Goal: Transaction & Acquisition: Purchase product/service

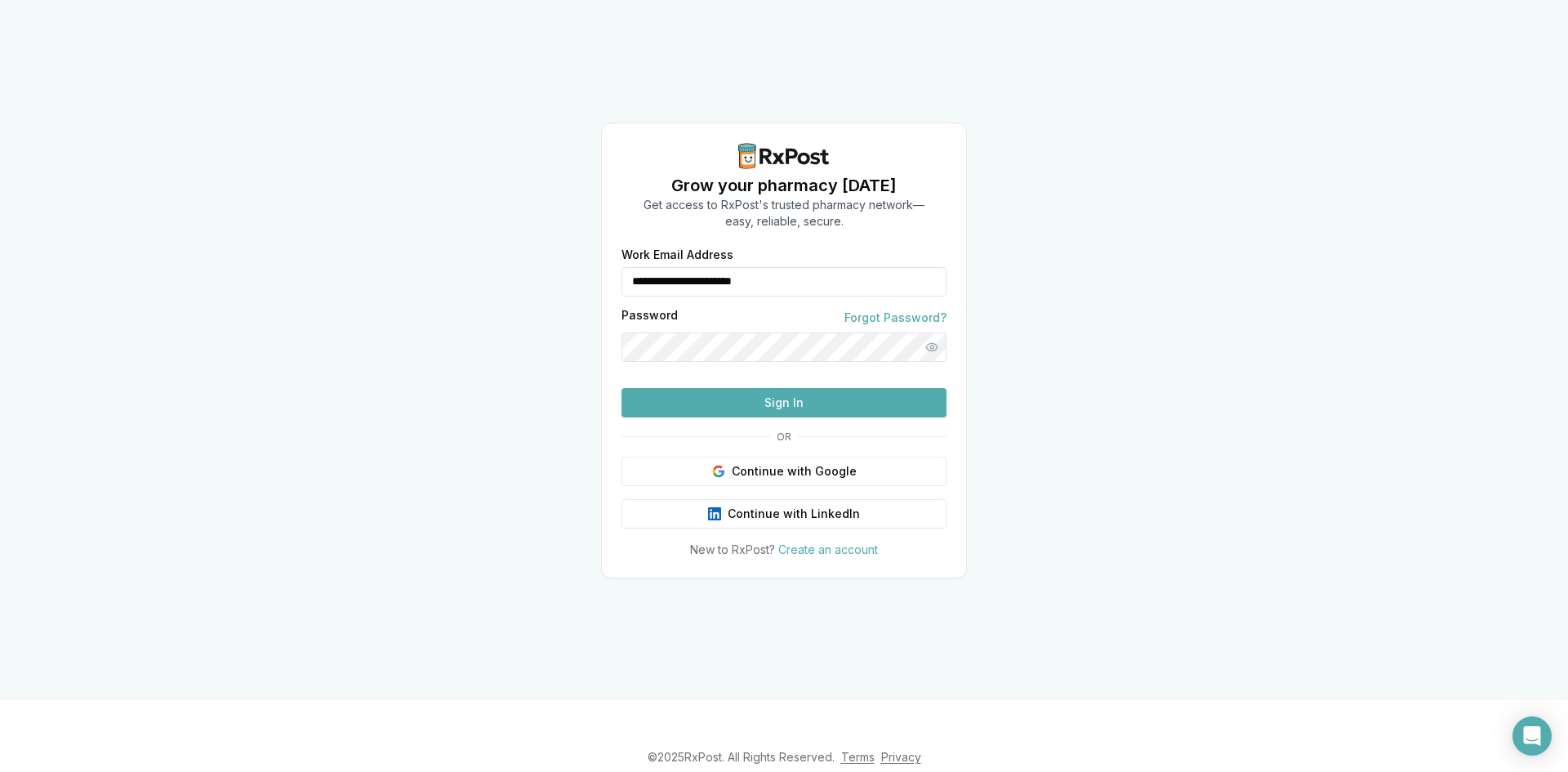
click at [795, 417] on button "Sign In" at bounding box center [784, 403] width 325 height 29
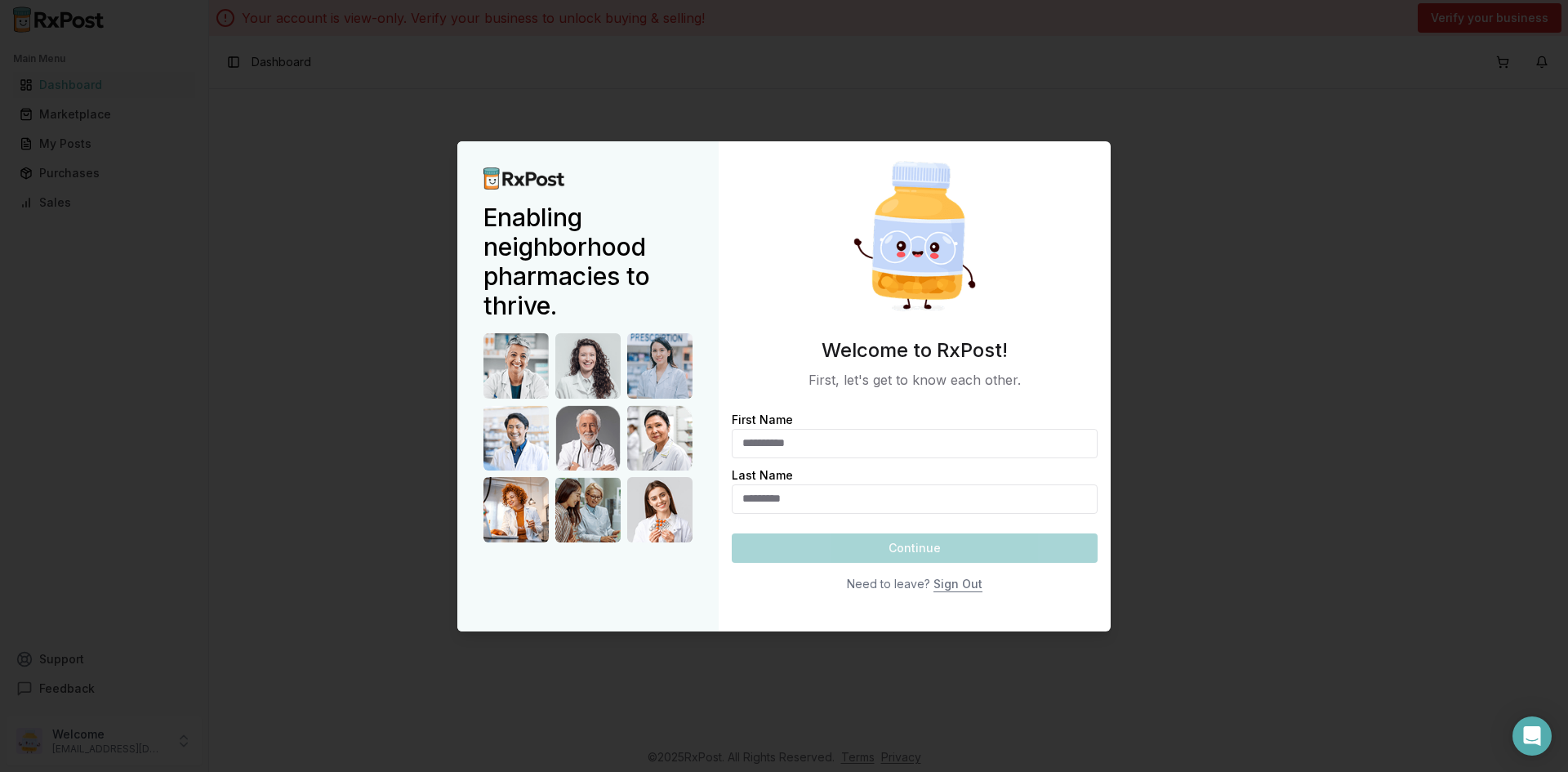
click at [768, 448] on input "First Name" at bounding box center [915, 443] width 366 height 29
type input "*****"
click at [805, 491] on input "Last Name" at bounding box center [915, 499] width 366 height 29
type input "*****"
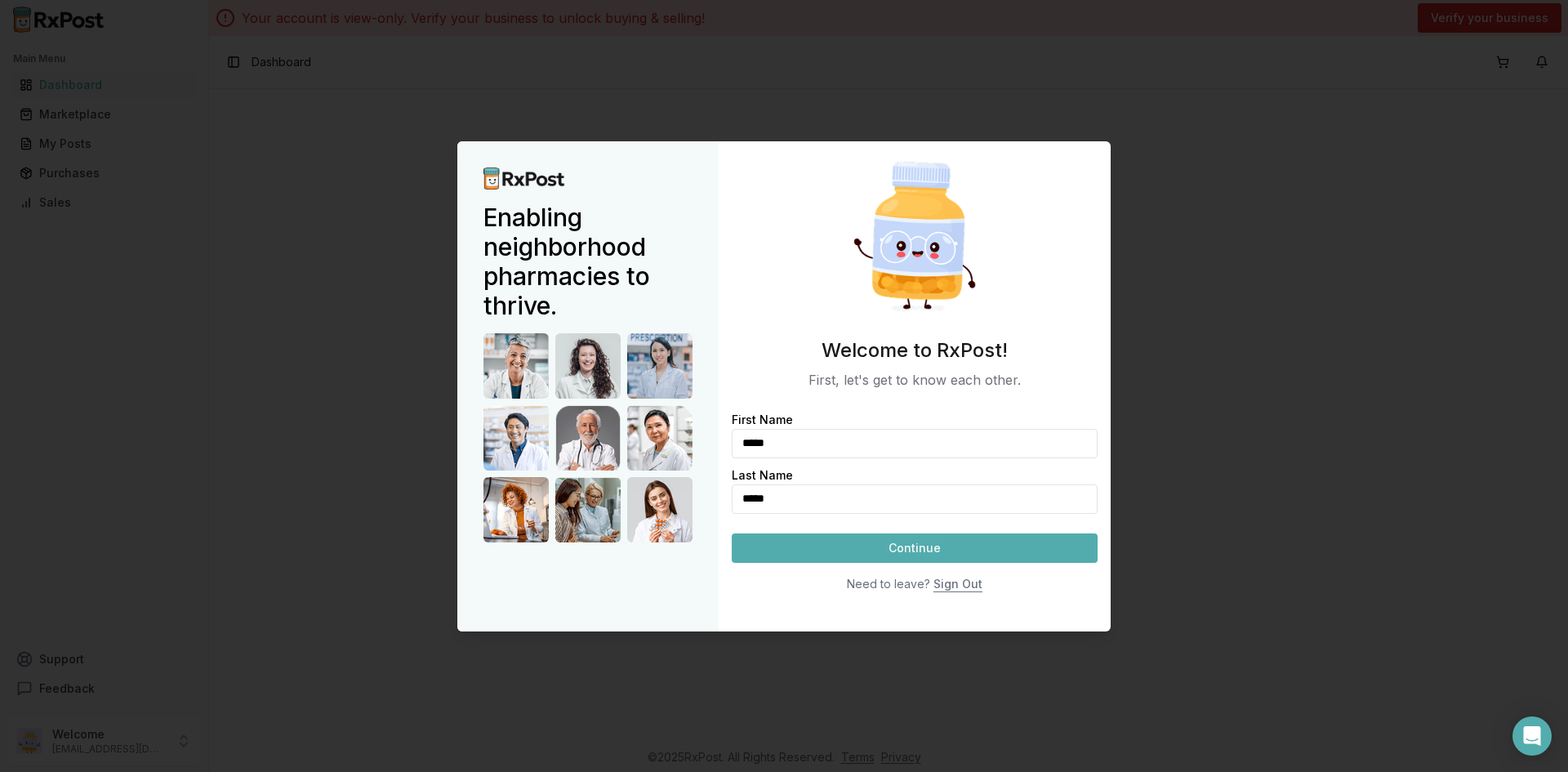
click at [857, 551] on button "Continue" at bounding box center [915, 548] width 366 height 29
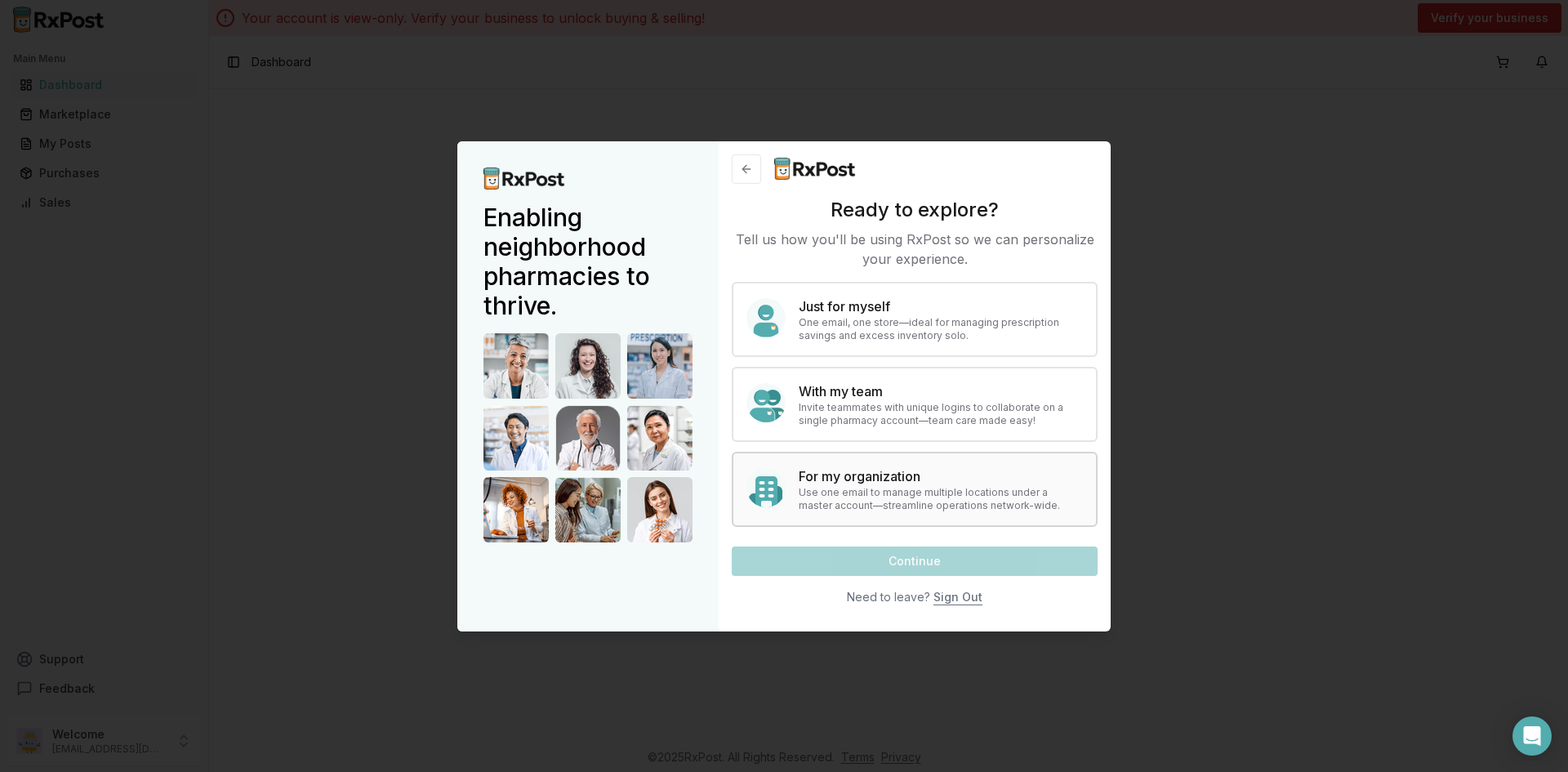
click at [826, 489] on p "Use one email to manage multiple locations under a master account—streamline op…" at bounding box center [941, 499] width 284 height 26
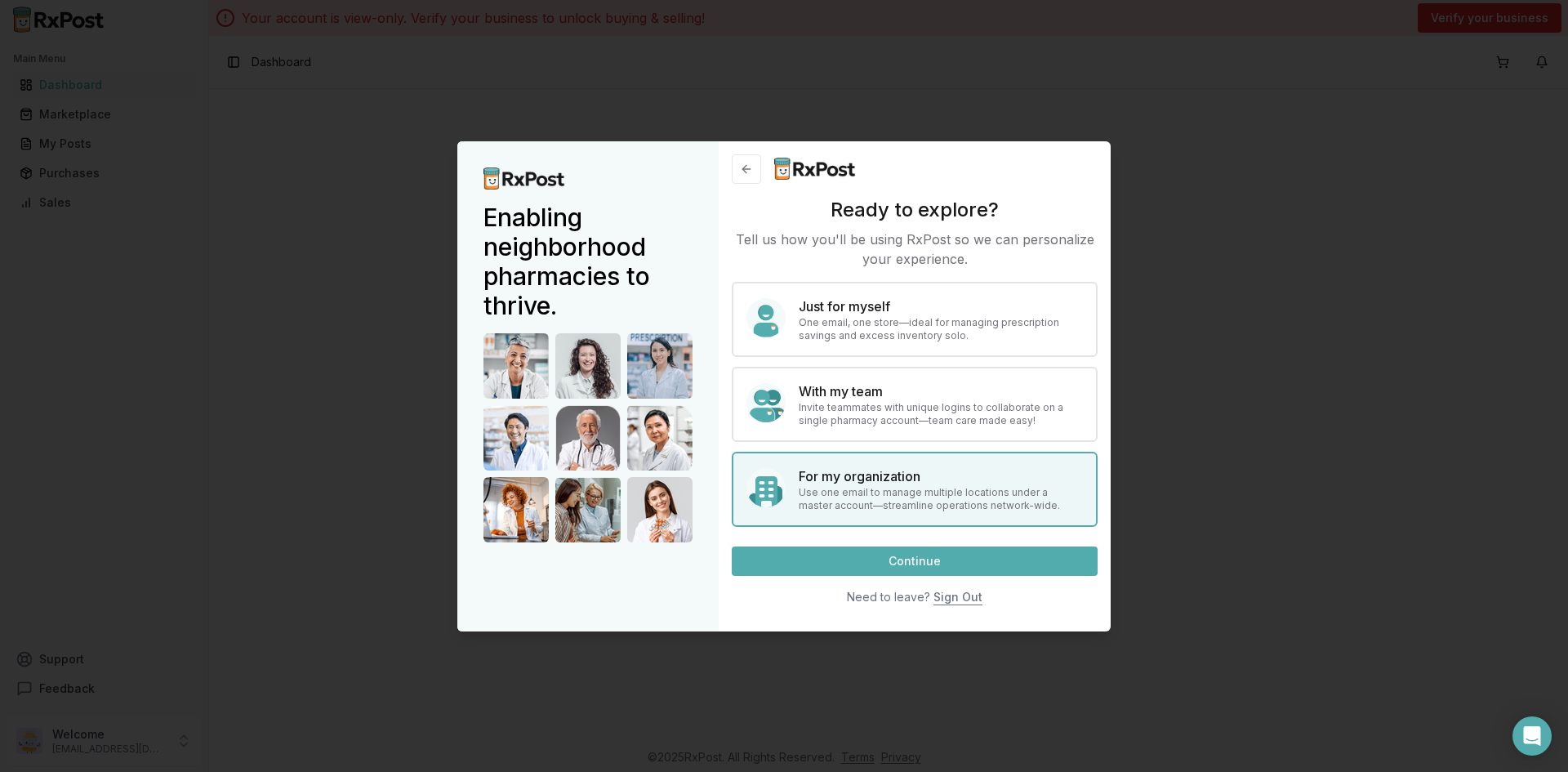
click at [886, 557] on button "Continue" at bounding box center [915, 561] width 366 height 29
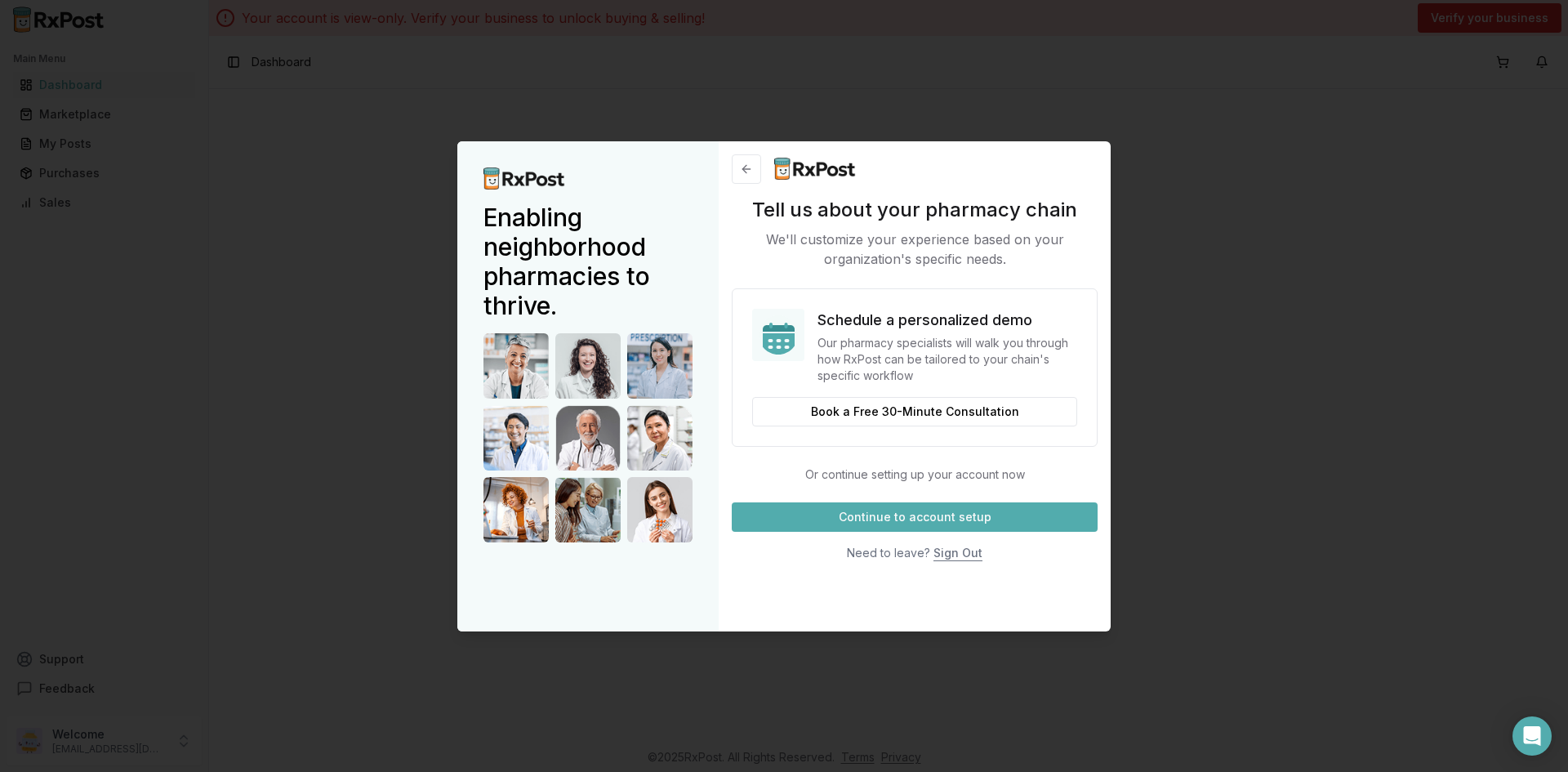
click at [923, 519] on button "Continue to account setup" at bounding box center [915, 517] width 366 height 29
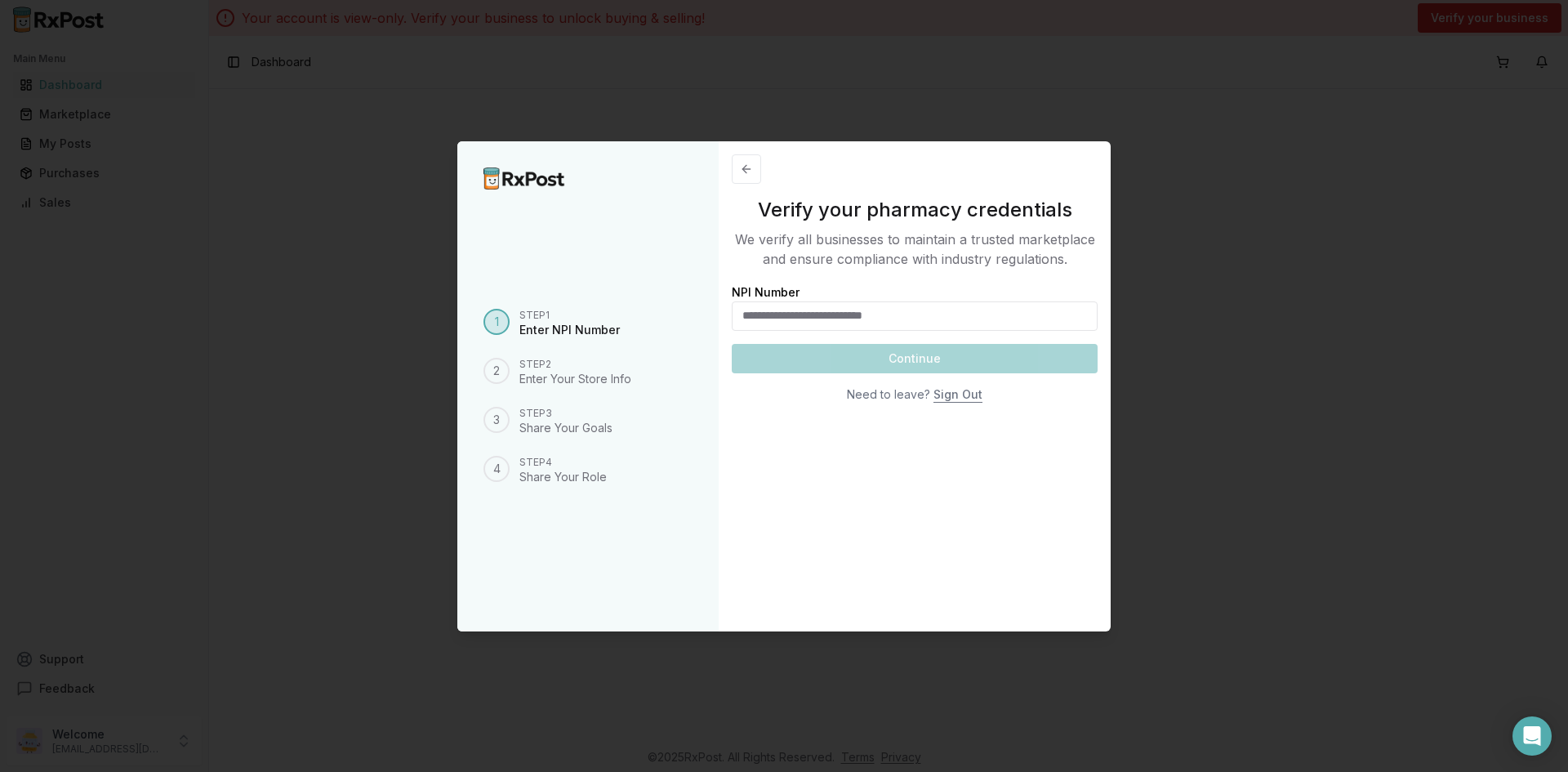
click at [781, 315] on input "NPI Number" at bounding box center [915, 316] width 366 height 29
click at [777, 317] on input "NPI Number" at bounding box center [915, 316] width 366 height 29
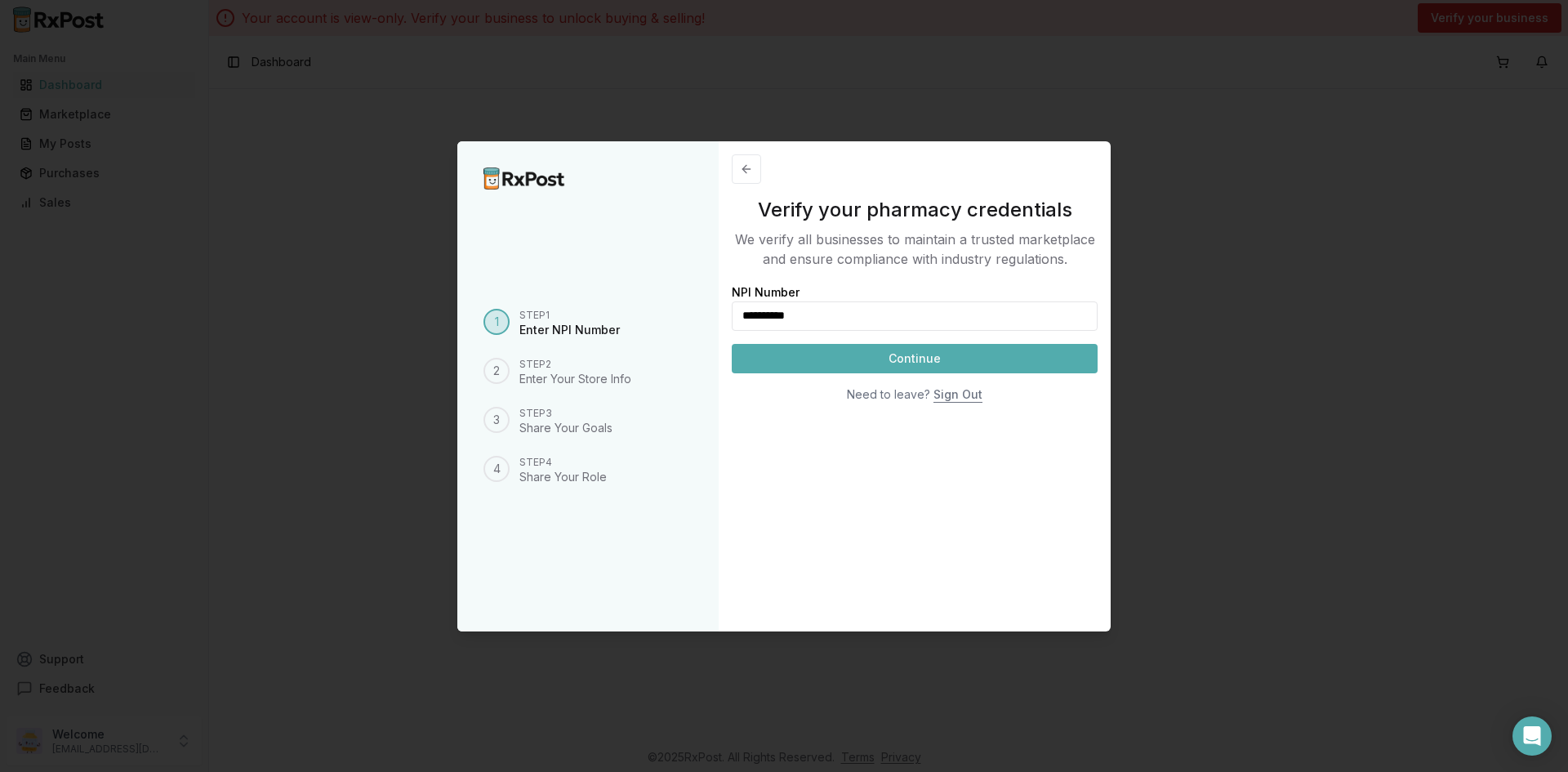
type input "**********"
click at [842, 363] on button "Continue" at bounding box center [915, 359] width 366 height 29
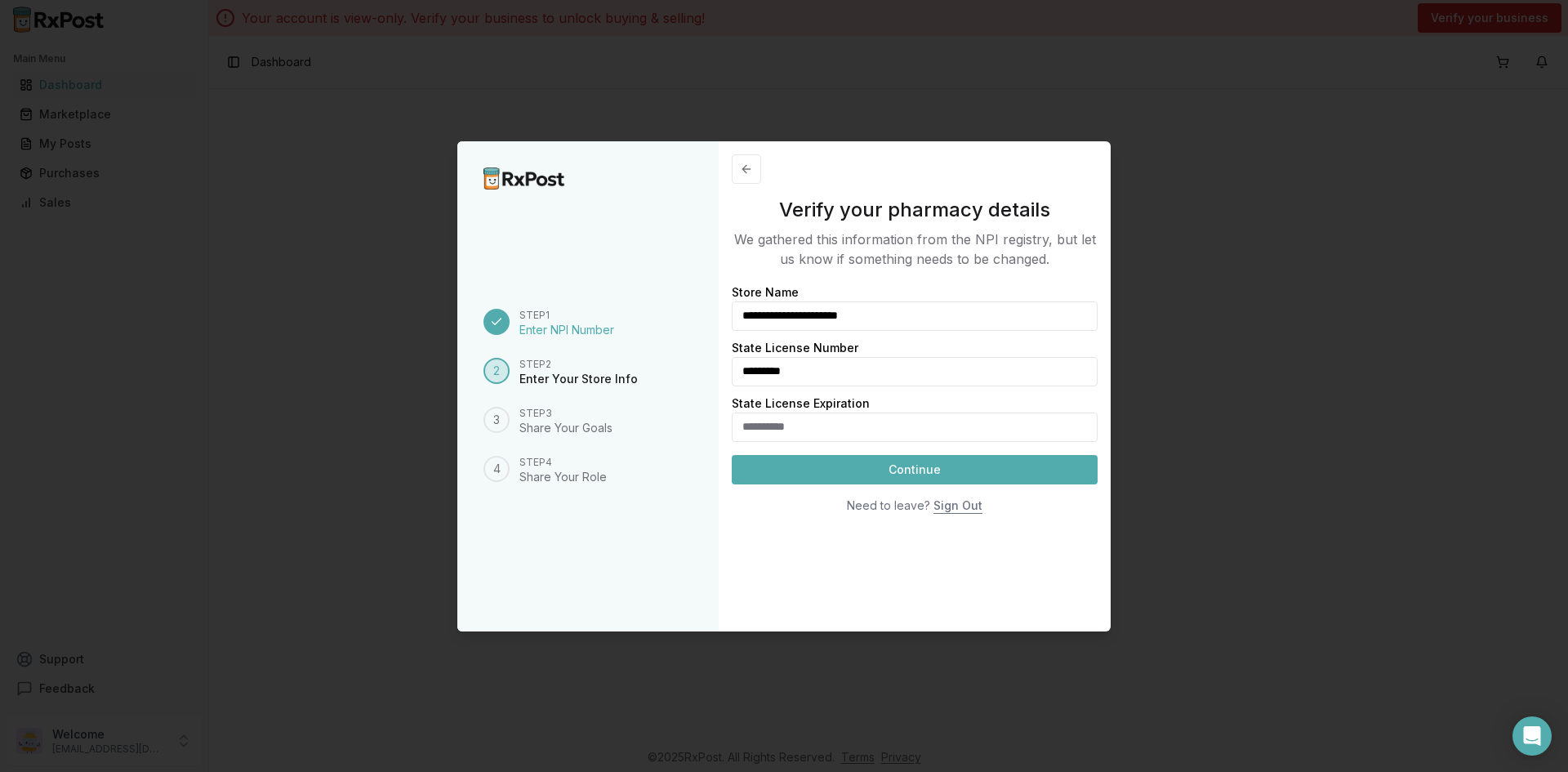
click at [744, 432] on input "State License Expiration" at bounding box center [915, 427] width 366 height 29
type input "**********"
click at [926, 472] on button "Continue" at bounding box center [915, 470] width 366 height 29
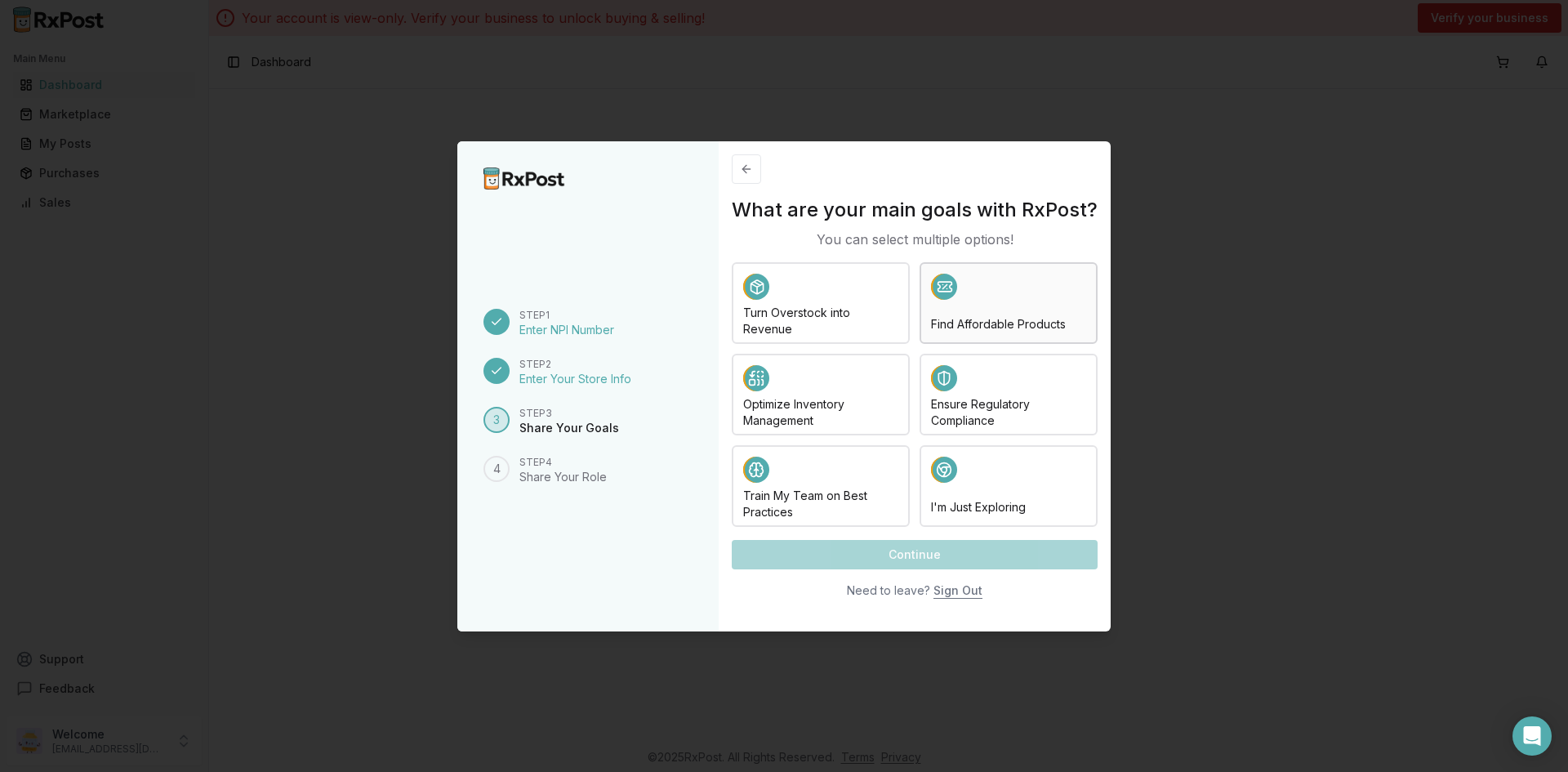
click at [1014, 325] on h4 "Find Affordable Products" at bounding box center [1009, 324] width 156 height 17
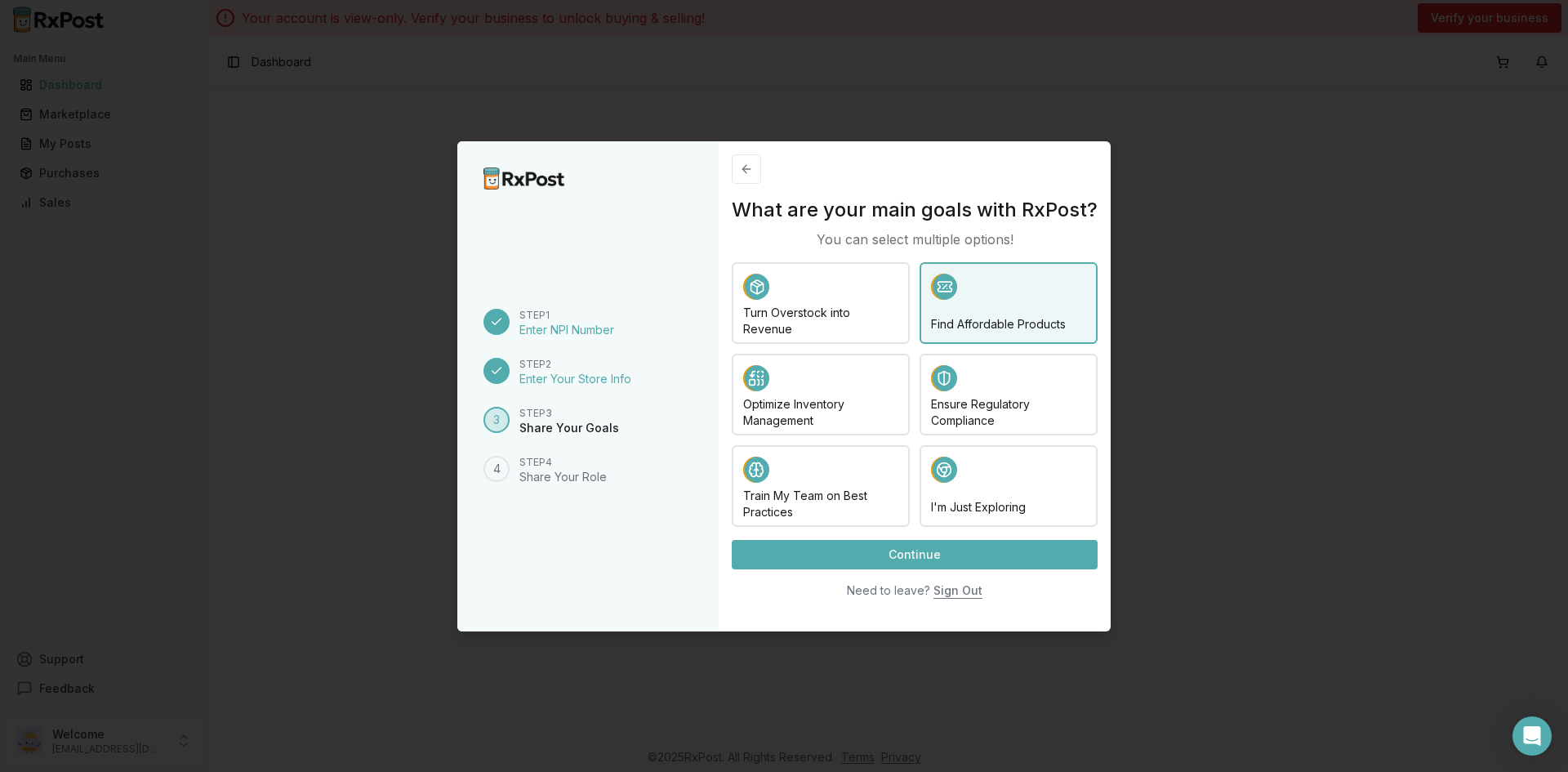
click at [939, 555] on button "Continue" at bounding box center [915, 554] width 366 height 29
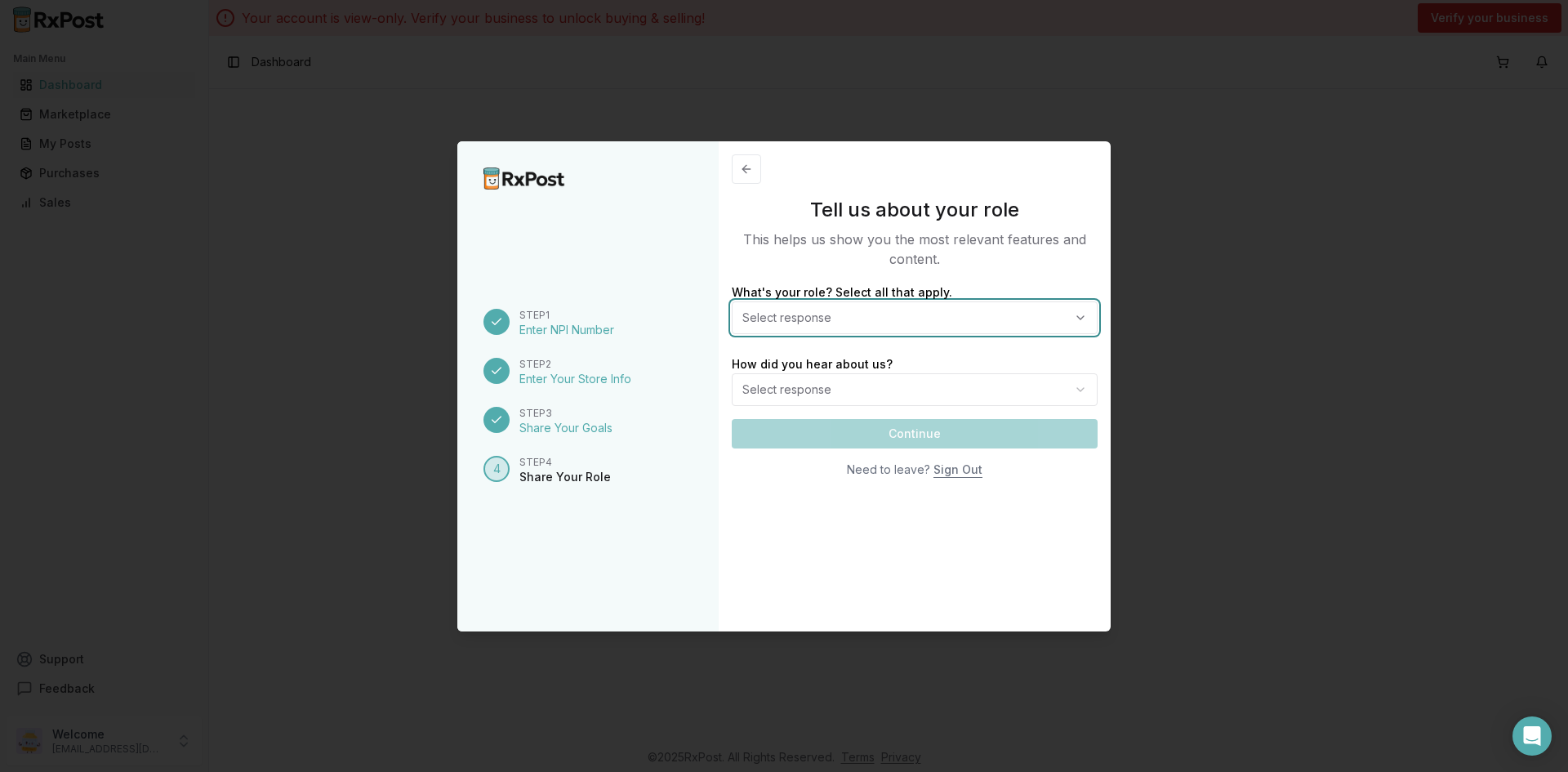
click at [773, 315] on span "Select response" at bounding box center [793, 317] width 102 height 17
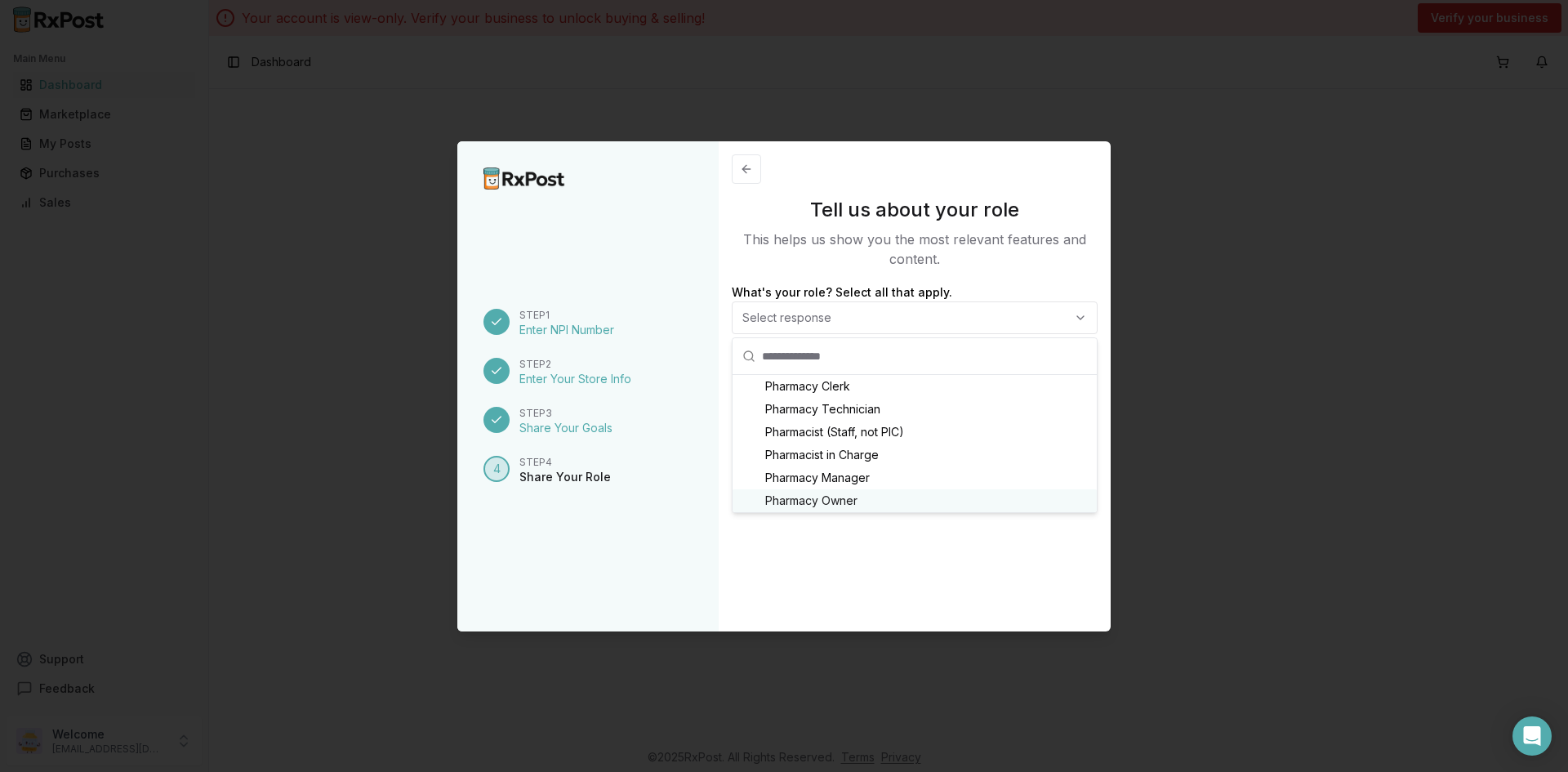
click at [841, 494] on span "Pharmacy Owner" at bounding box center [811, 501] width 92 height 17
click at [819, 506] on span "Pharmacy Owner" at bounding box center [811, 501] width 92 height 17
click at [817, 501] on span "Pharmacy Owner" at bounding box center [811, 501] width 92 height 17
click at [739, 551] on div "Tell us about your role This helps us show you the most relevant features and c…" at bounding box center [914, 386] width 392 height 490
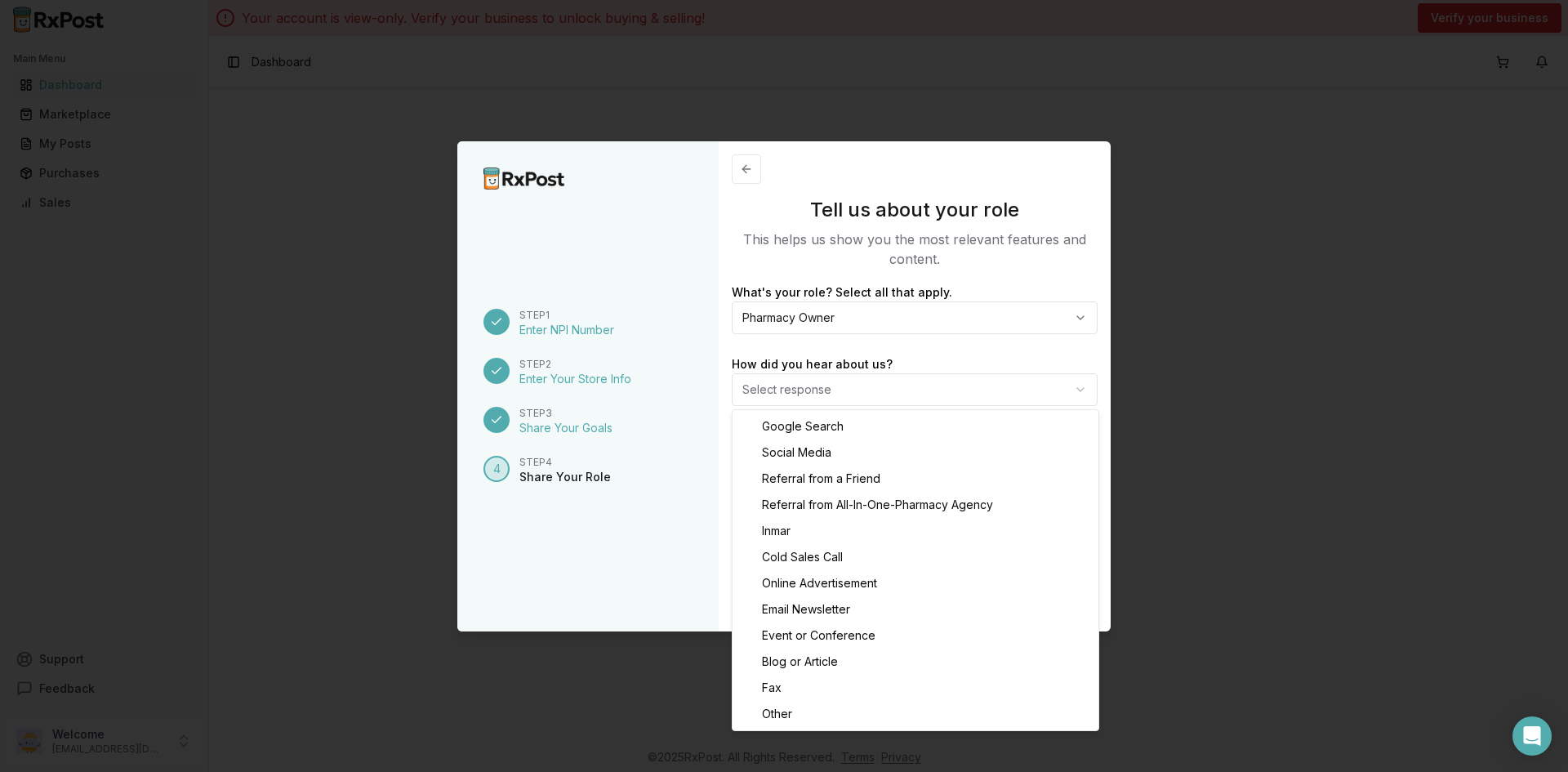
click at [820, 385] on body "Main Menu Dashboard Marketplace My Posts Purchases Sales Support Feedback Welco…" at bounding box center [784, 386] width 1568 height 772
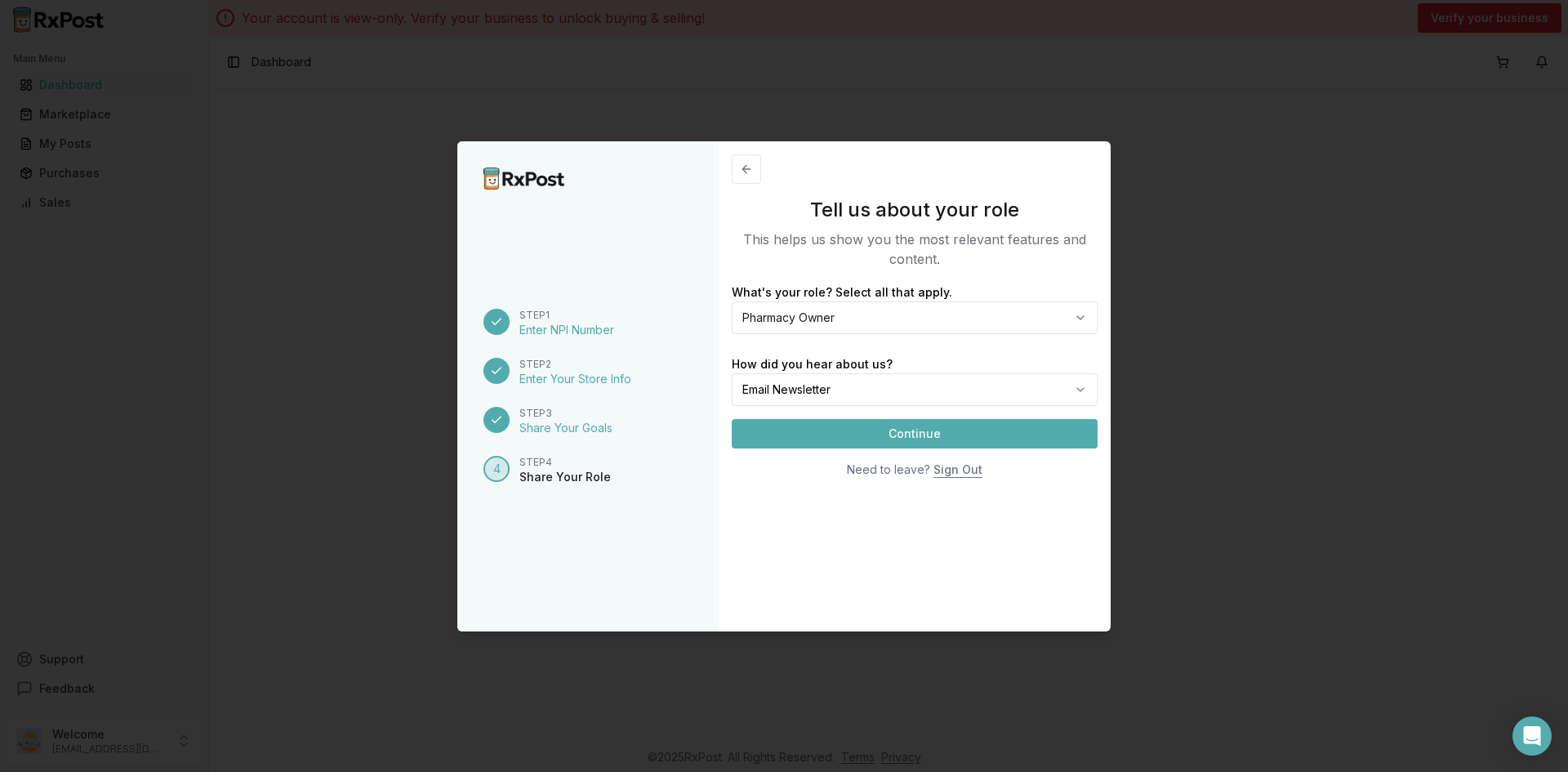
click at [854, 436] on button "Continue" at bounding box center [915, 434] width 366 height 29
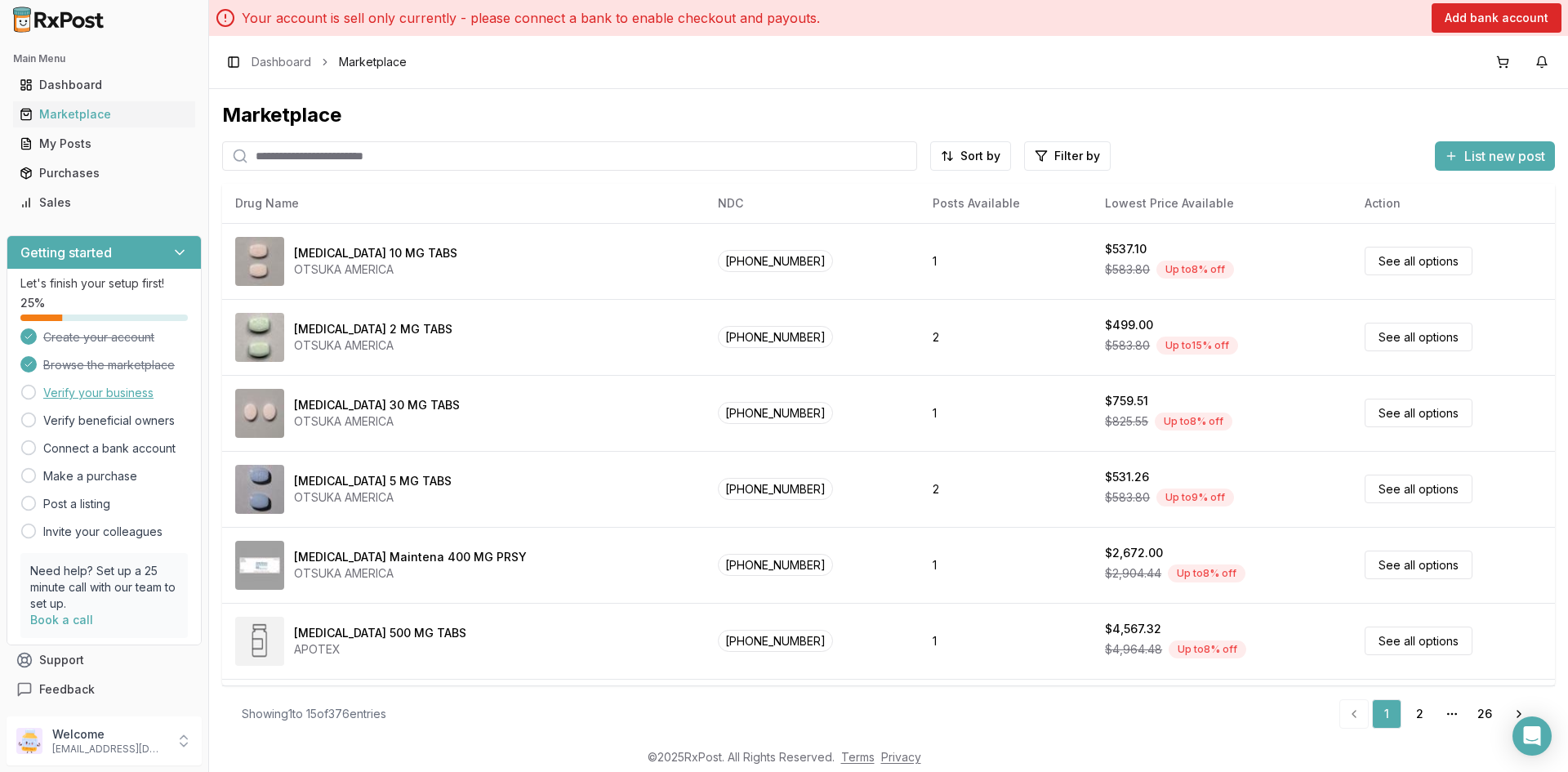
click at [115, 394] on link "Verify your business" at bounding box center [98, 393] width 110 height 17
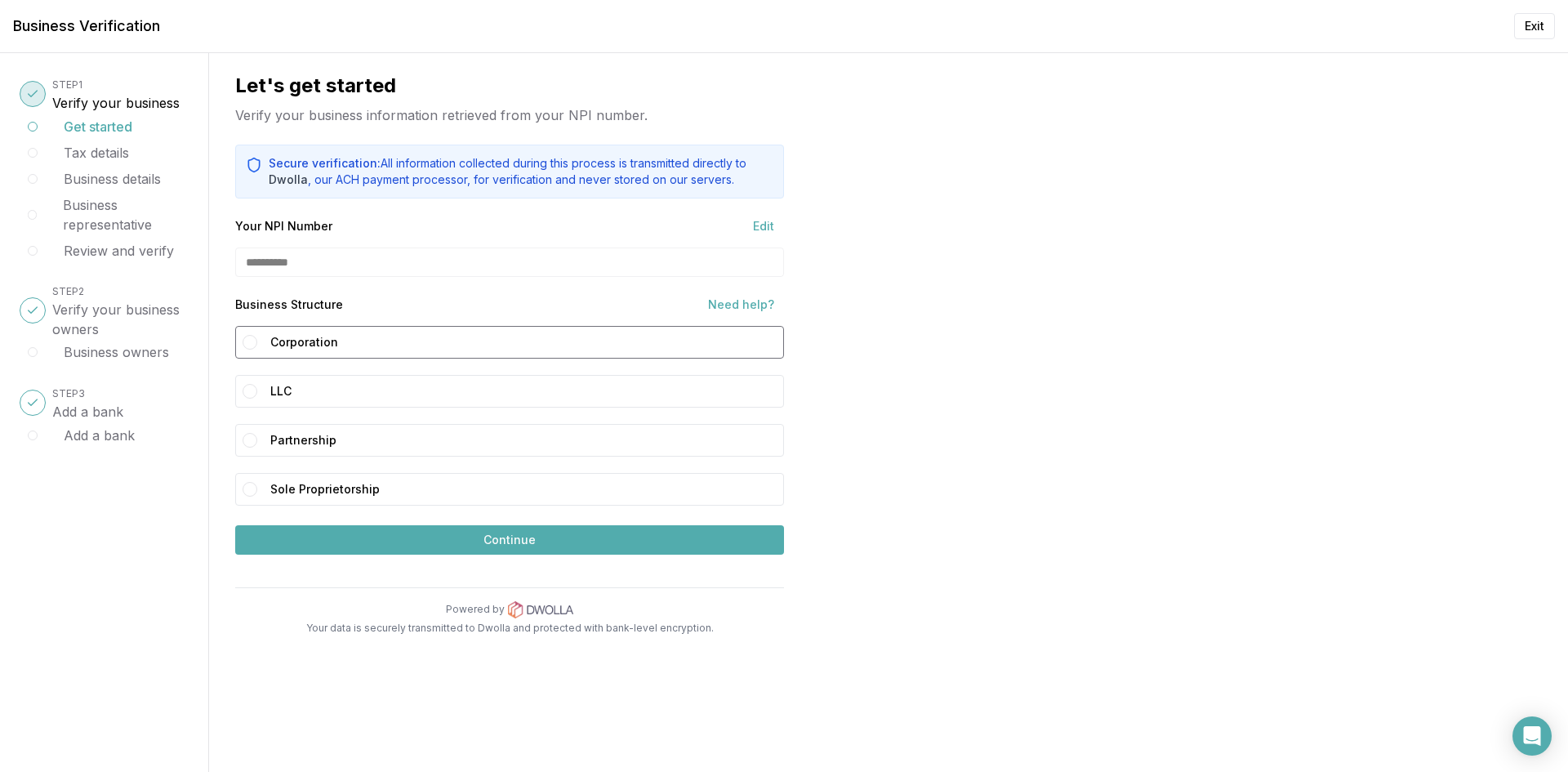
click at [315, 345] on label "Corporation" at bounding box center [523, 341] width 506 height 24
click at [258, 345] on button "Corporation" at bounding box center [250, 342] width 15 height 15
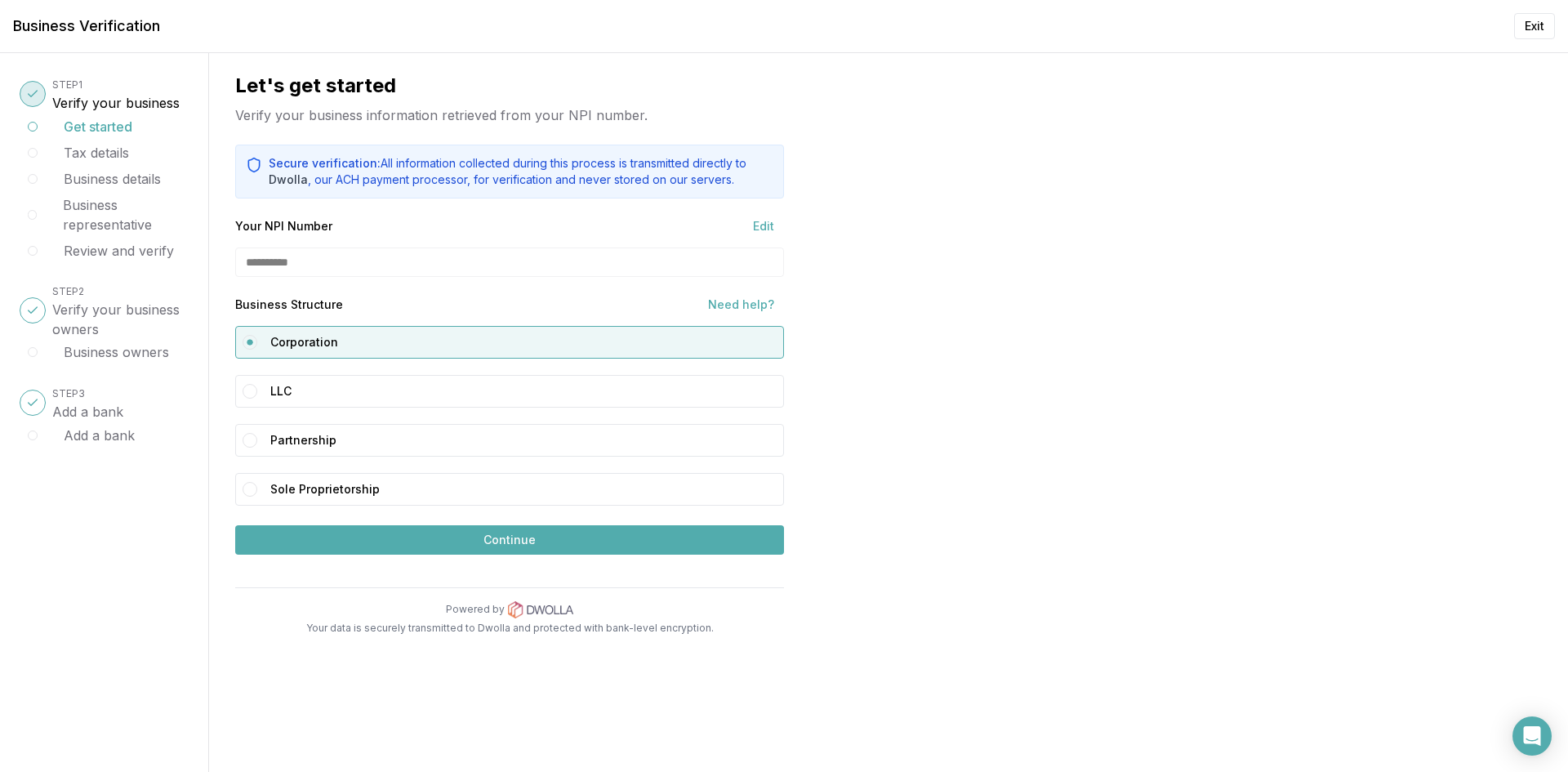
click at [458, 533] on button "Continue" at bounding box center [509, 540] width 549 height 29
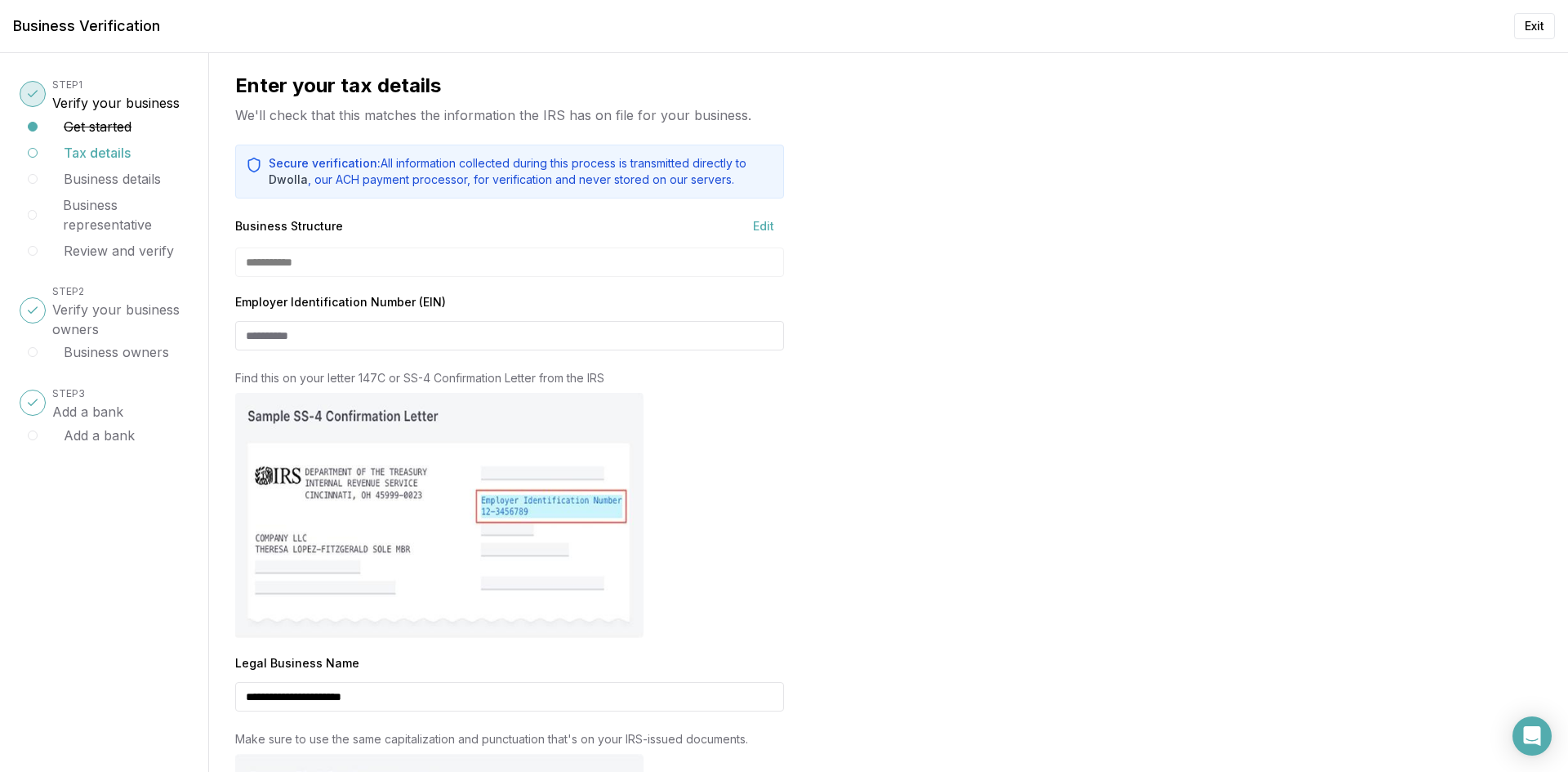
click at [284, 263] on div "**********" at bounding box center [509, 263] width 549 height 29
click at [238, 339] on div at bounding box center [240, 335] width 10 height 29
click at [255, 340] on input "Employer Identification Number (EIN)" at bounding box center [509, 335] width 549 height 29
type input "**********"
click at [572, 422] on img at bounding box center [439, 515] width 408 height 245
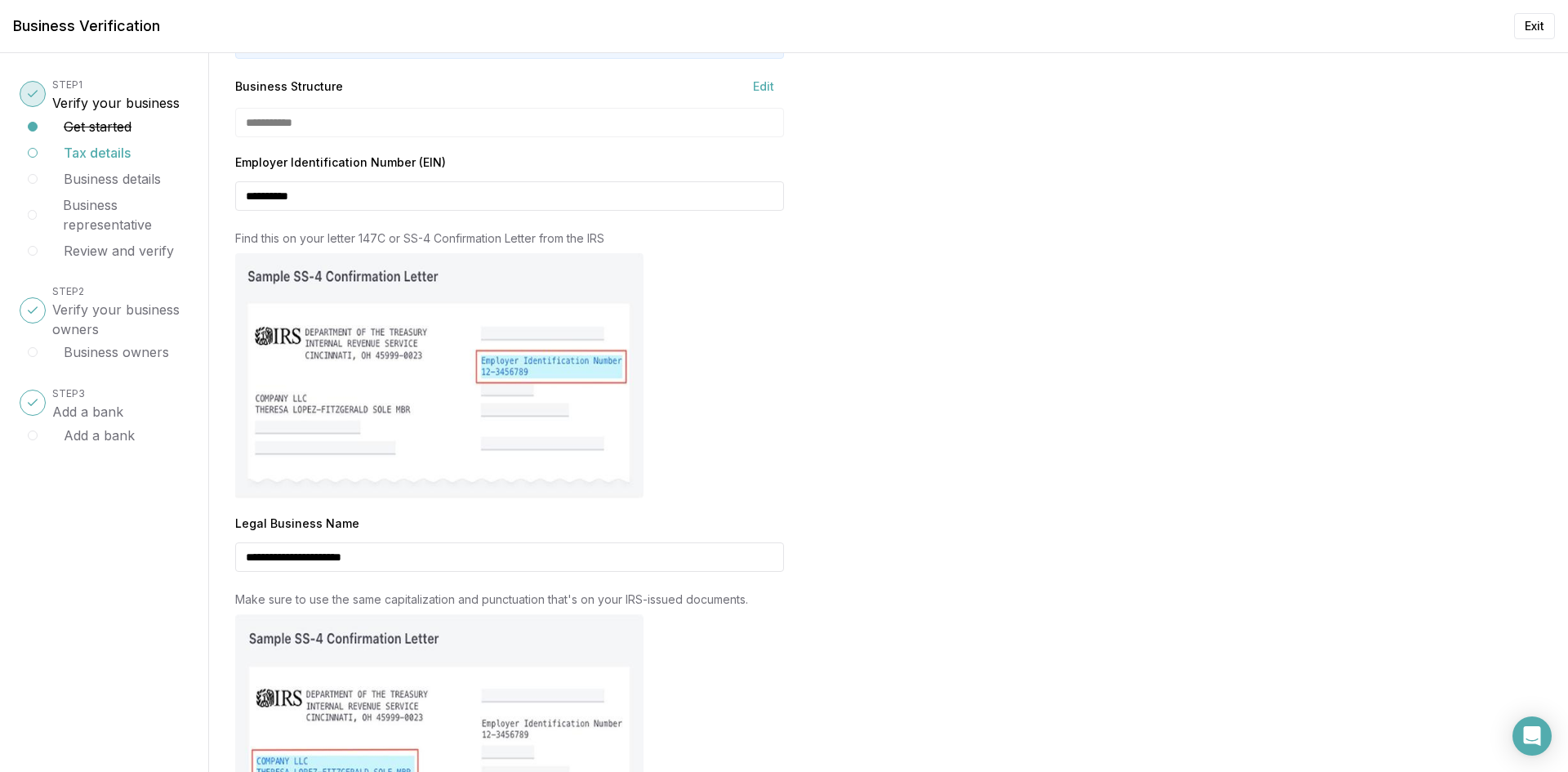
scroll to position [369, 0]
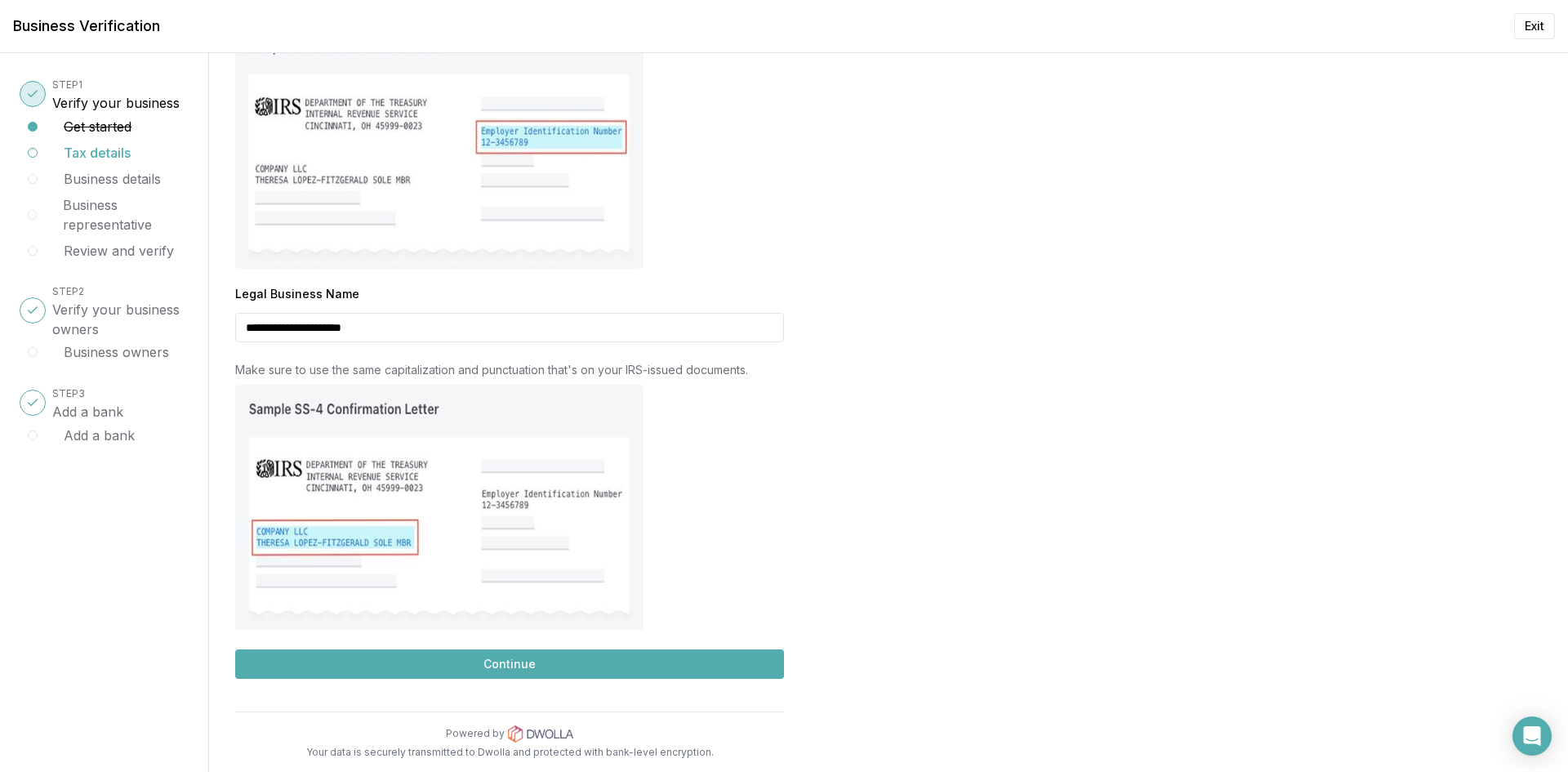
click at [497, 673] on button "Continue" at bounding box center [509, 664] width 549 height 29
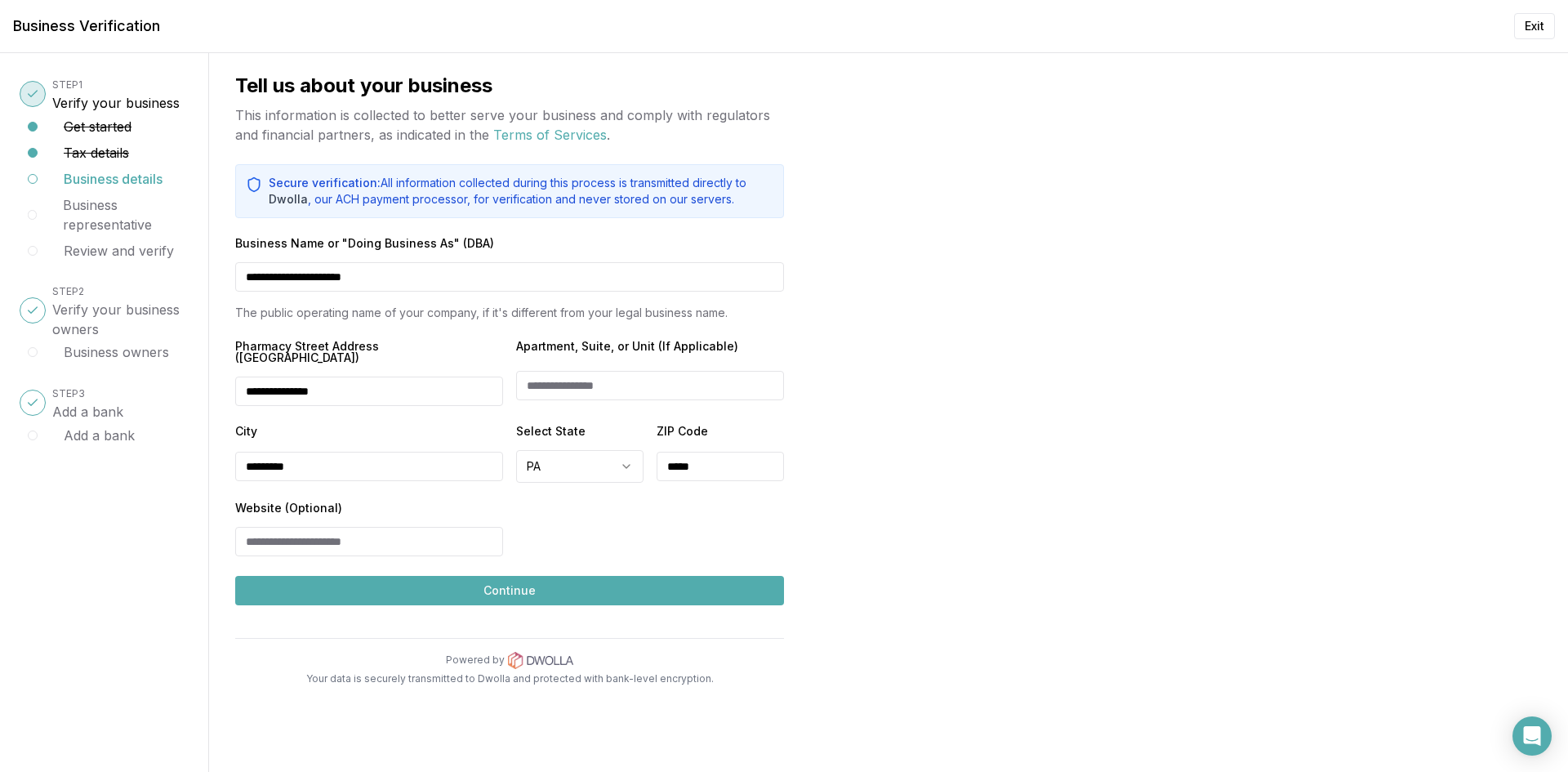
click at [345, 534] on input "Website (Optional)" at bounding box center [369, 542] width 268 height 29
click at [470, 577] on button "Continue" at bounding box center [509, 590] width 549 height 29
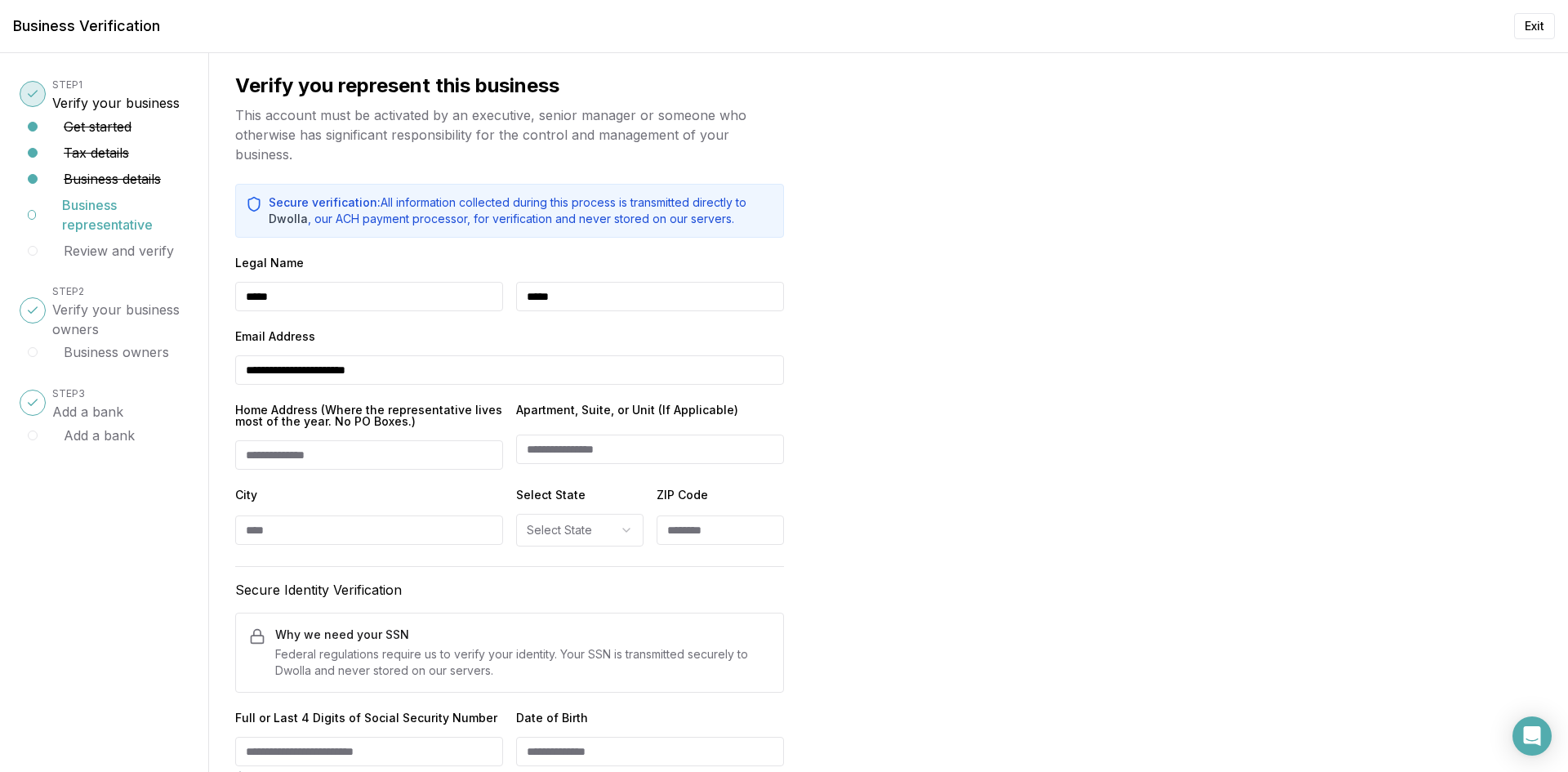
click at [281, 455] on input "Home Address (Where the representative lives most of the year. No PO Boxes.)" at bounding box center [369, 455] width 268 height 29
click at [287, 449] on input "Home Address (Where the representative lives most of the year. No PO Boxes.)" at bounding box center [369, 455] width 268 height 29
type input "**********"
select select "**"
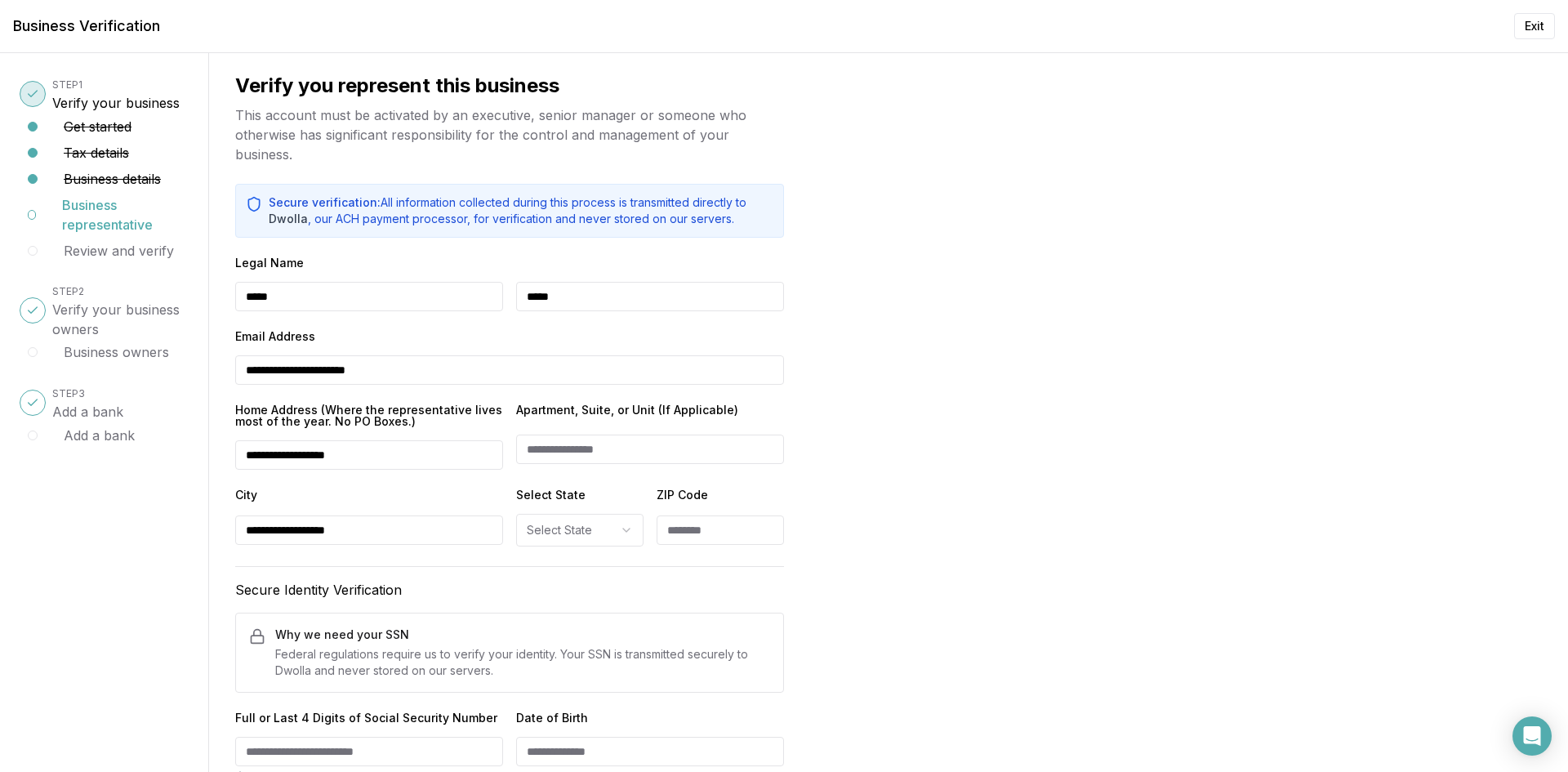
type input "*****"
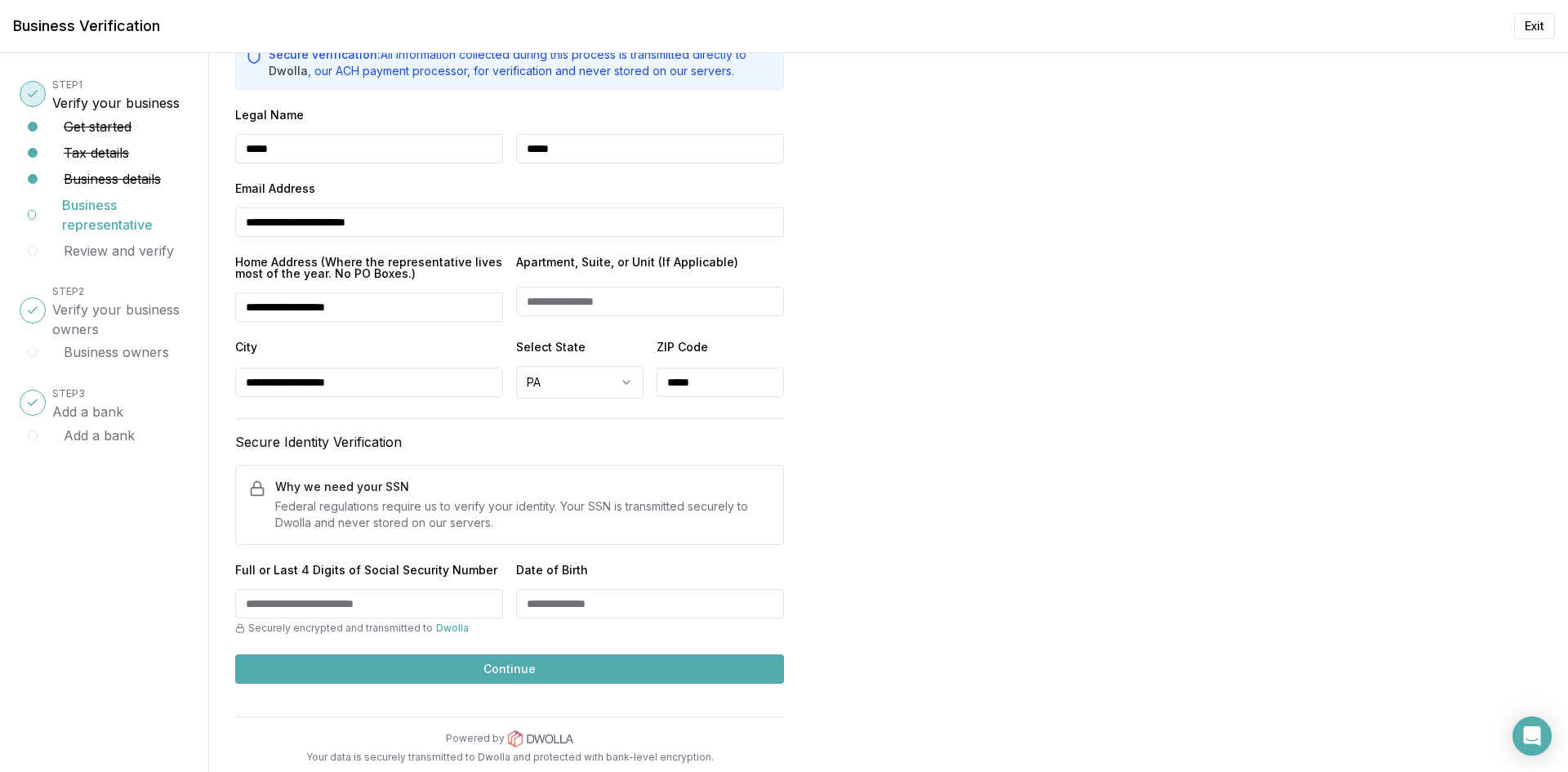
scroll to position [153, 0]
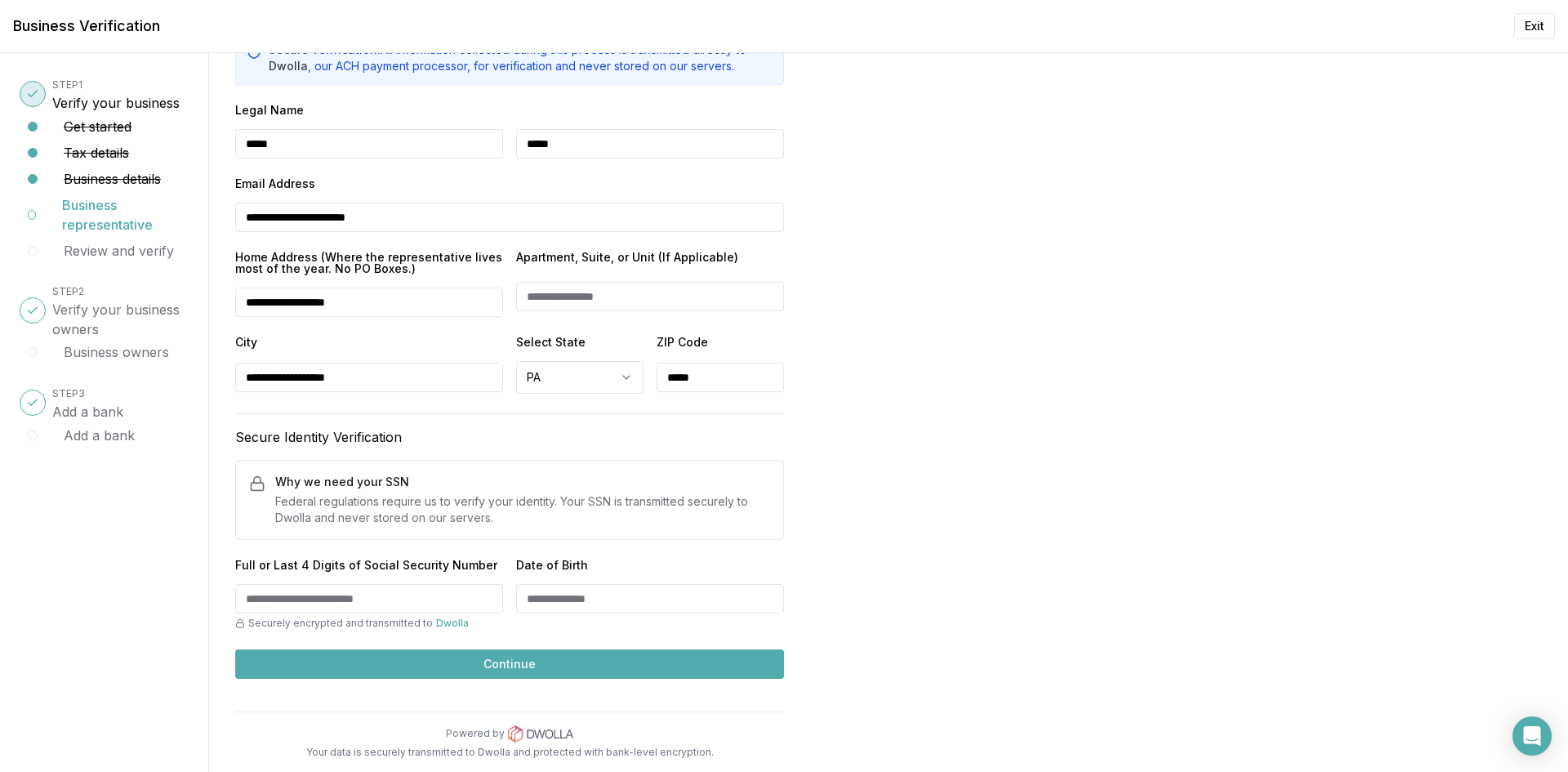
click at [376, 284] on div "**********" at bounding box center [369, 284] width 268 height 65
drag, startPoint x: 371, startPoint y: 300, endPoint x: 126, endPoint y: 311, distance: 245.2
click at [126, 311] on div "**********" at bounding box center [784, 412] width 1568 height 719
type input "**********"
type input "********"
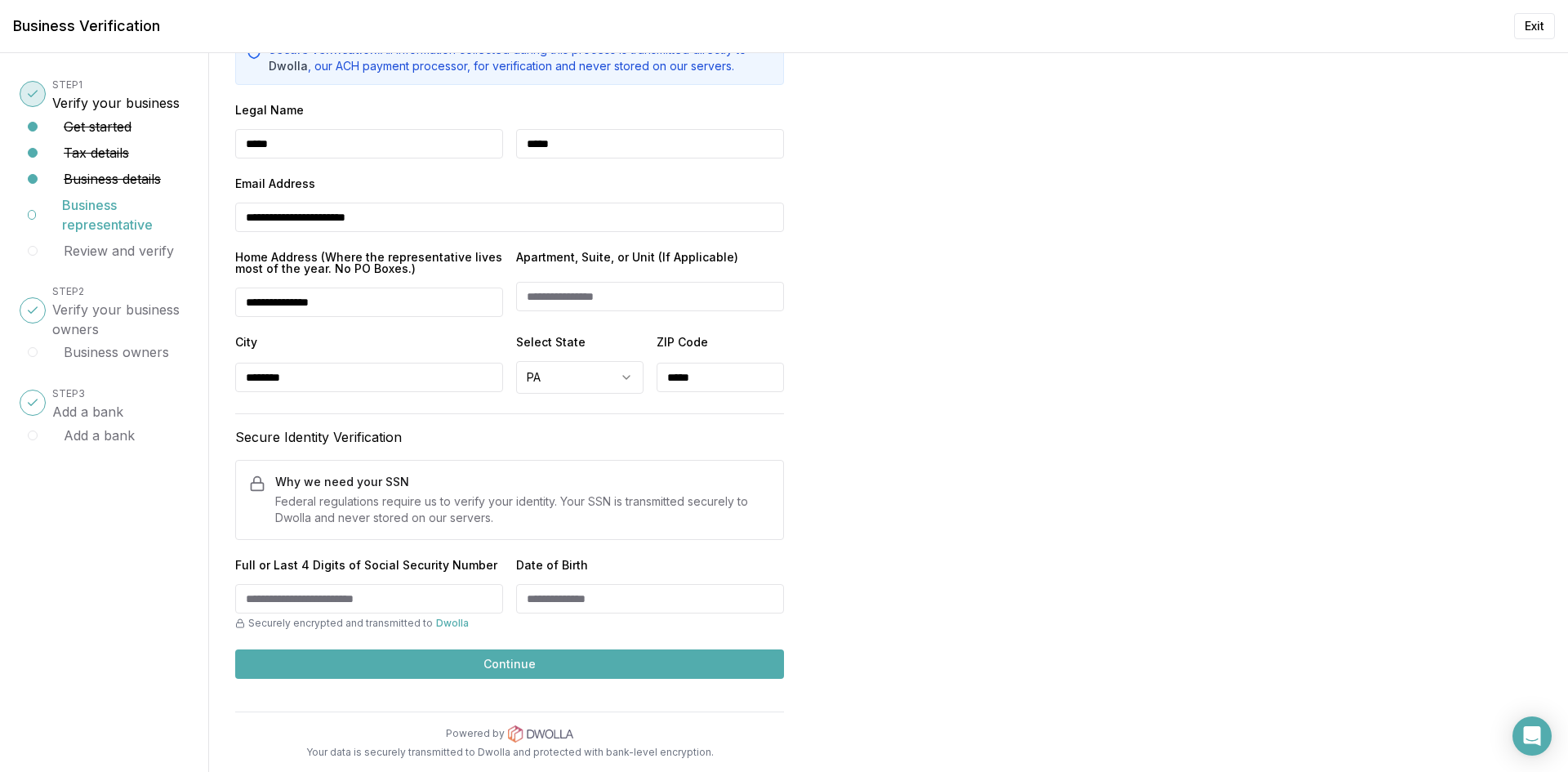
type input "*****"
type input "****"
type input "**********"
click at [516, 667] on button "Continue" at bounding box center [509, 664] width 549 height 29
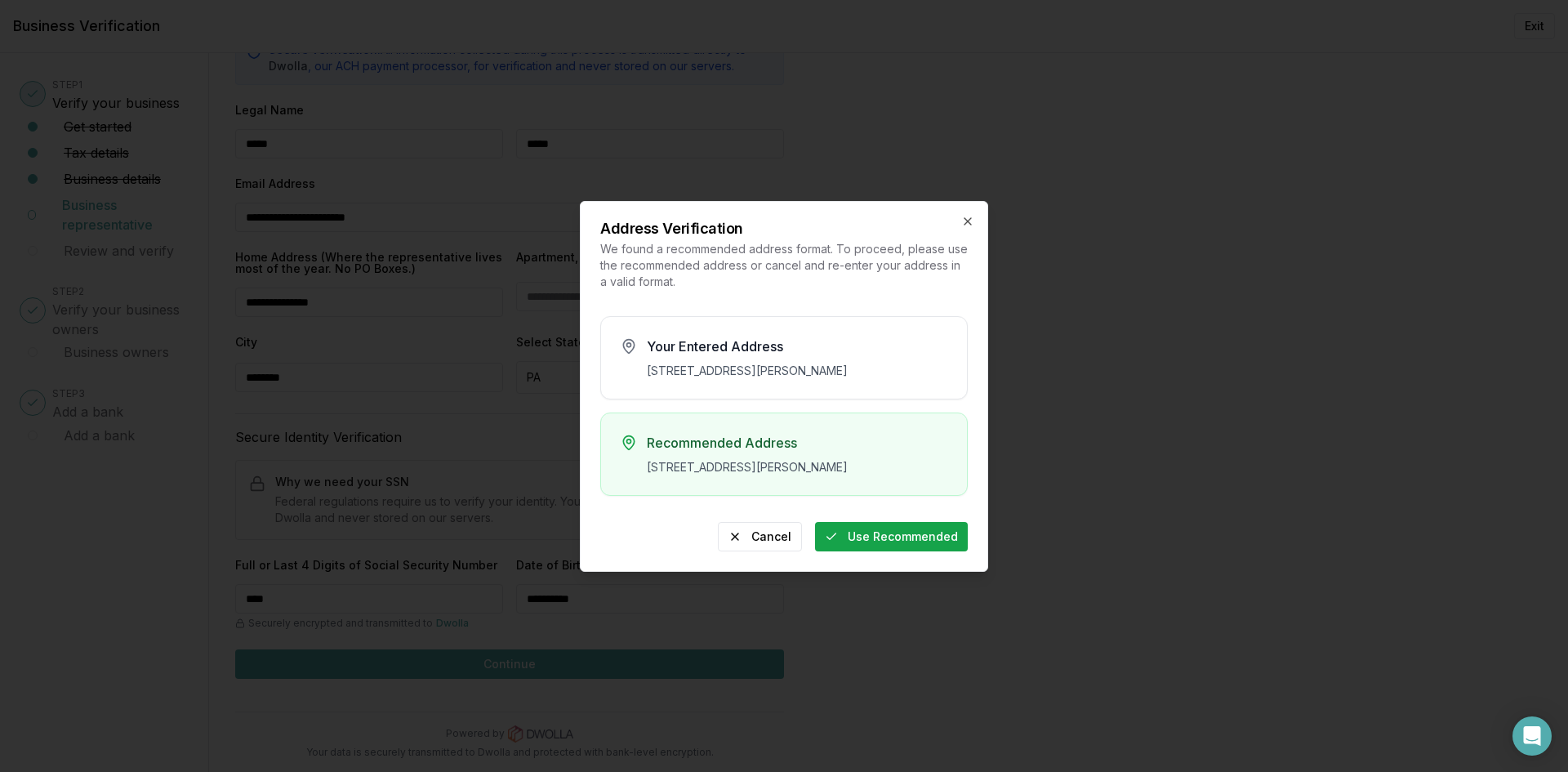
click at [873, 549] on button "Use Recommended" at bounding box center [891, 537] width 153 height 29
type input "**********"
type input "********"
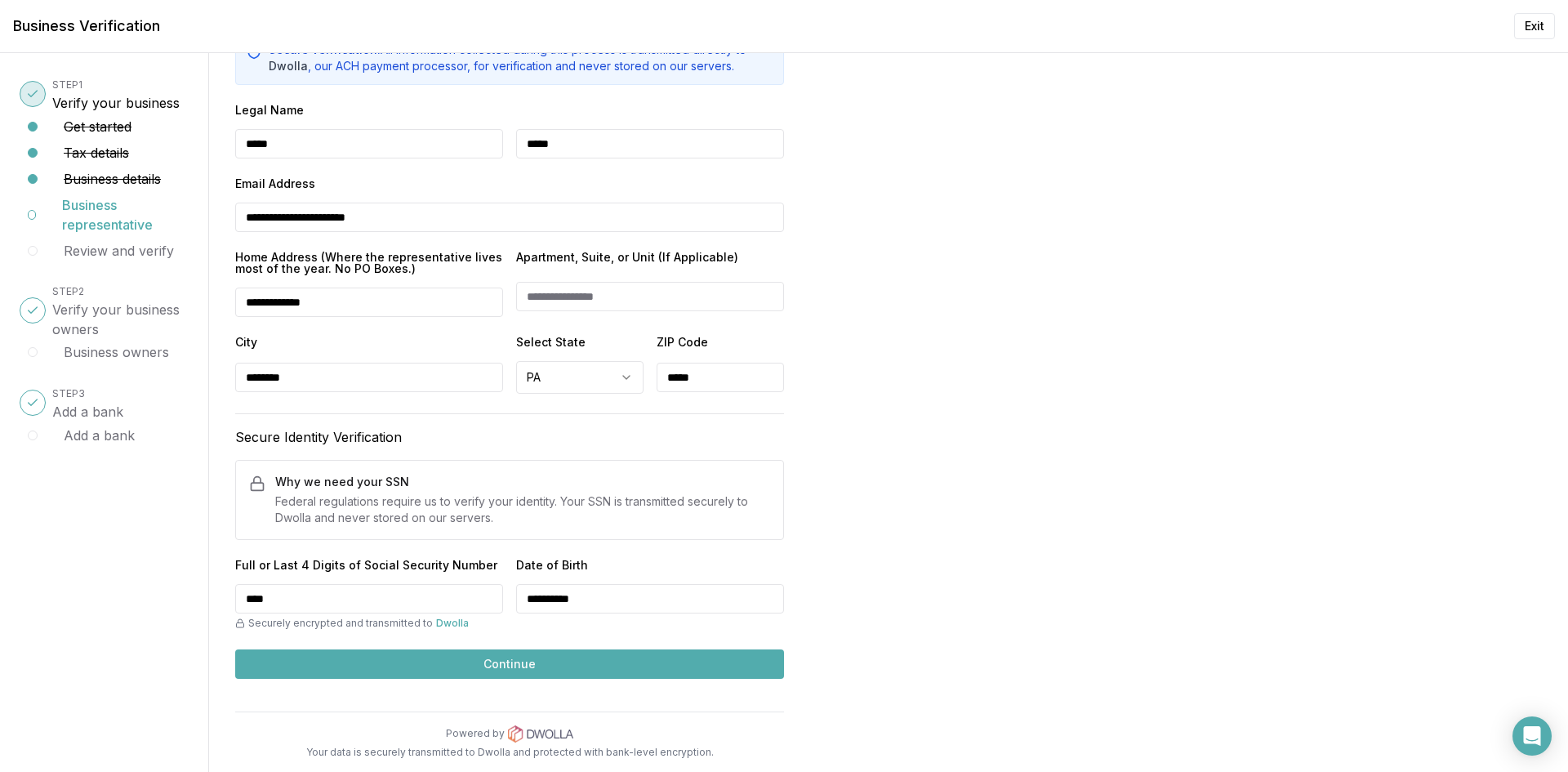
click at [506, 662] on button "Continue" at bounding box center [509, 664] width 549 height 29
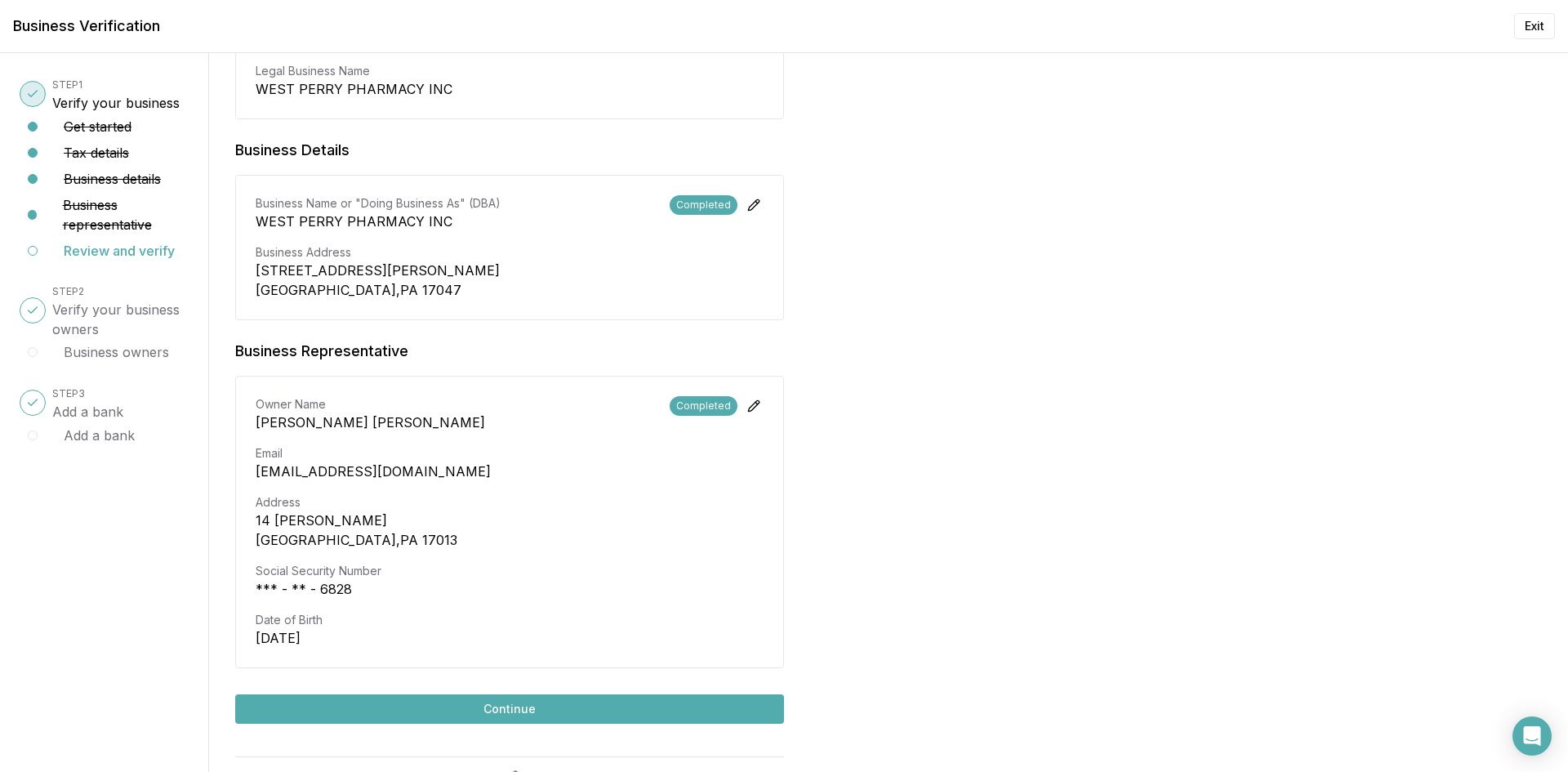
scroll to position [487, 0]
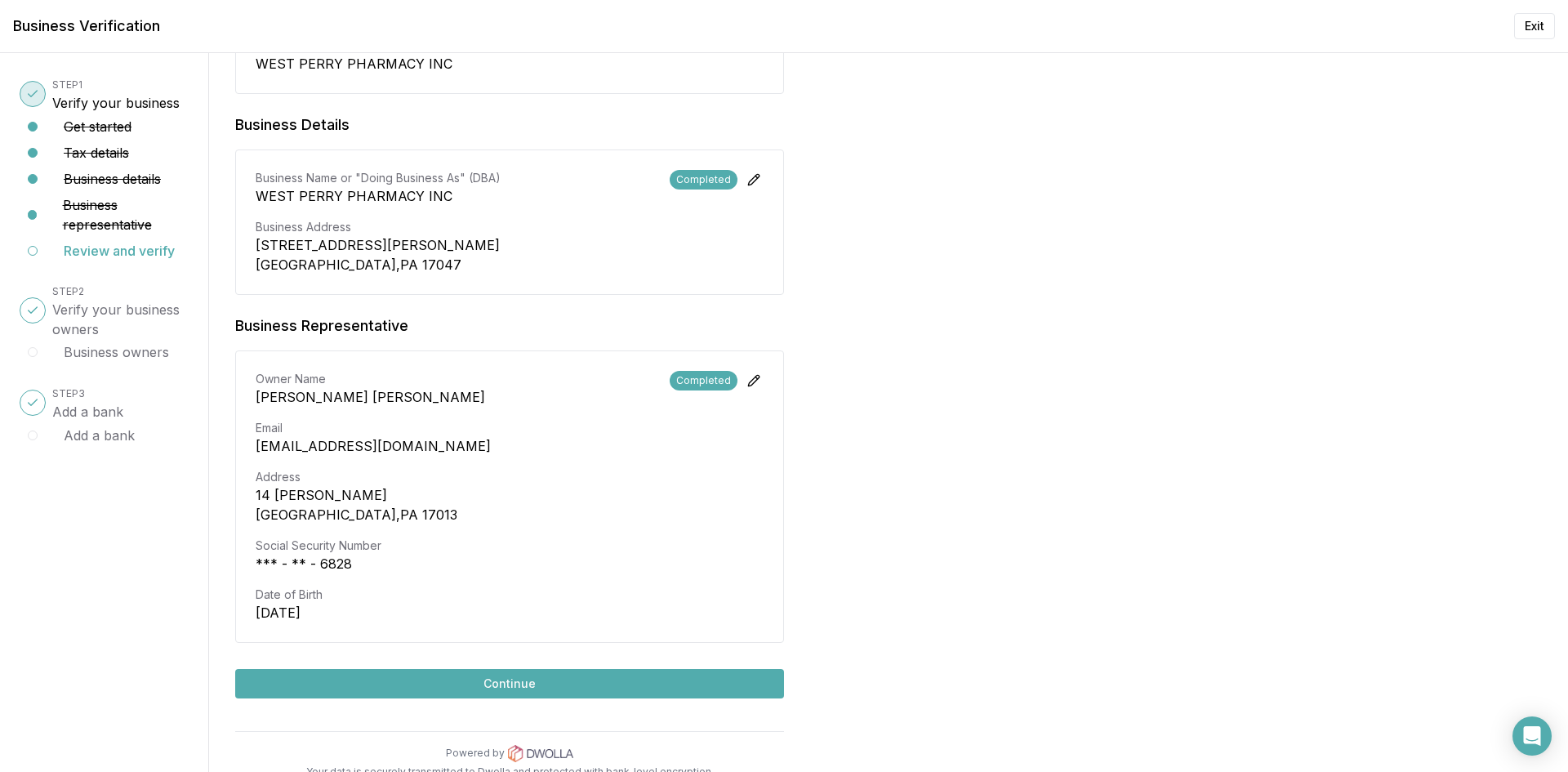
click at [495, 669] on button "Continue" at bounding box center [509, 684] width 549 height 29
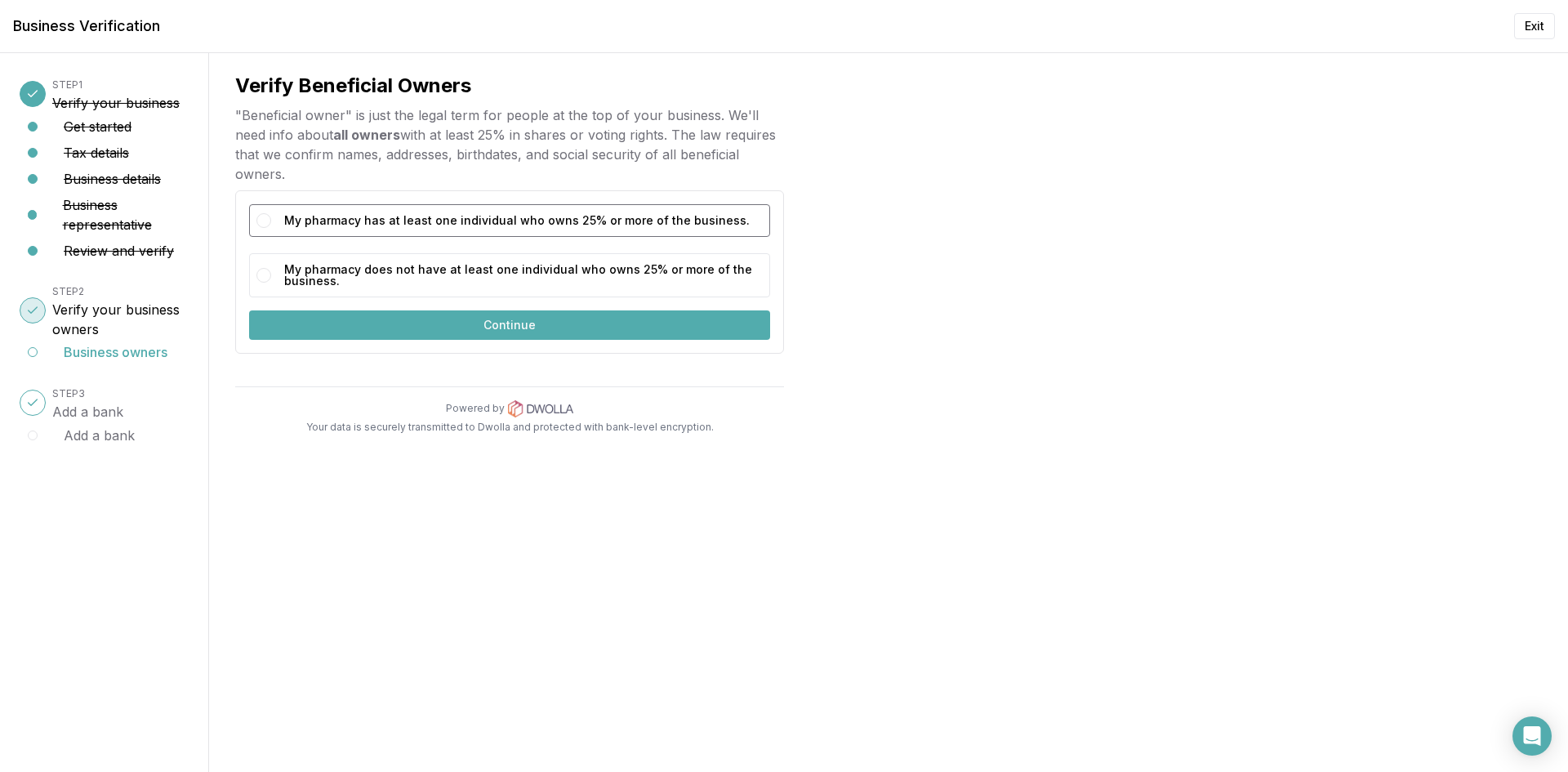
click at [454, 218] on label "My pharmacy has at least one individual who owns 25% or more of the business." at bounding box center [523, 220] width 478 height 24
click at [271, 218] on button "My pharmacy has at least one individual who owns 25% or more of the business." at bounding box center [263, 220] width 15 height 15
click at [483, 330] on button "Continue" at bounding box center [509, 325] width 521 height 29
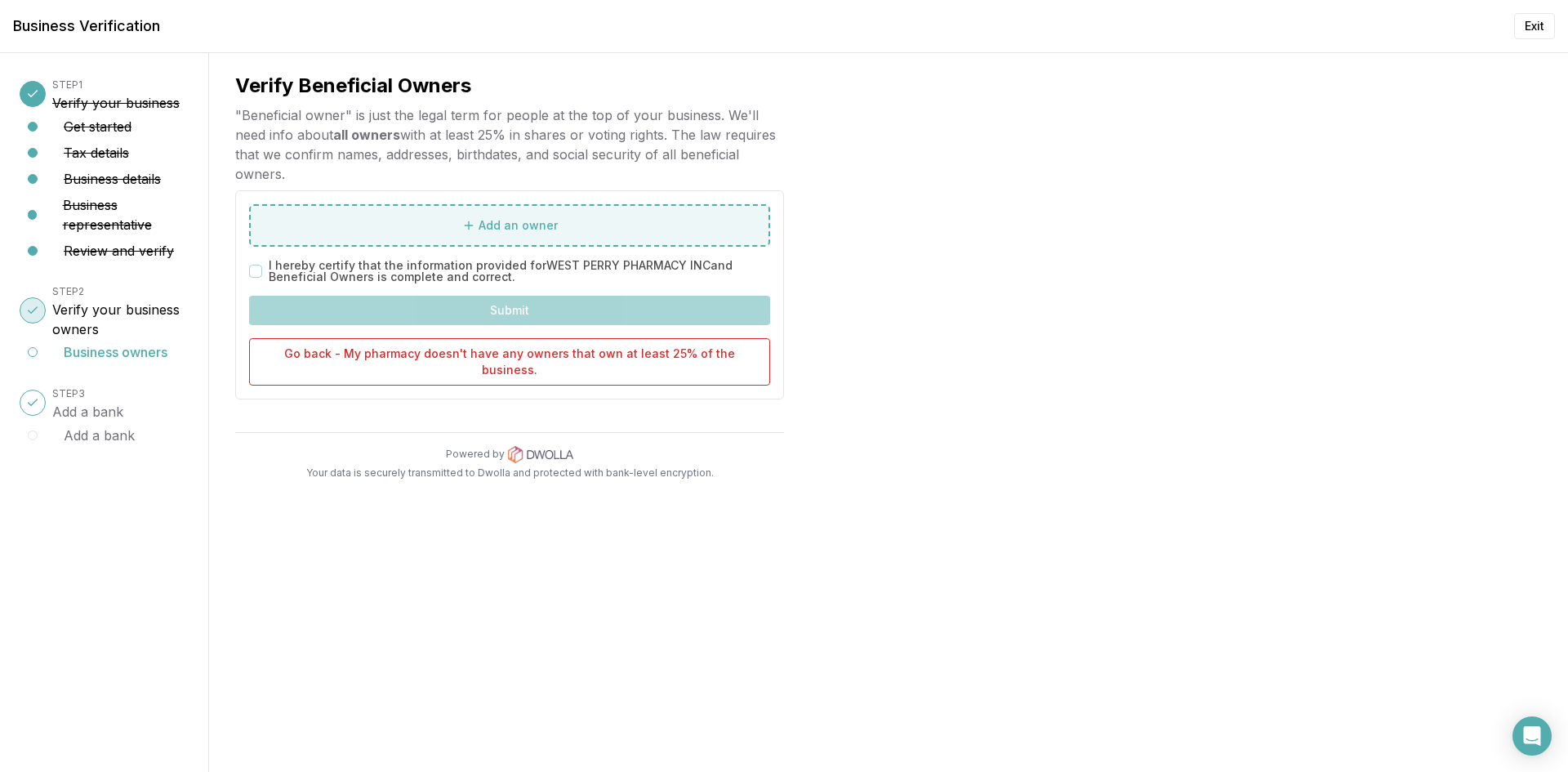
click at [416, 232] on button "Add an owner" at bounding box center [509, 226] width 521 height 43
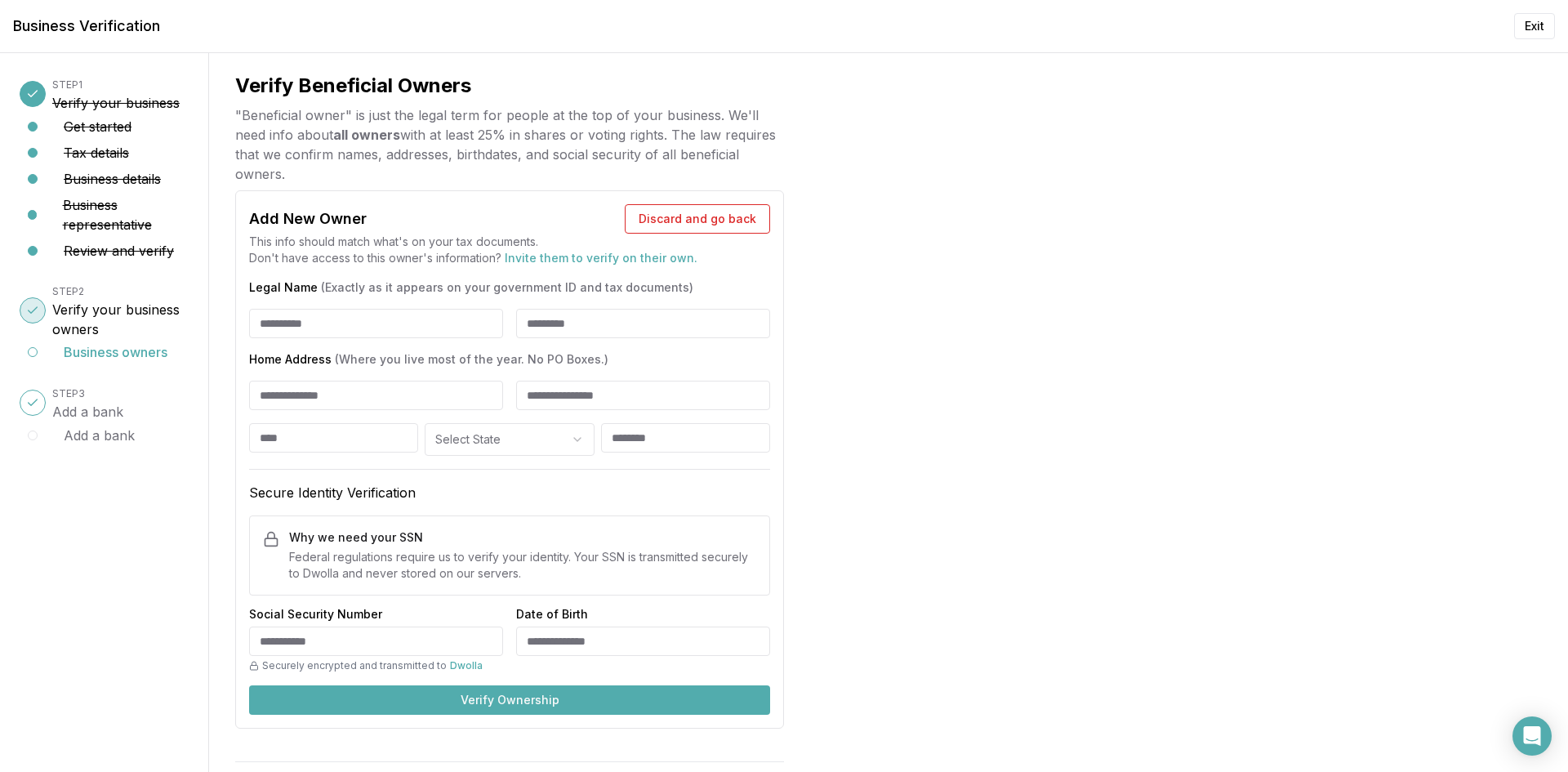
click at [295, 324] on input "Legal Name (Exactly as it appears on your government ID and tax documents)" at bounding box center [375, 324] width 254 height 29
type input "*****"
type input "**********"
type input "********"
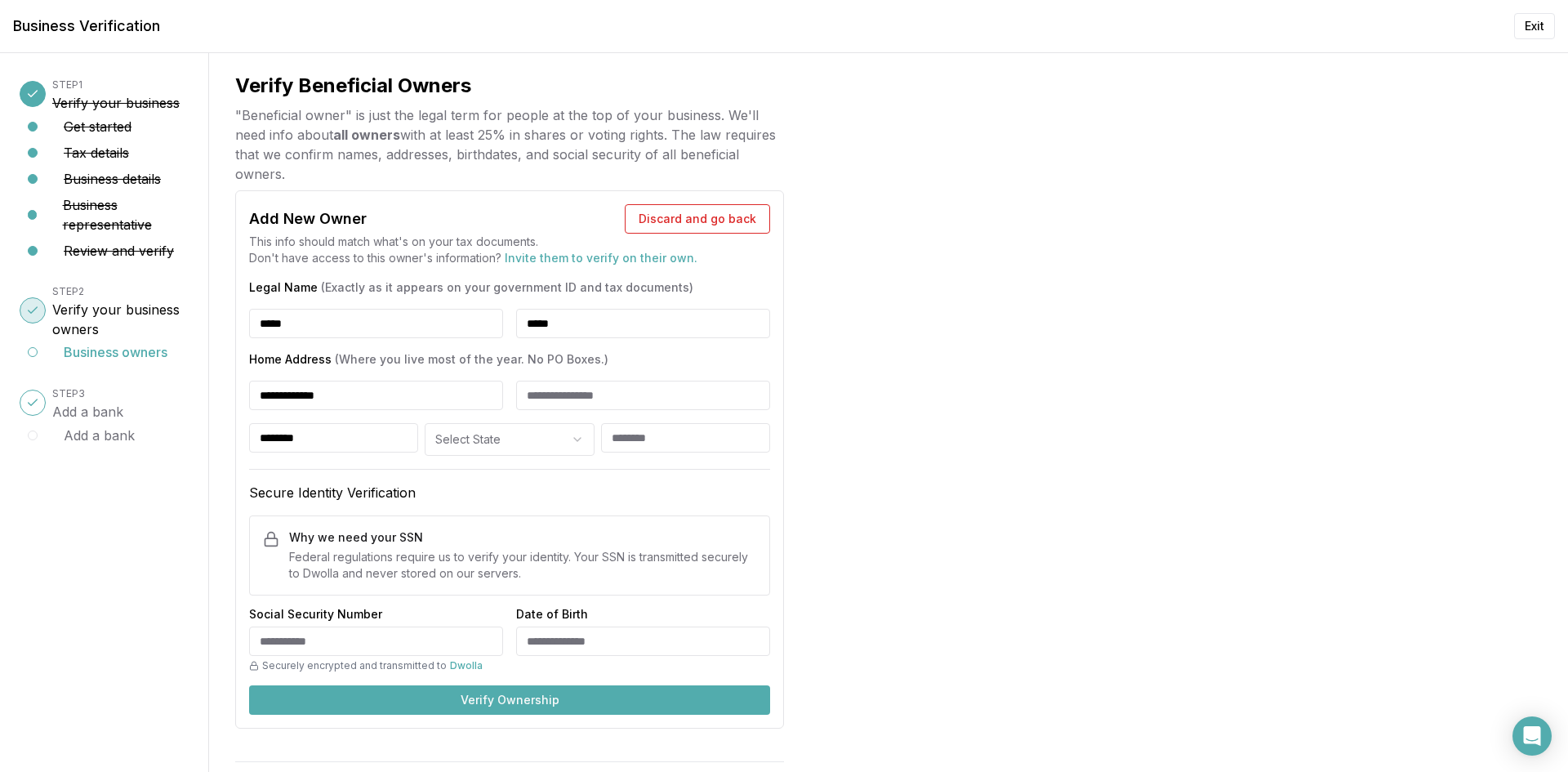
select select "**"
type input "*****"
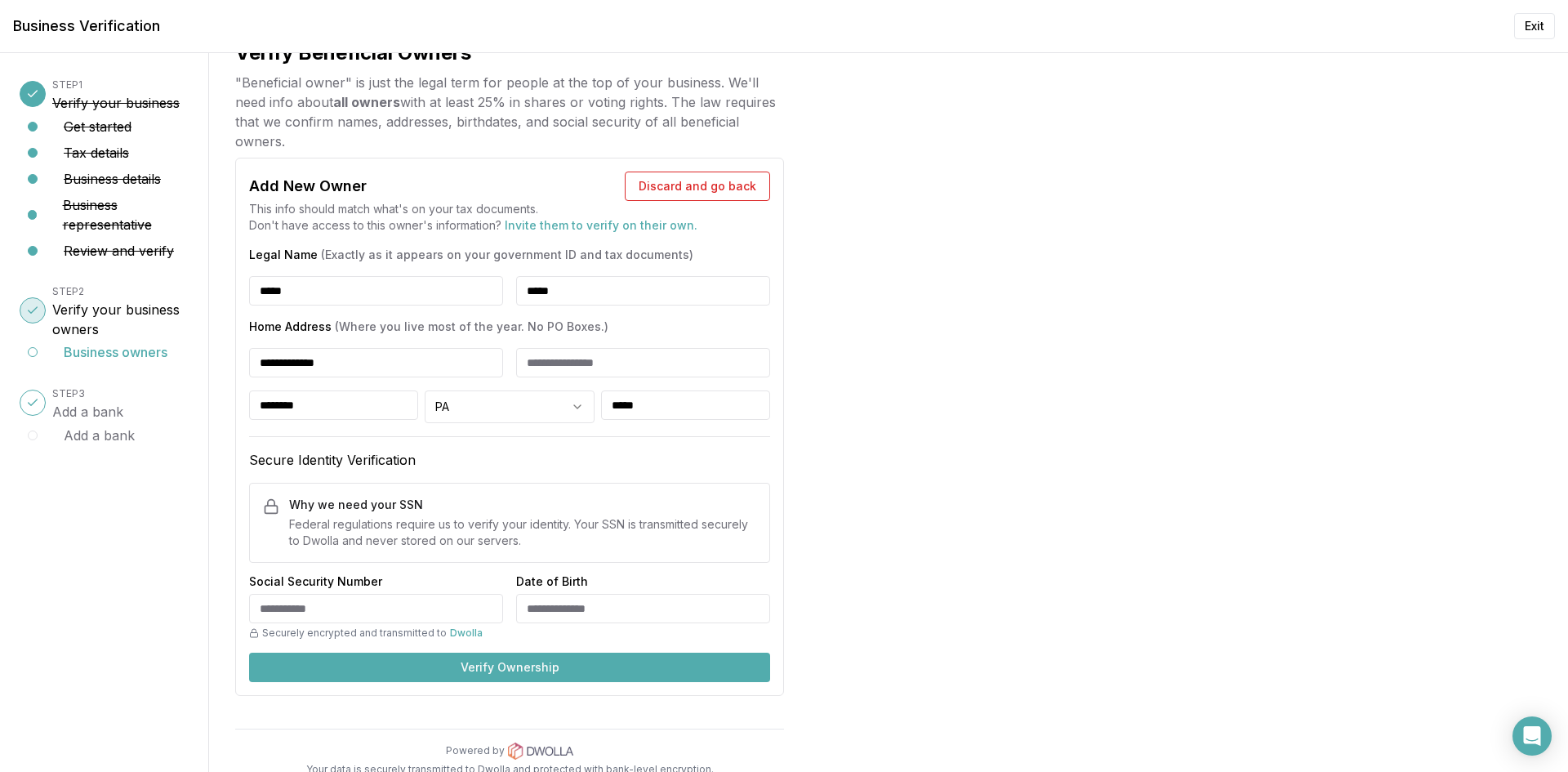
scroll to position [50, 0]
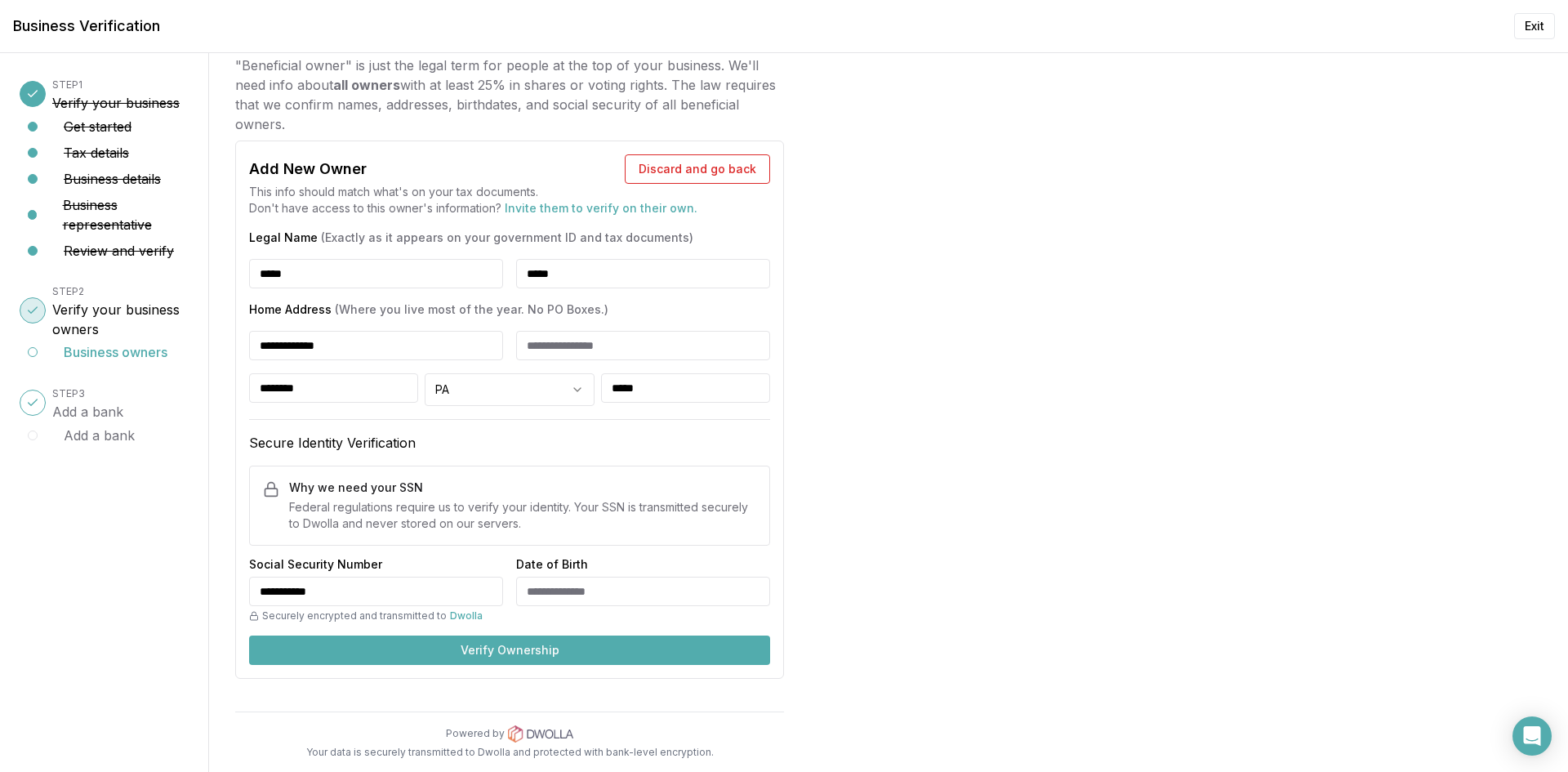
type input "**********"
click at [536, 651] on button "Verify Ownership" at bounding box center [509, 650] width 521 height 29
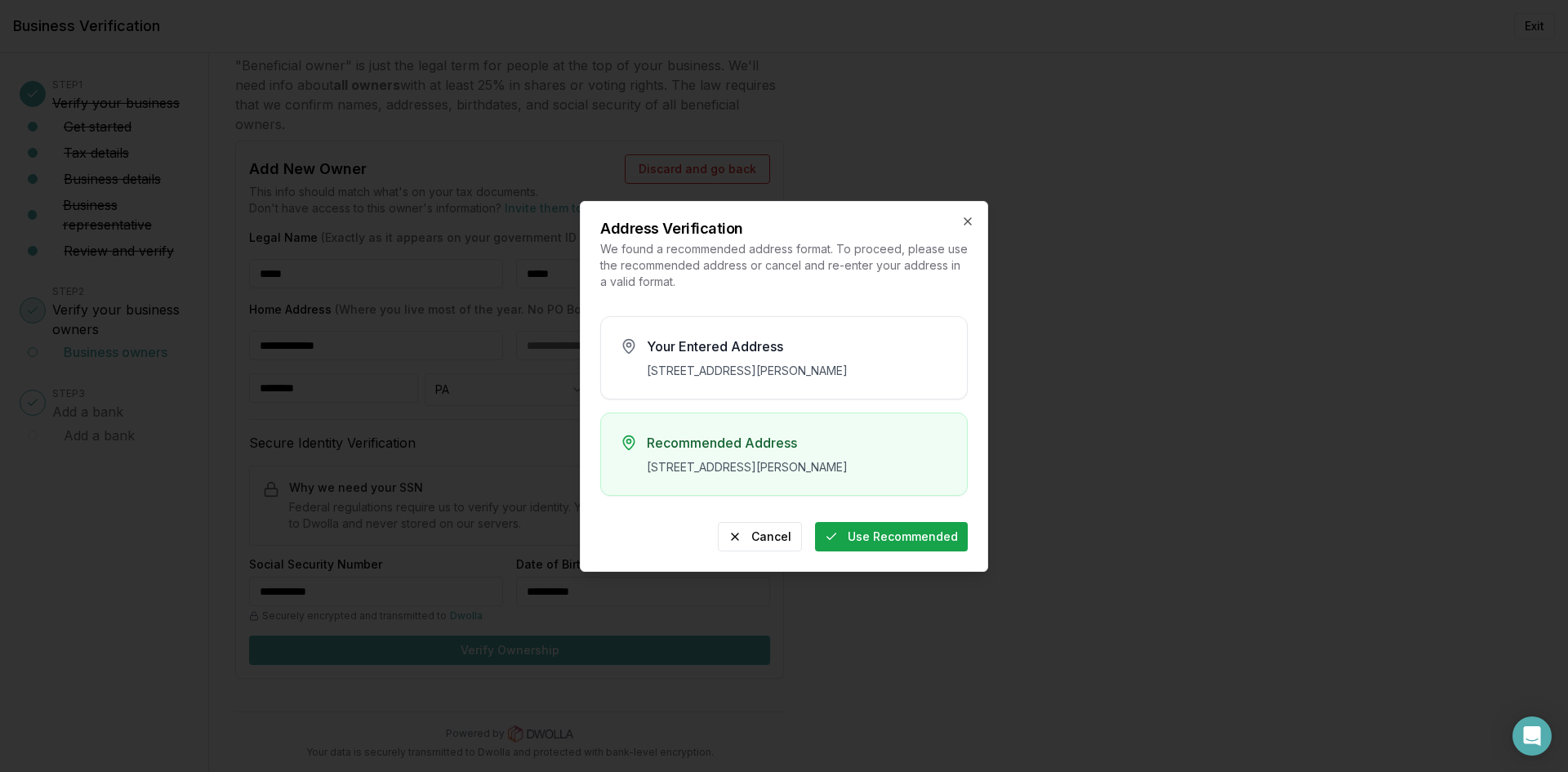
click at [899, 551] on button "Use Recommended" at bounding box center [891, 537] width 153 height 29
type input "**********"
type input "********"
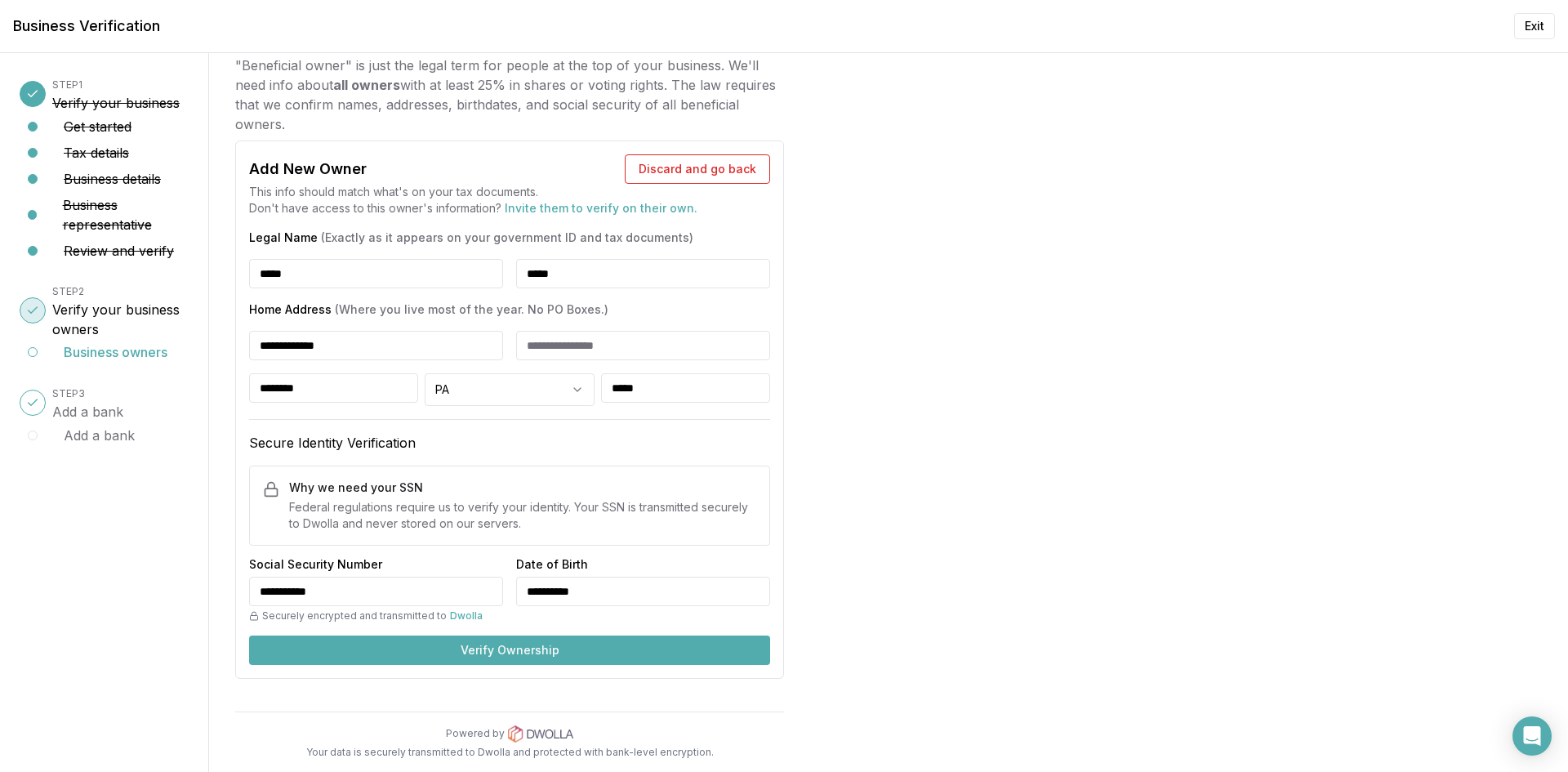
click at [483, 651] on button "Verify Ownership" at bounding box center [509, 650] width 521 height 29
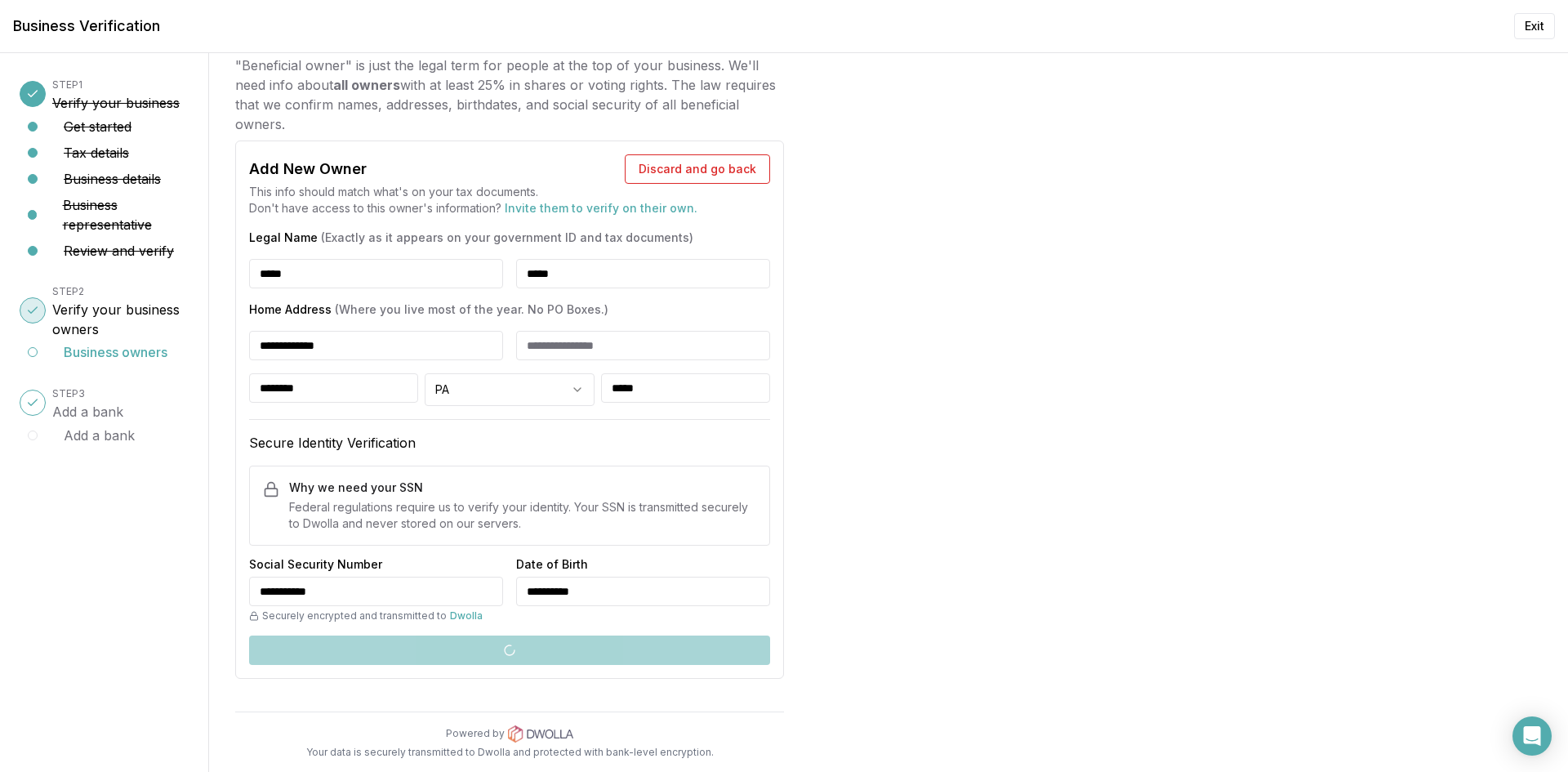
scroll to position [0, 0]
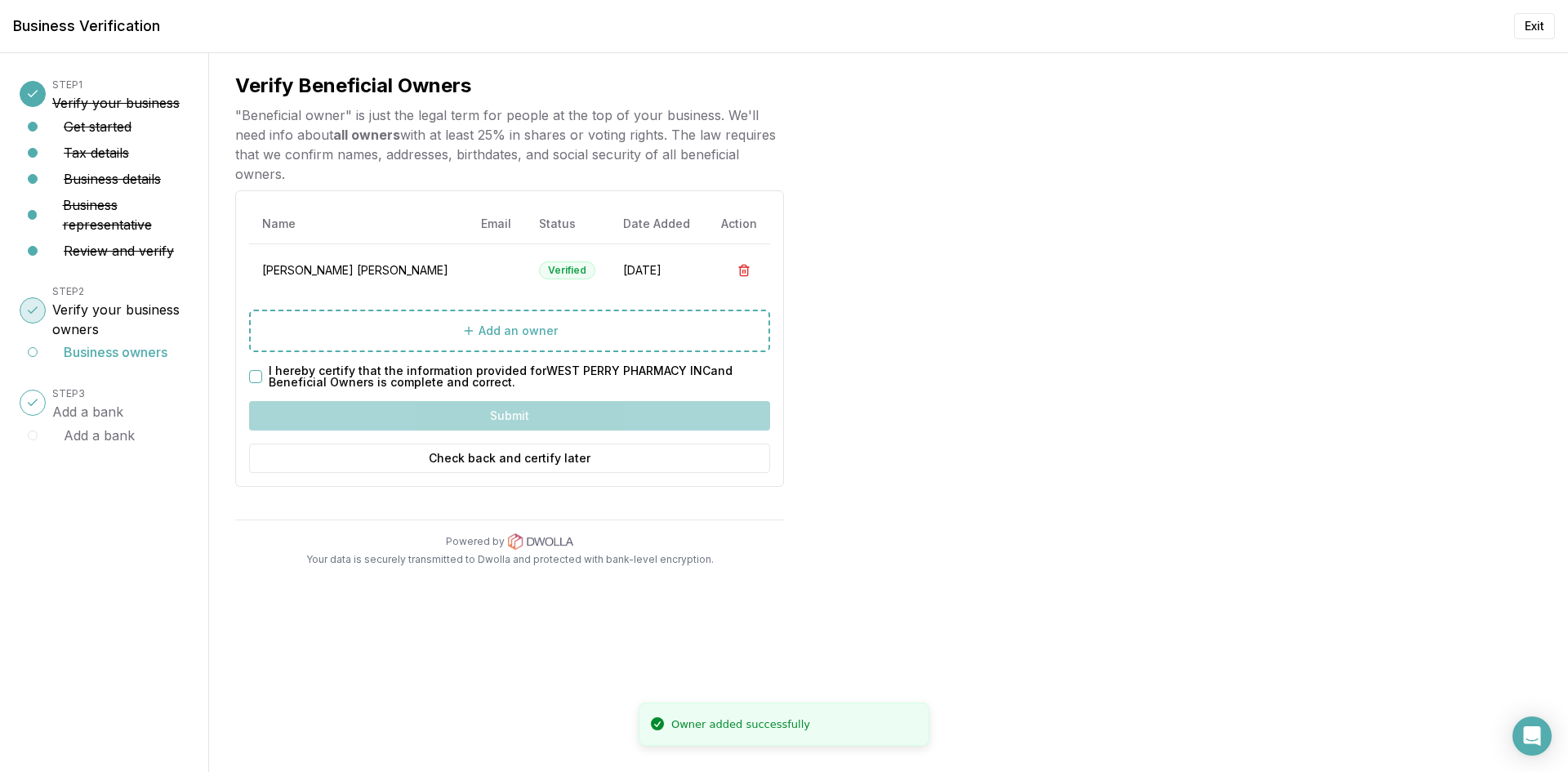
click at [256, 374] on button "I hereby certify that the information provided for WEST PERRY PHARMACY INC and …" at bounding box center [255, 376] width 13 height 13
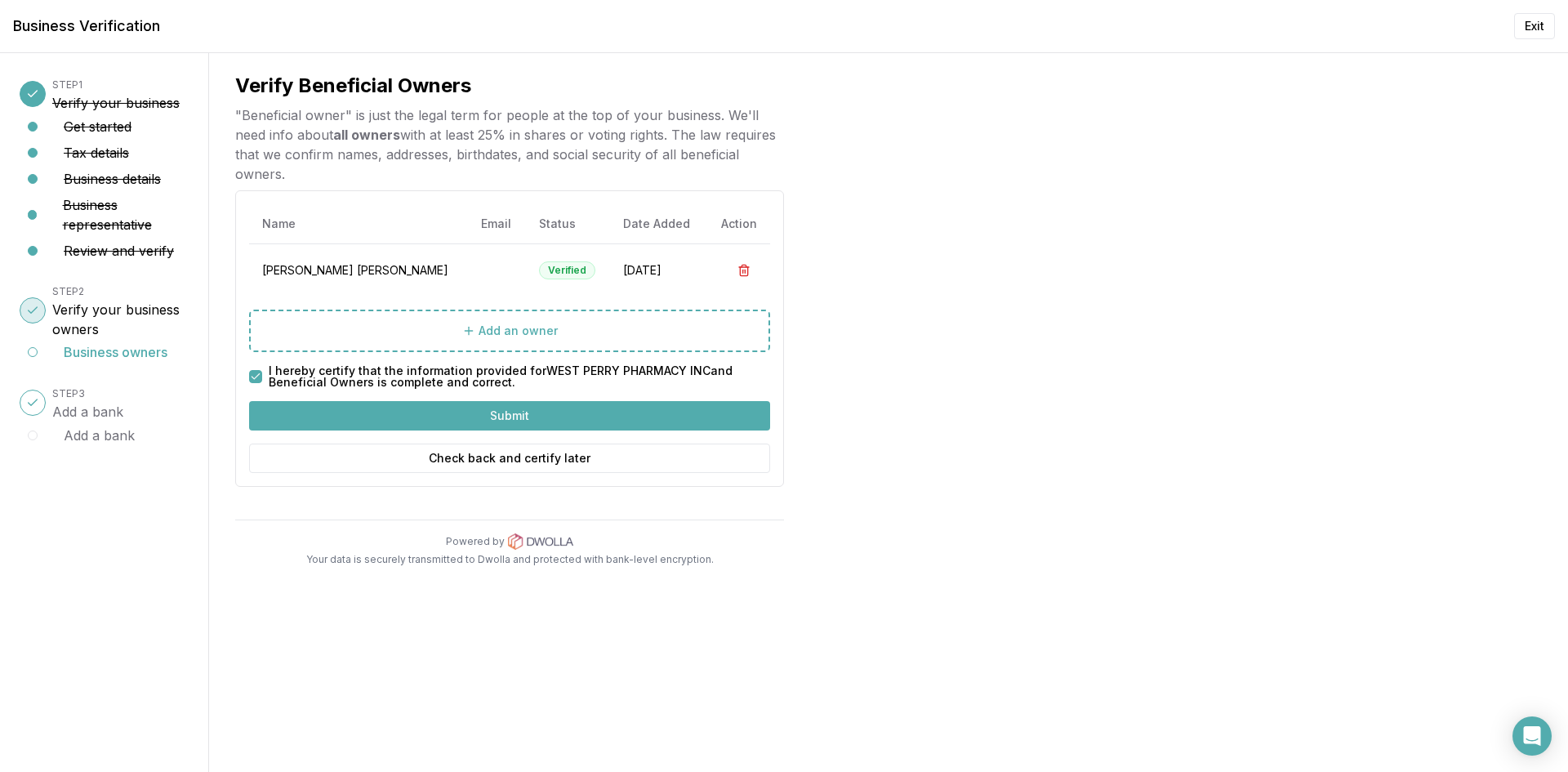
click at [500, 414] on button "Submit" at bounding box center [509, 416] width 521 height 29
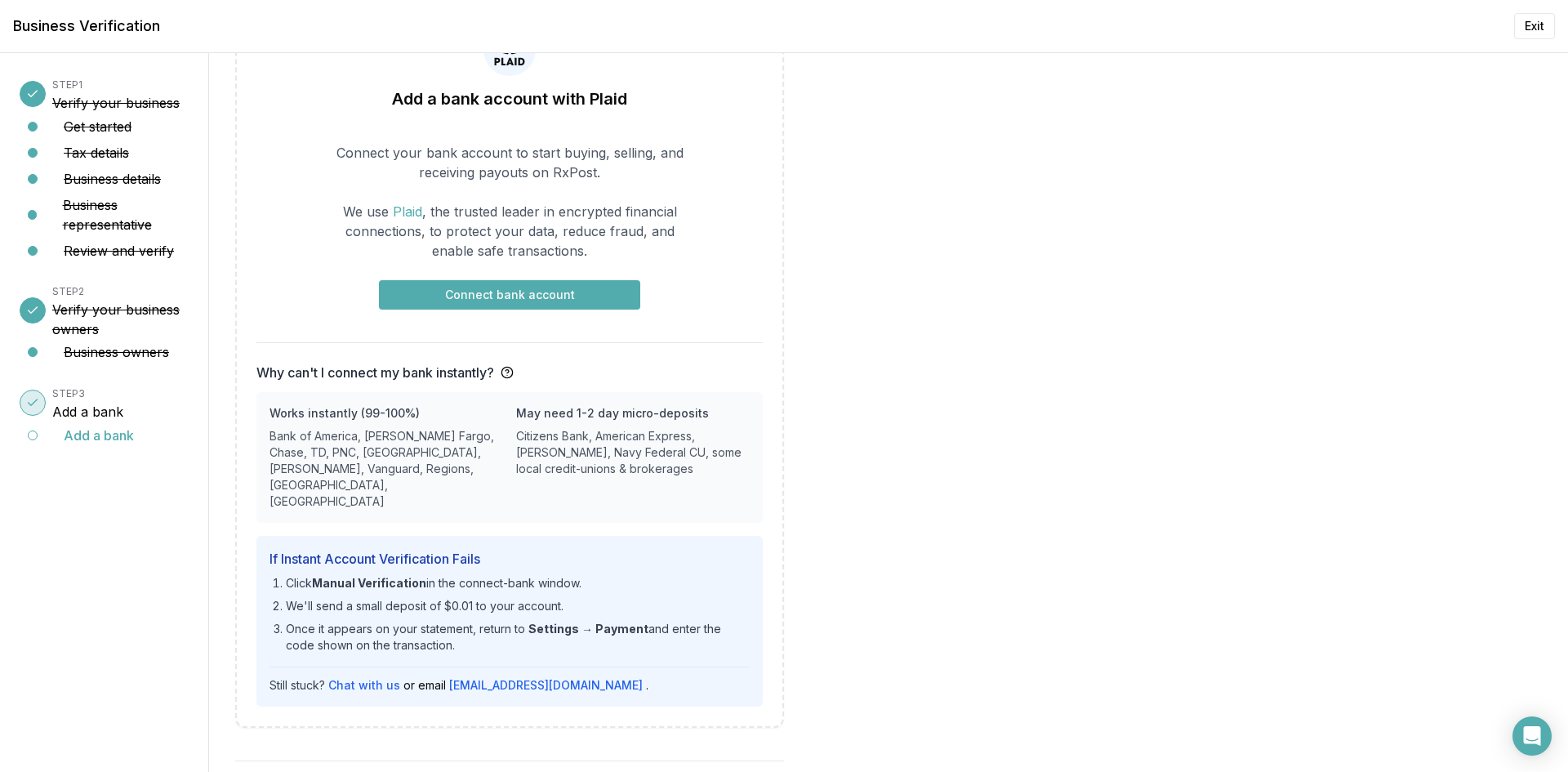
scroll to position [120, 0]
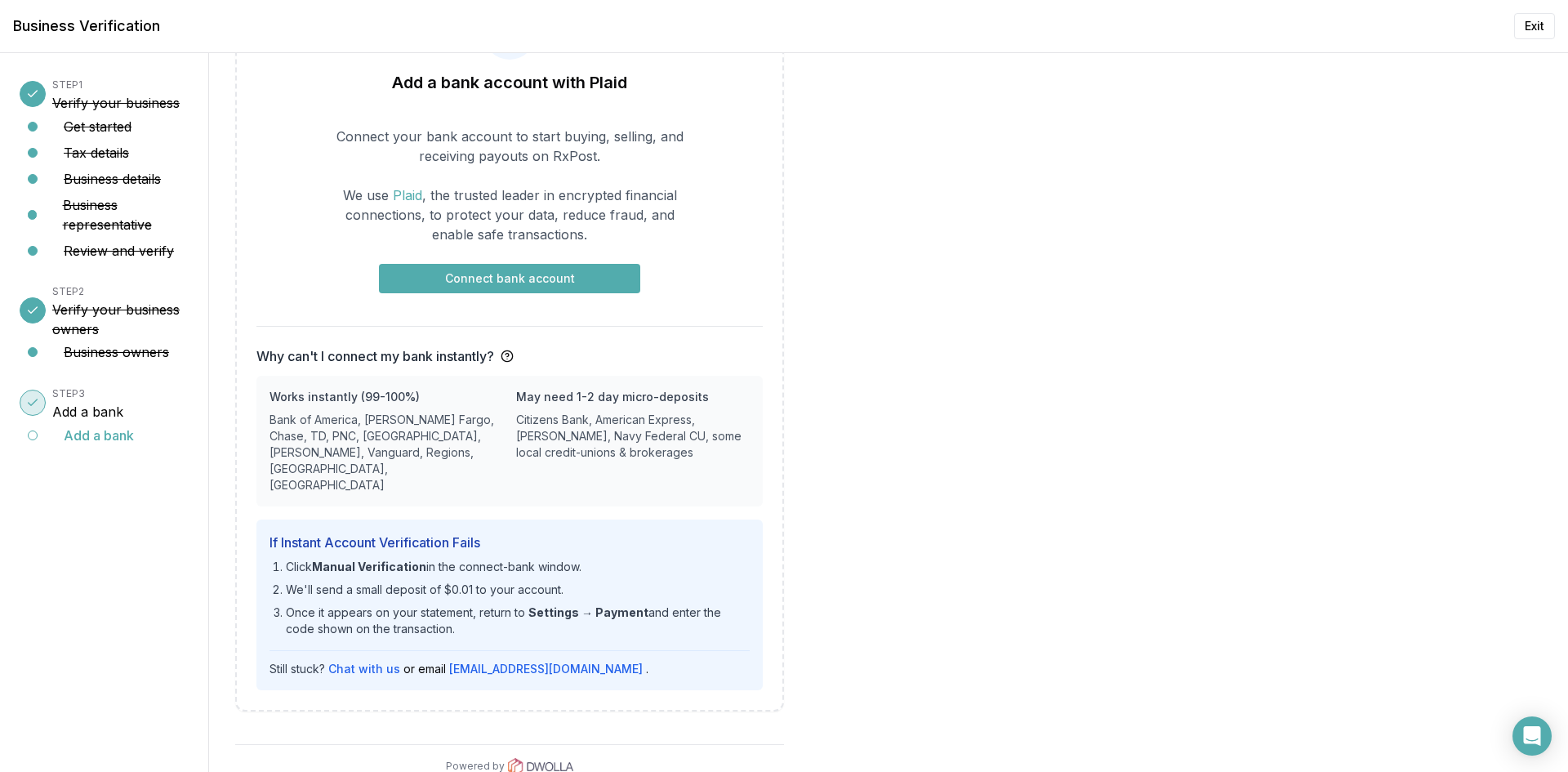
click at [489, 276] on button "Connect bank account" at bounding box center [509, 278] width 261 height 29
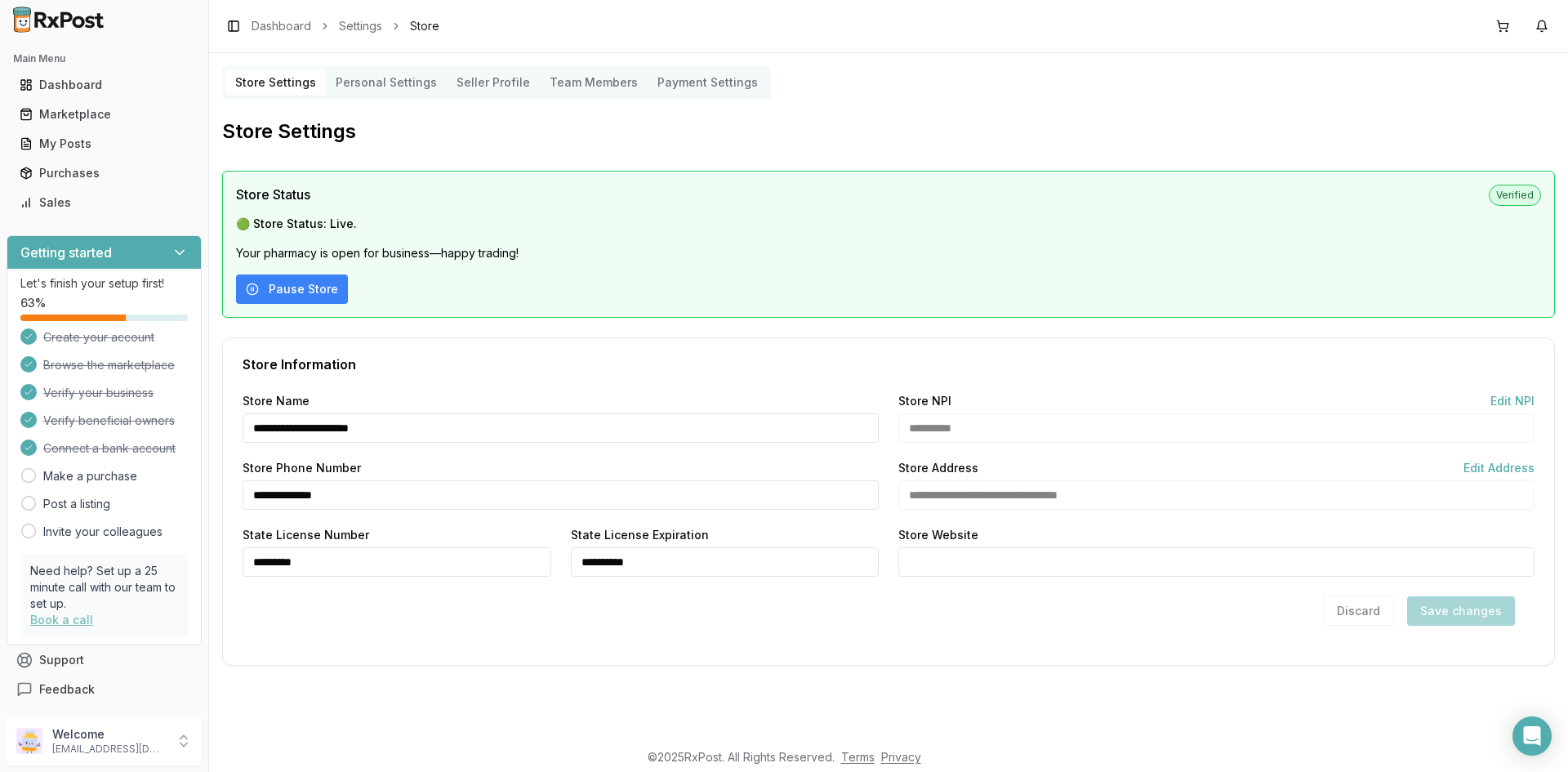
scroll to position [1, 0]
click at [397, 78] on Settings "Personal Settings" at bounding box center [386, 82] width 121 height 26
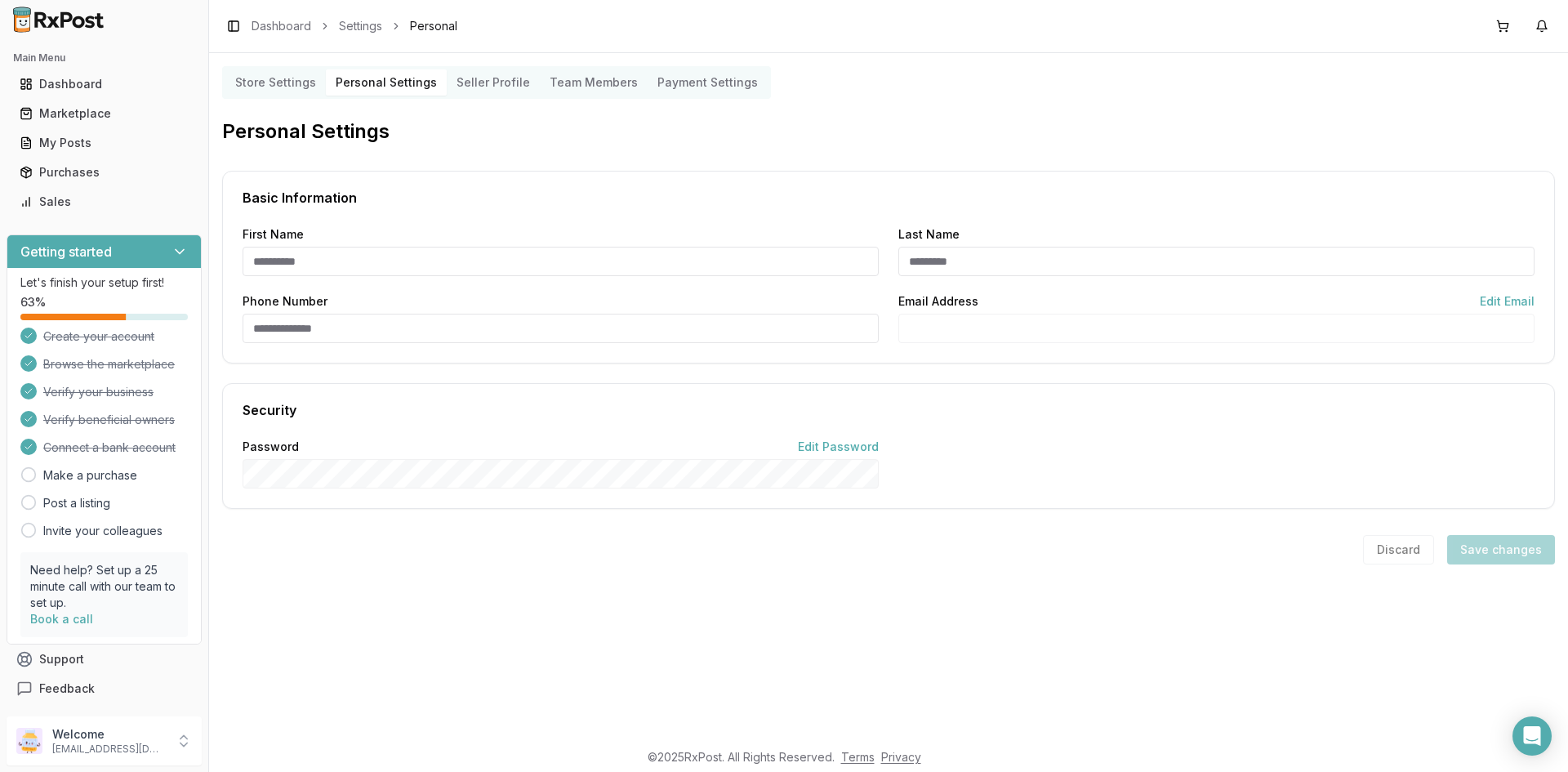
type input "*****"
type input "**********"
click at [331, 336] on input "Phone Number" at bounding box center [561, 329] width 637 height 29
type input "**********"
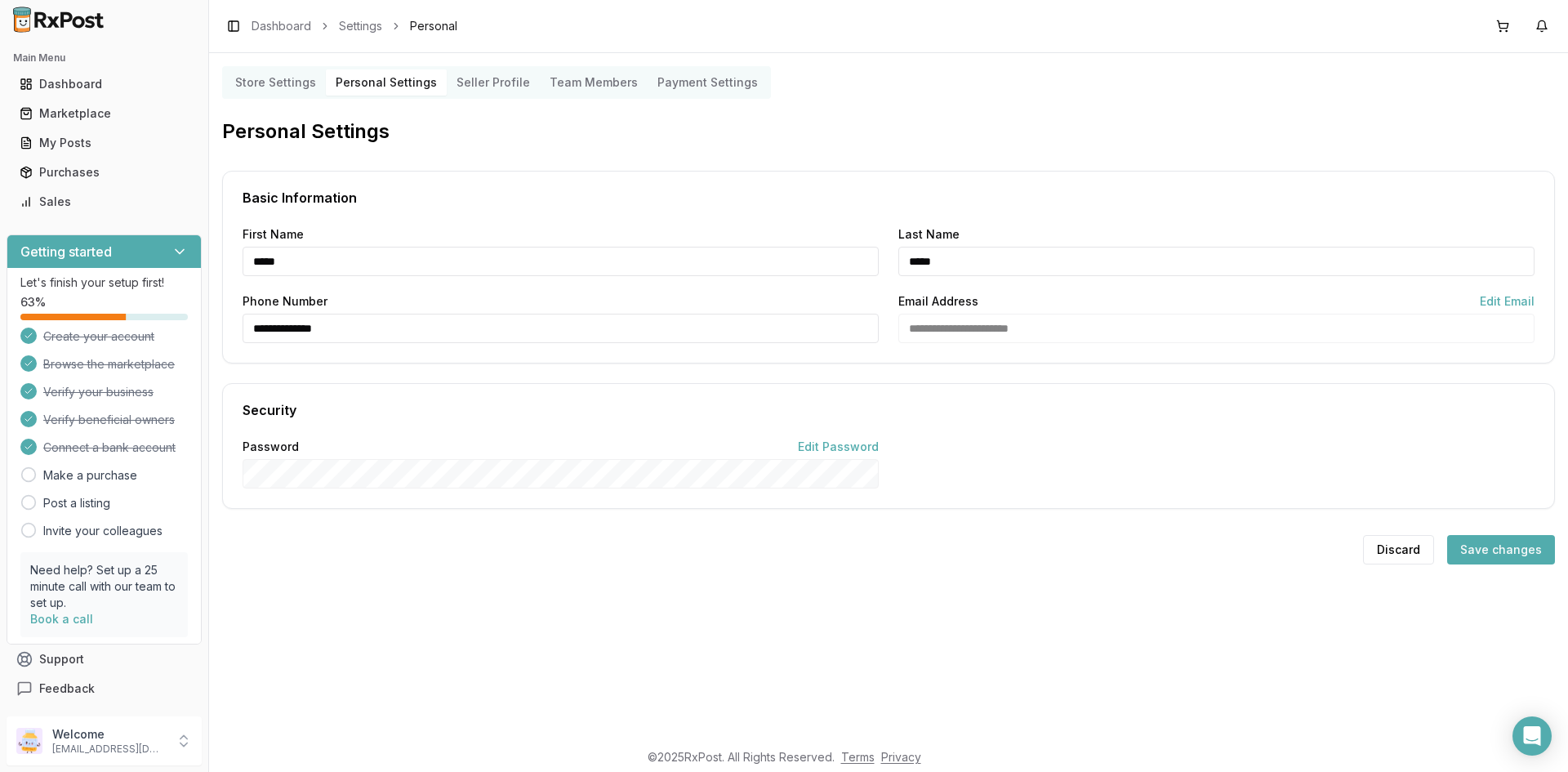
click at [1492, 543] on button "Save changes" at bounding box center [1501, 549] width 108 height 29
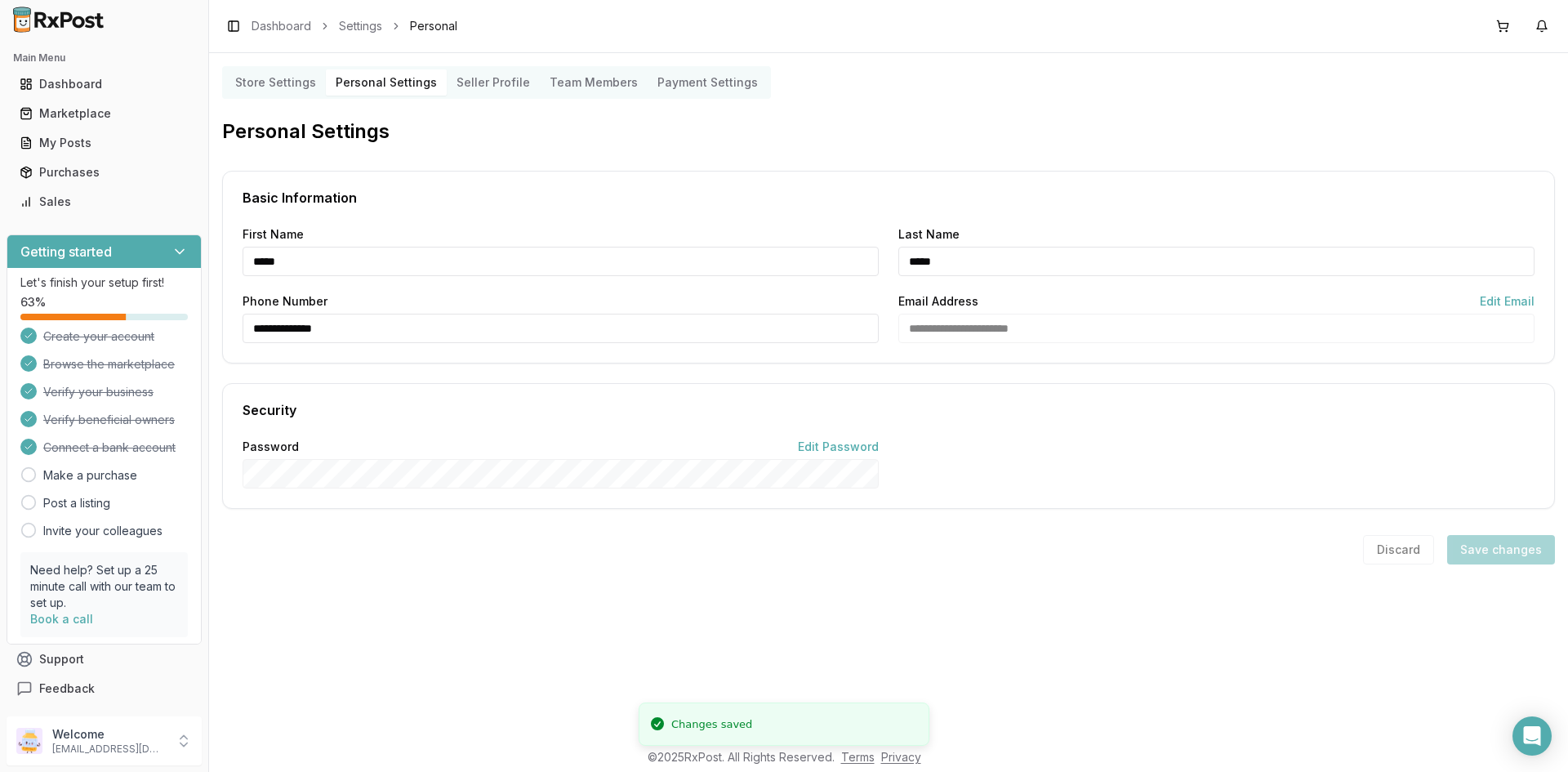
click at [490, 85] on Profile "Seller Profile" at bounding box center [494, 82] width 93 height 26
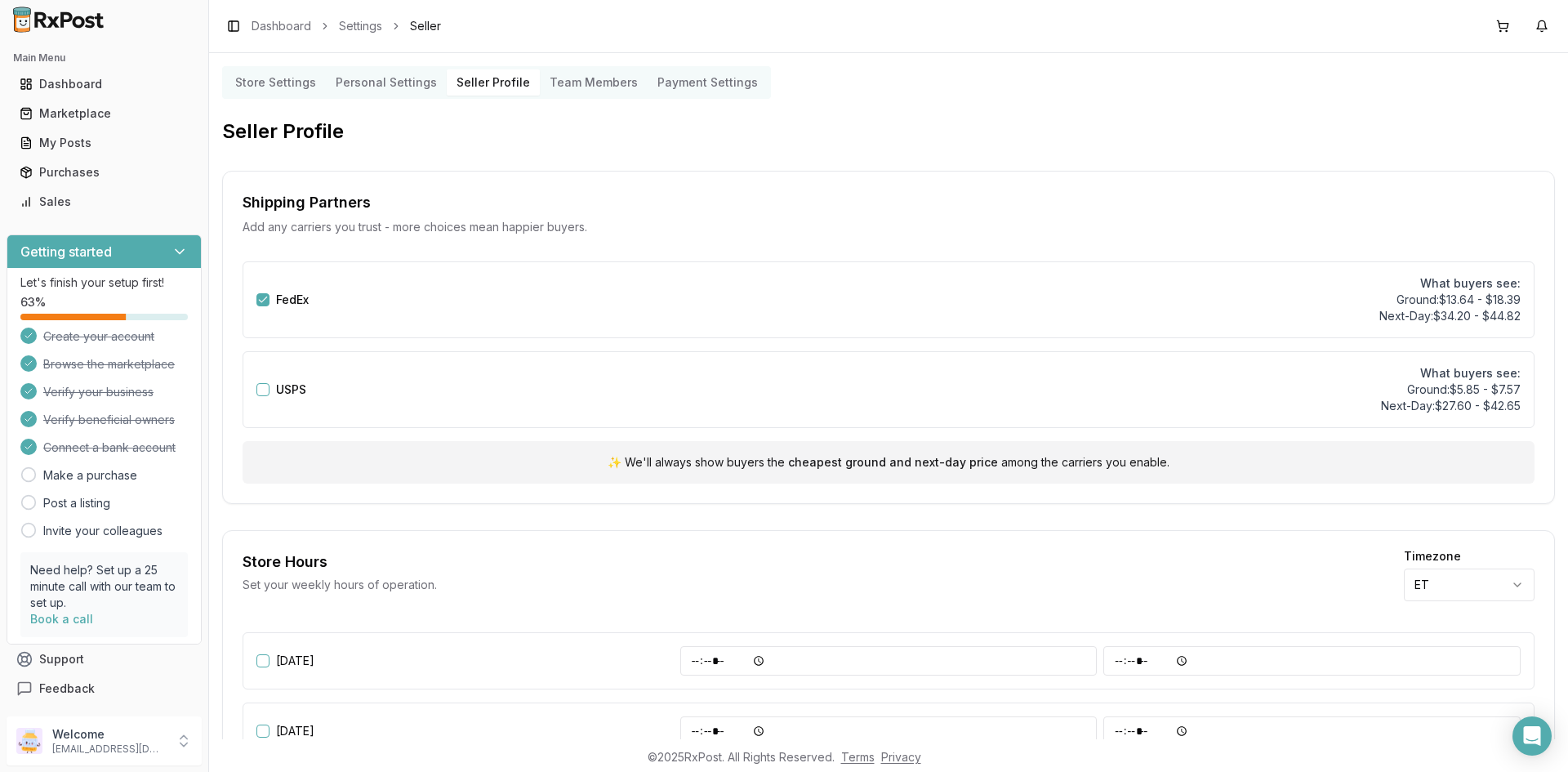
click at [598, 81] on Members "Team Members" at bounding box center [593, 82] width 108 height 26
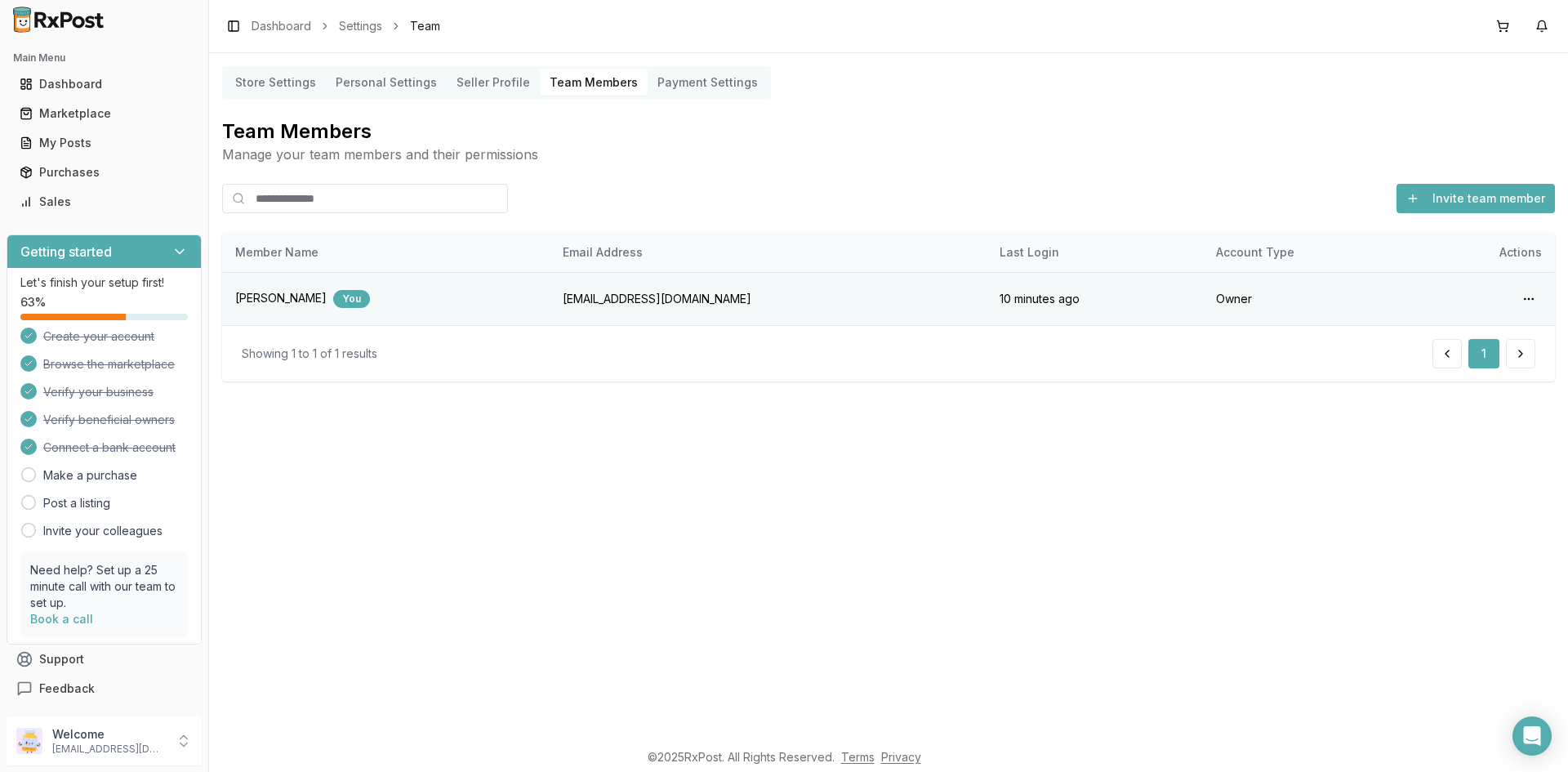
click at [696, 85] on Settings "Payment Settings" at bounding box center [708, 82] width 121 height 26
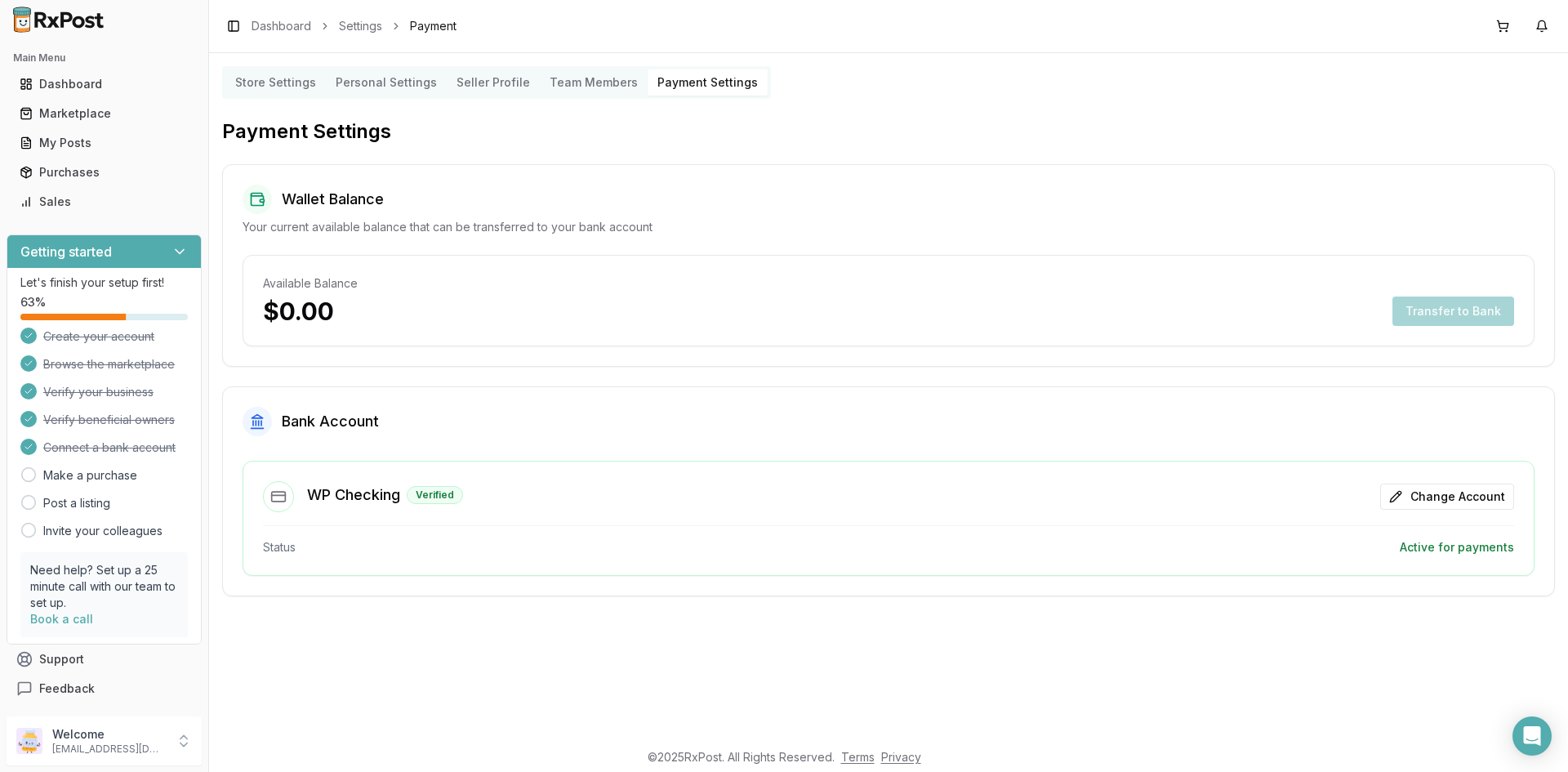
click at [289, 84] on Settings "Store Settings" at bounding box center [275, 82] width 100 height 26
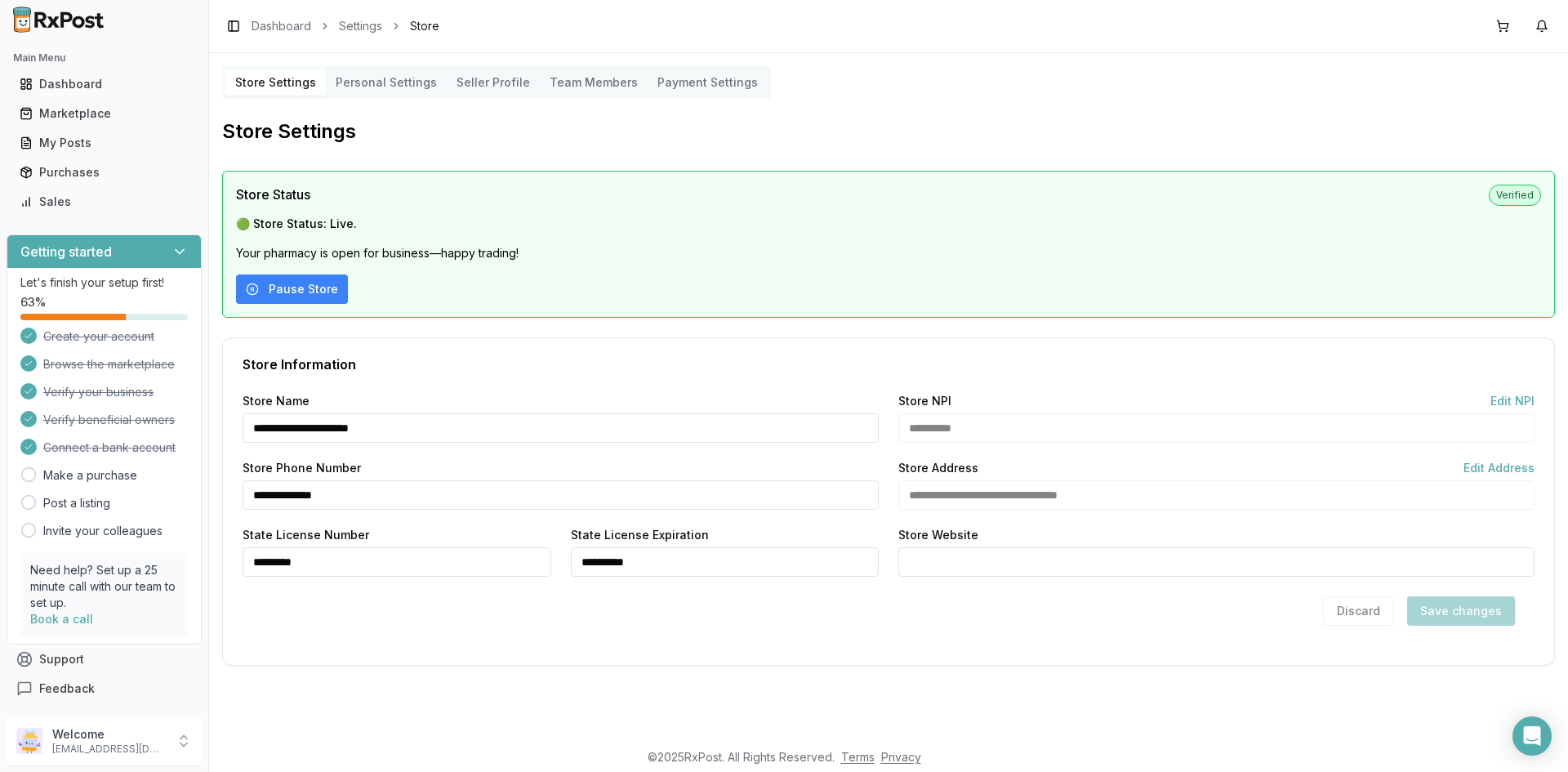
click at [33, 474] on icon at bounding box center [28, 474] width 17 height 17
click at [27, 472] on icon at bounding box center [28, 474] width 17 height 17
click at [87, 478] on link "Make a purchase" at bounding box center [90, 475] width 94 height 17
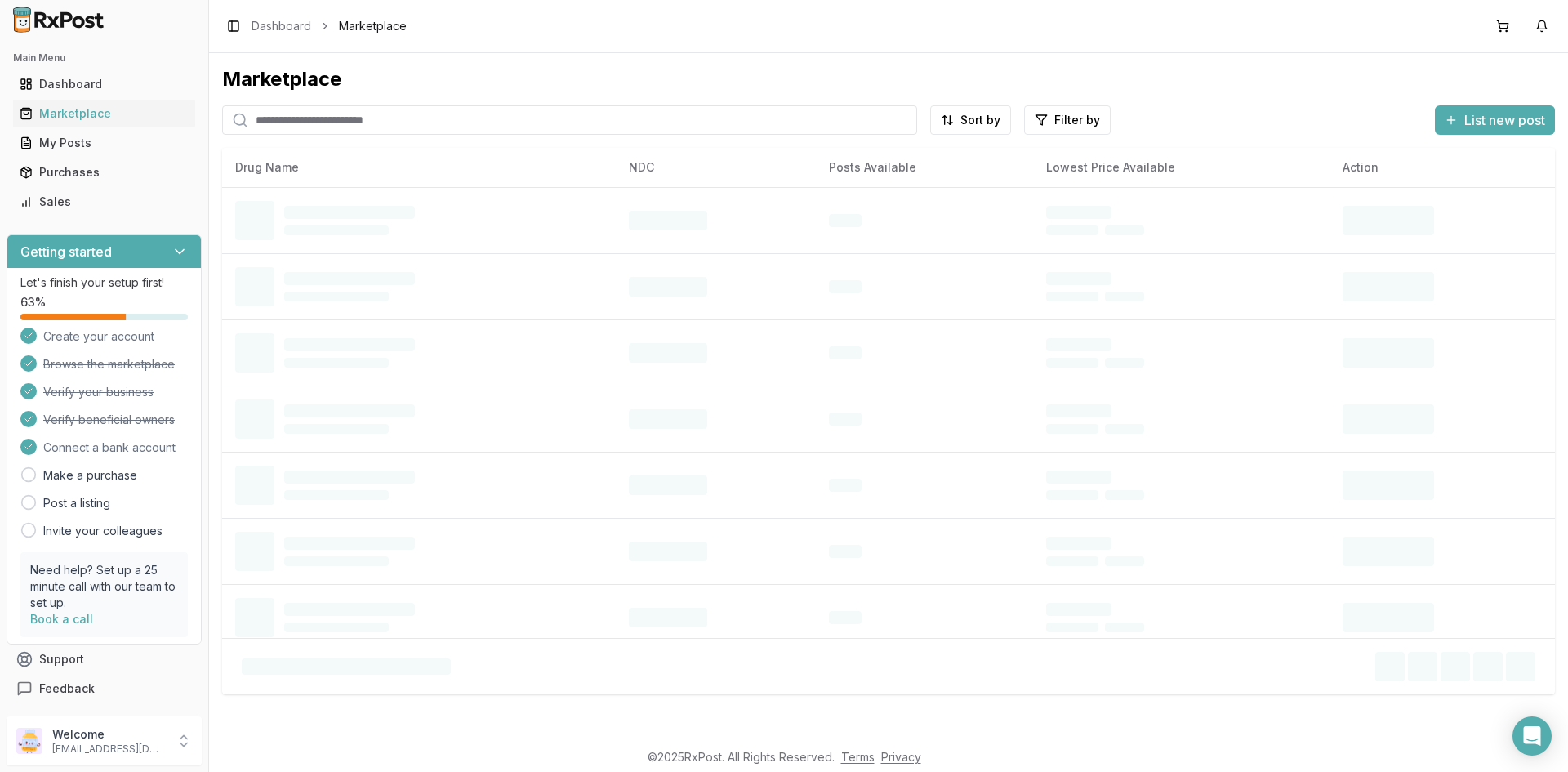
click at [320, 118] on input "search" at bounding box center [570, 120] width 695 height 29
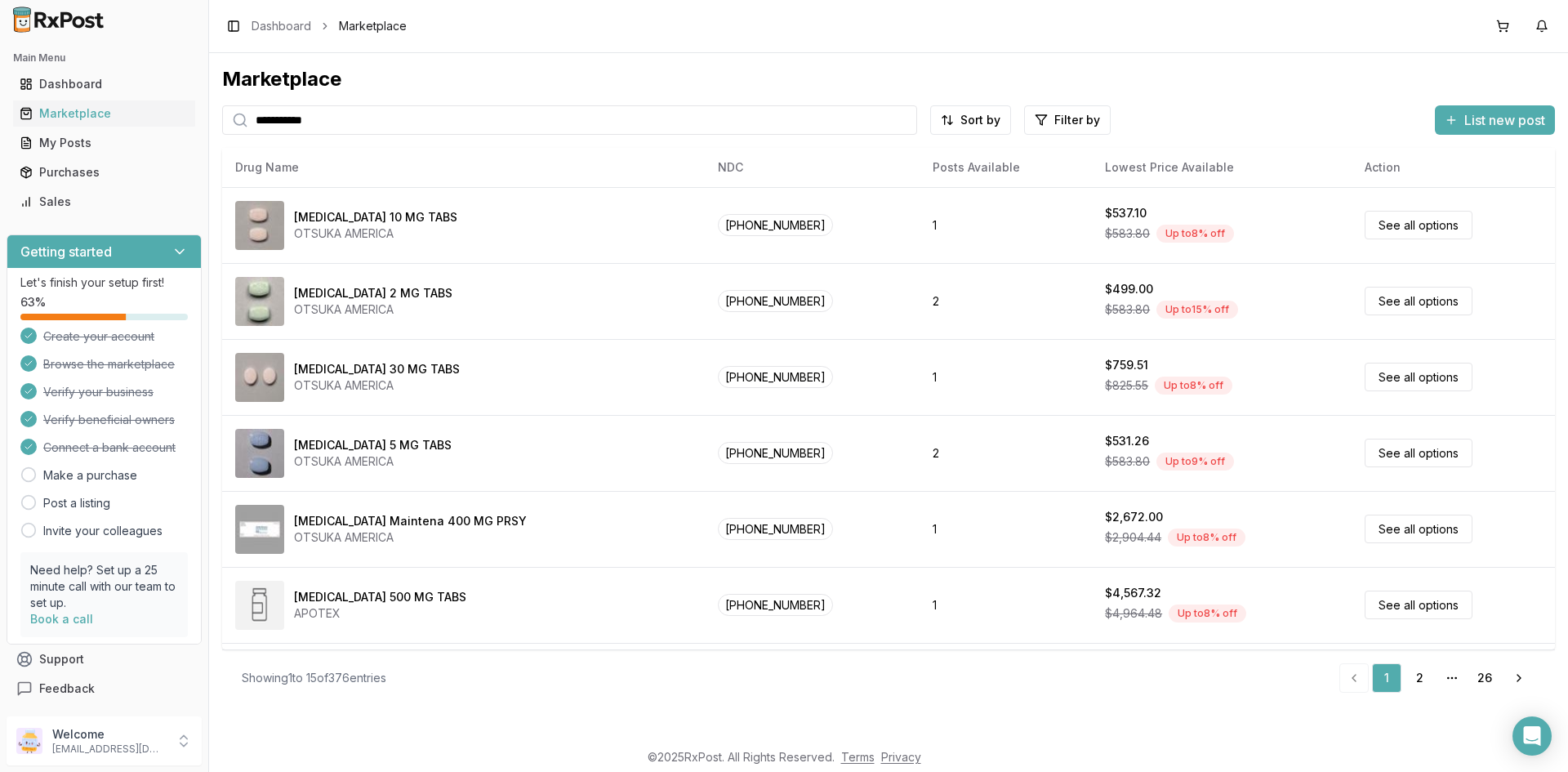
type input "**********"
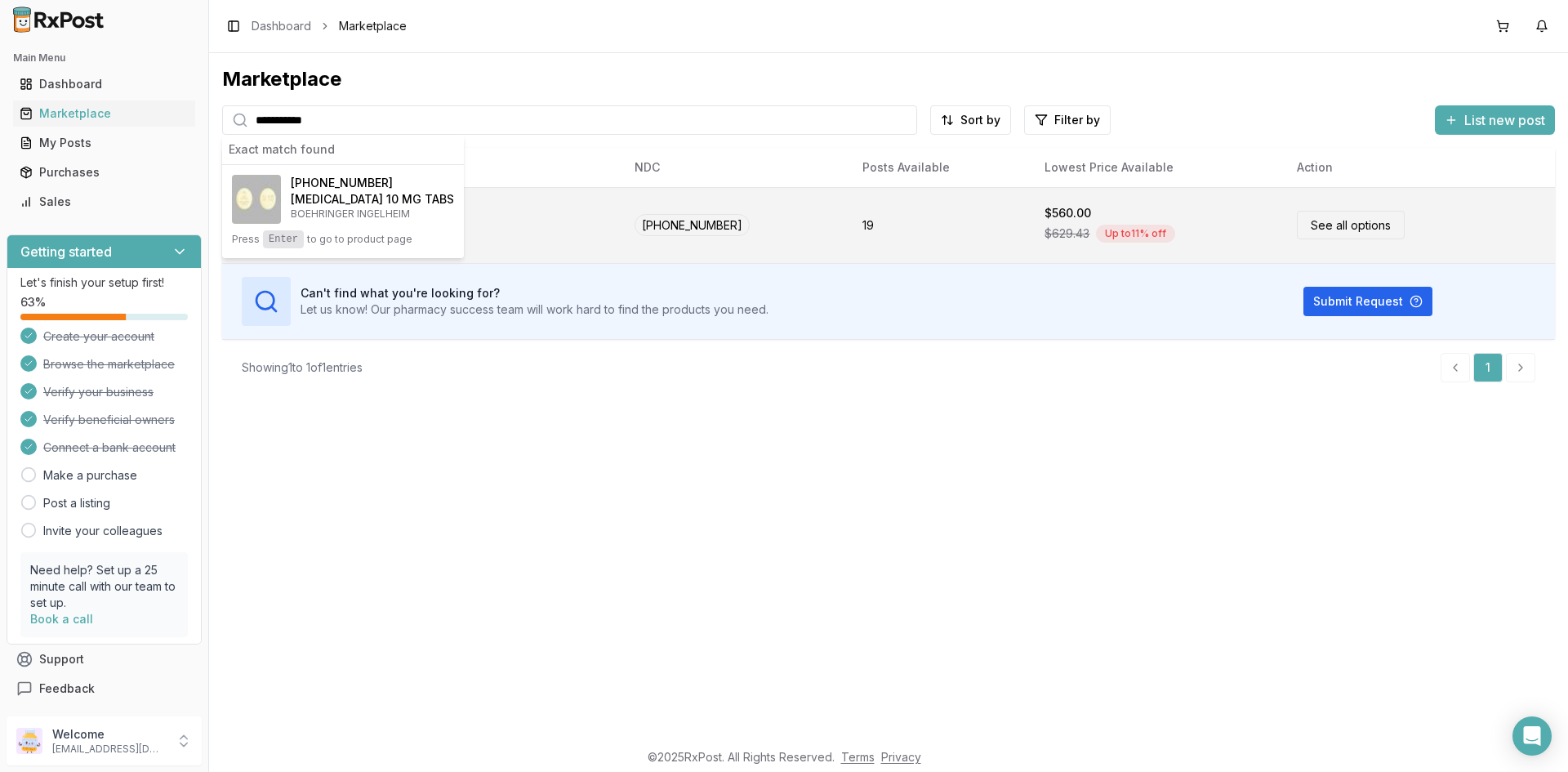
click at [1342, 230] on link "See all options" at bounding box center [1350, 225] width 108 height 28
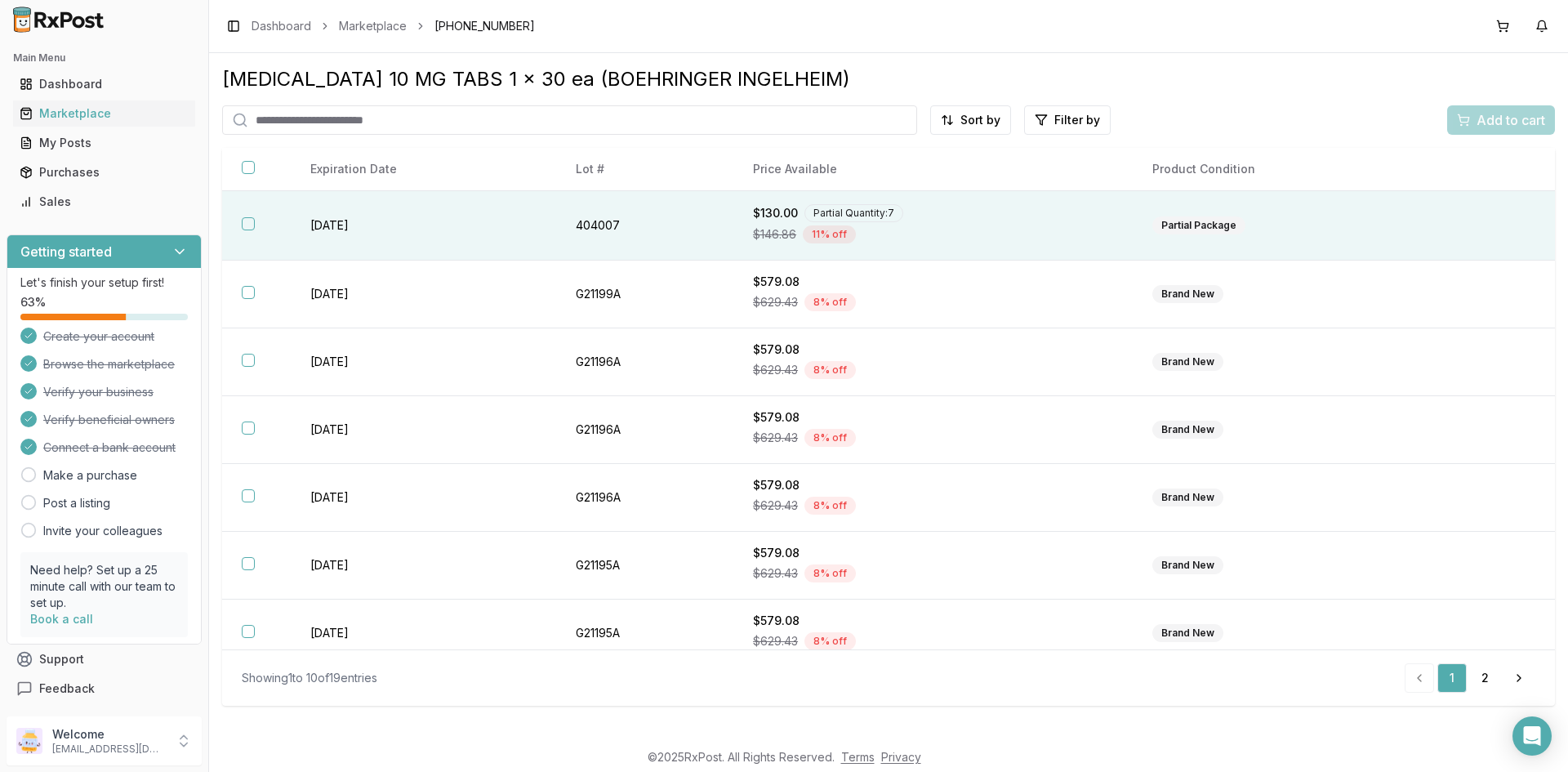
click at [862, 209] on div "Partial Quantity: 7" at bounding box center [854, 213] width 99 height 18
click at [806, 170] on th "Price Available" at bounding box center [933, 169] width 400 height 44
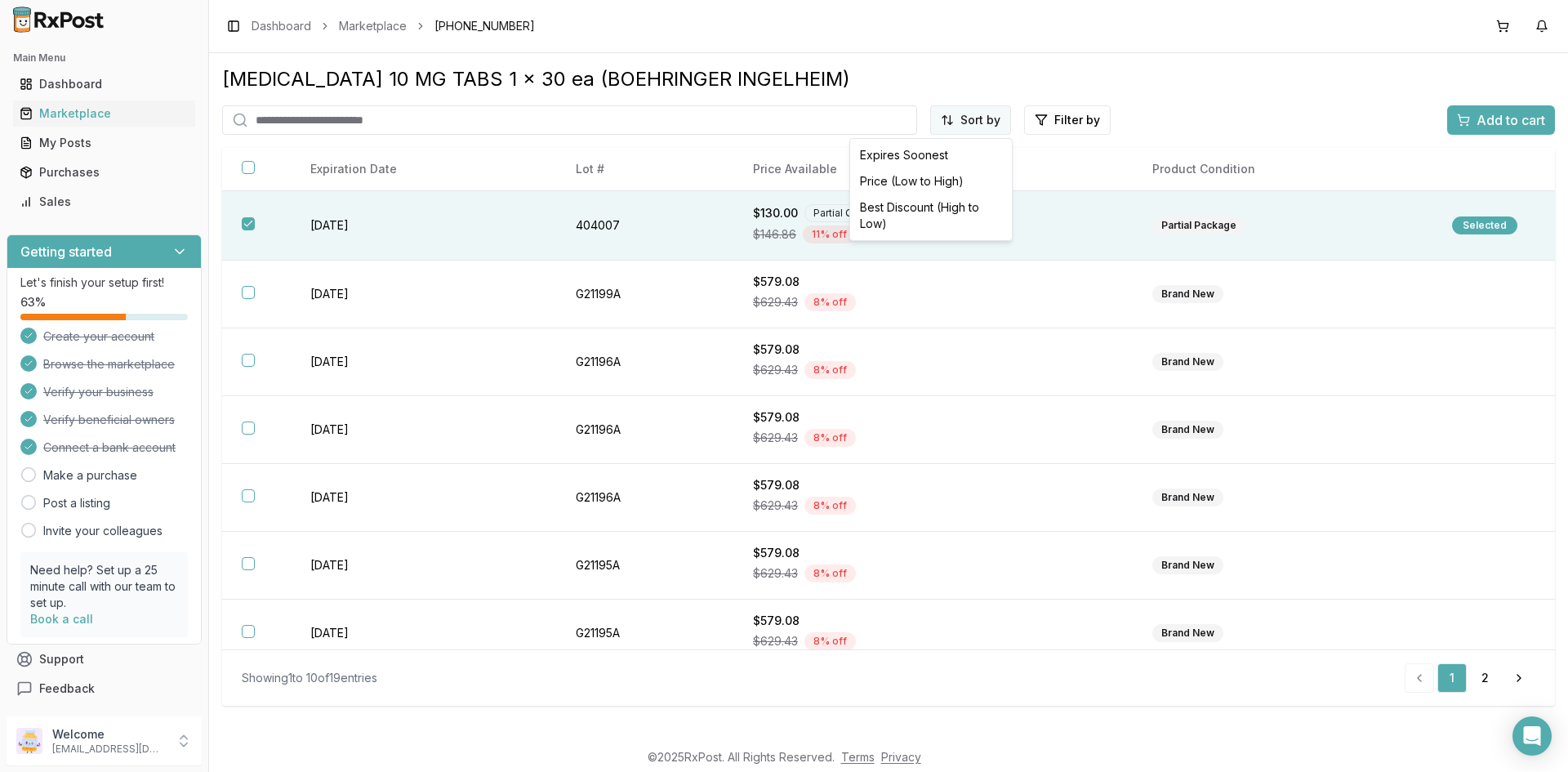
click at [979, 115] on html "Main Menu Dashboard Marketplace My Posts Purchases Sales Getting started Let's …" at bounding box center [784, 386] width 1568 height 772
click at [1068, 119] on html "Main Menu Dashboard Marketplace My Posts Purchases Sales Getting started Let's …" at bounding box center [784, 386] width 1568 height 772
click at [987, 119] on html "Main Menu Dashboard Marketplace My Posts Purchases Sales Getting started Let's …" at bounding box center [784, 386] width 1568 height 772
click at [904, 206] on div "Best Discount (High to Low)" at bounding box center [931, 216] width 156 height 43
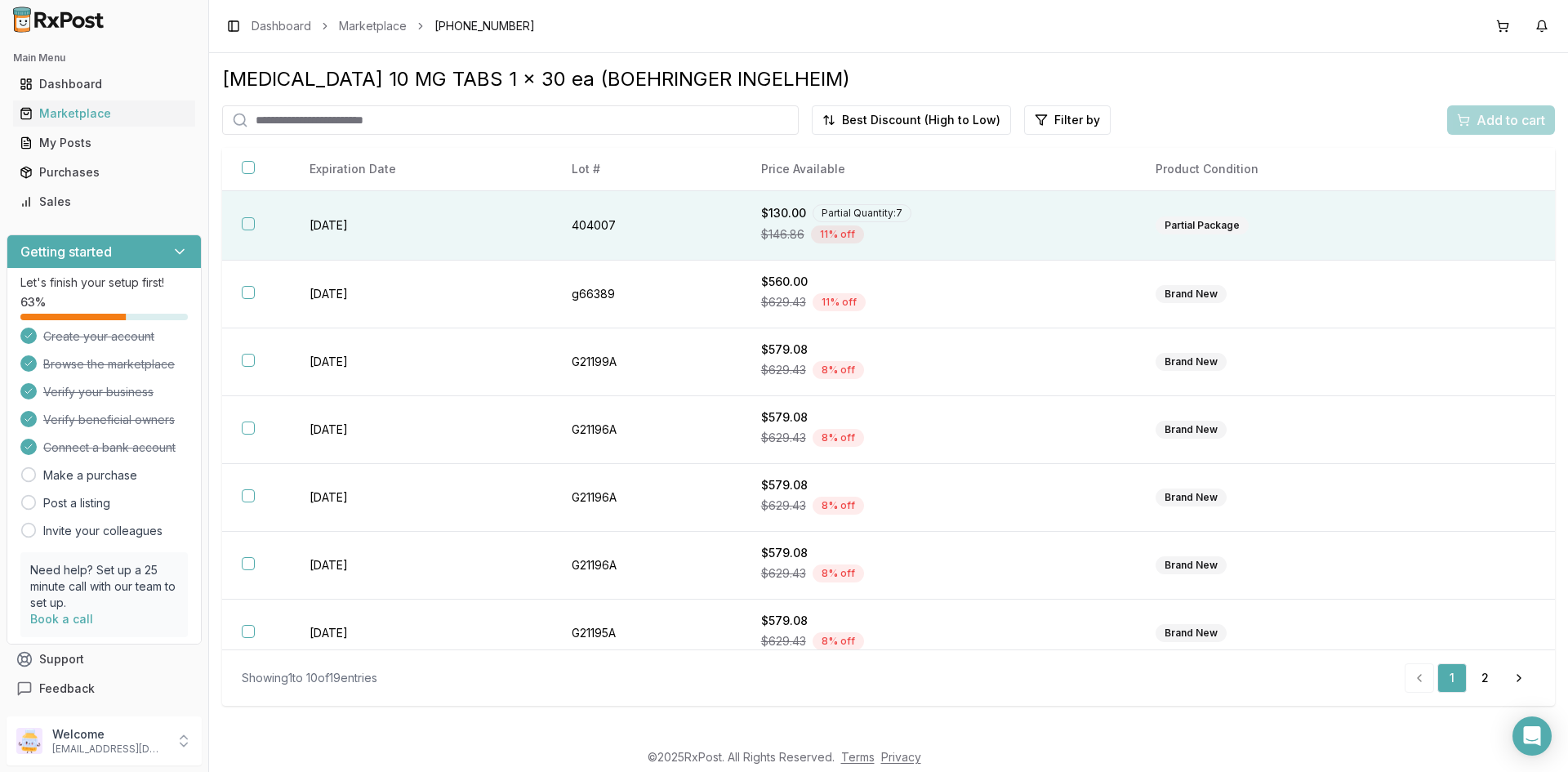
click at [248, 225] on button "button" at bounding box center [248, 224] width 13 height 13
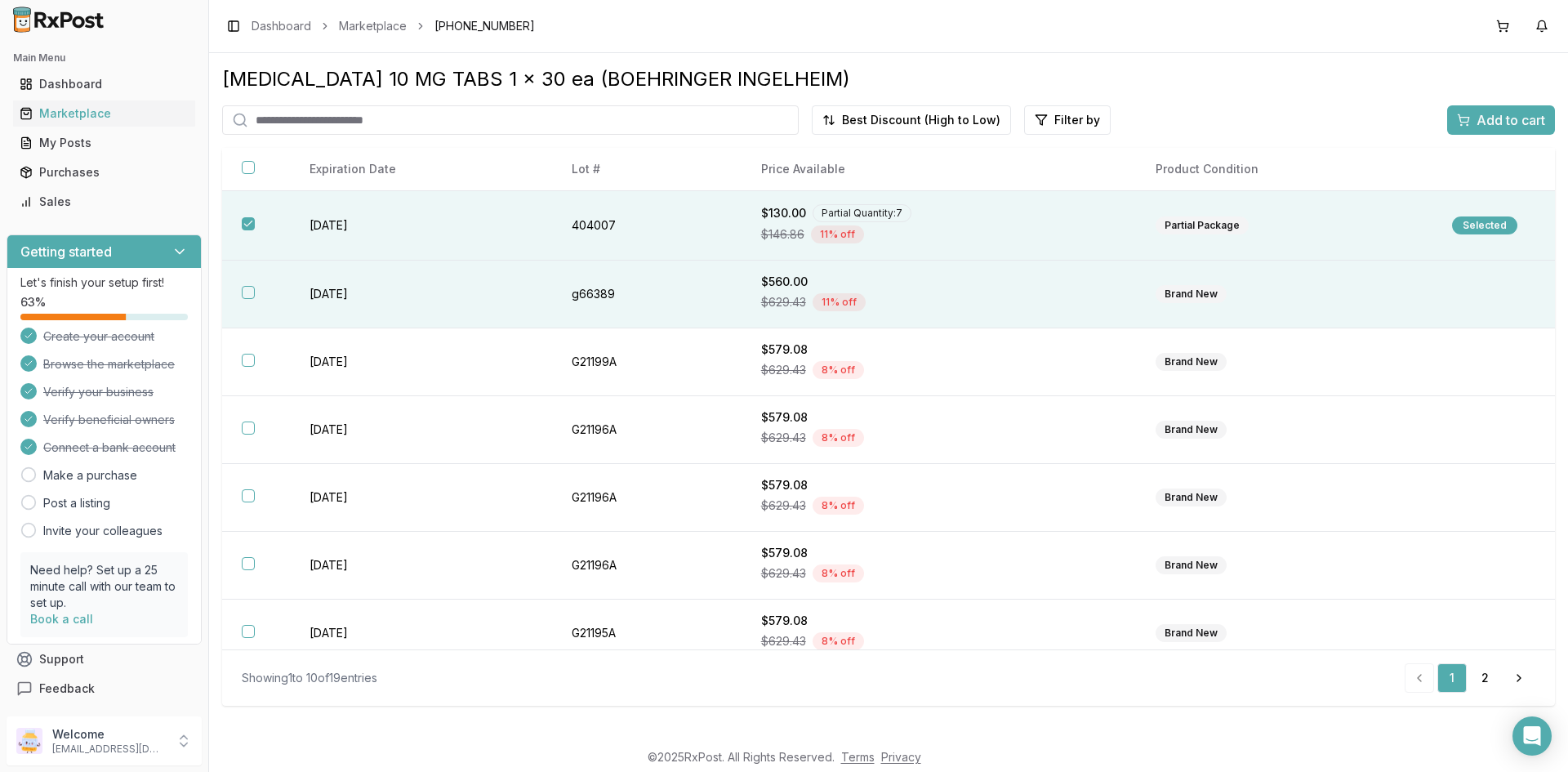
click at [247, 291] on button "button" at bounding box center [248, 292] width 13 height 13
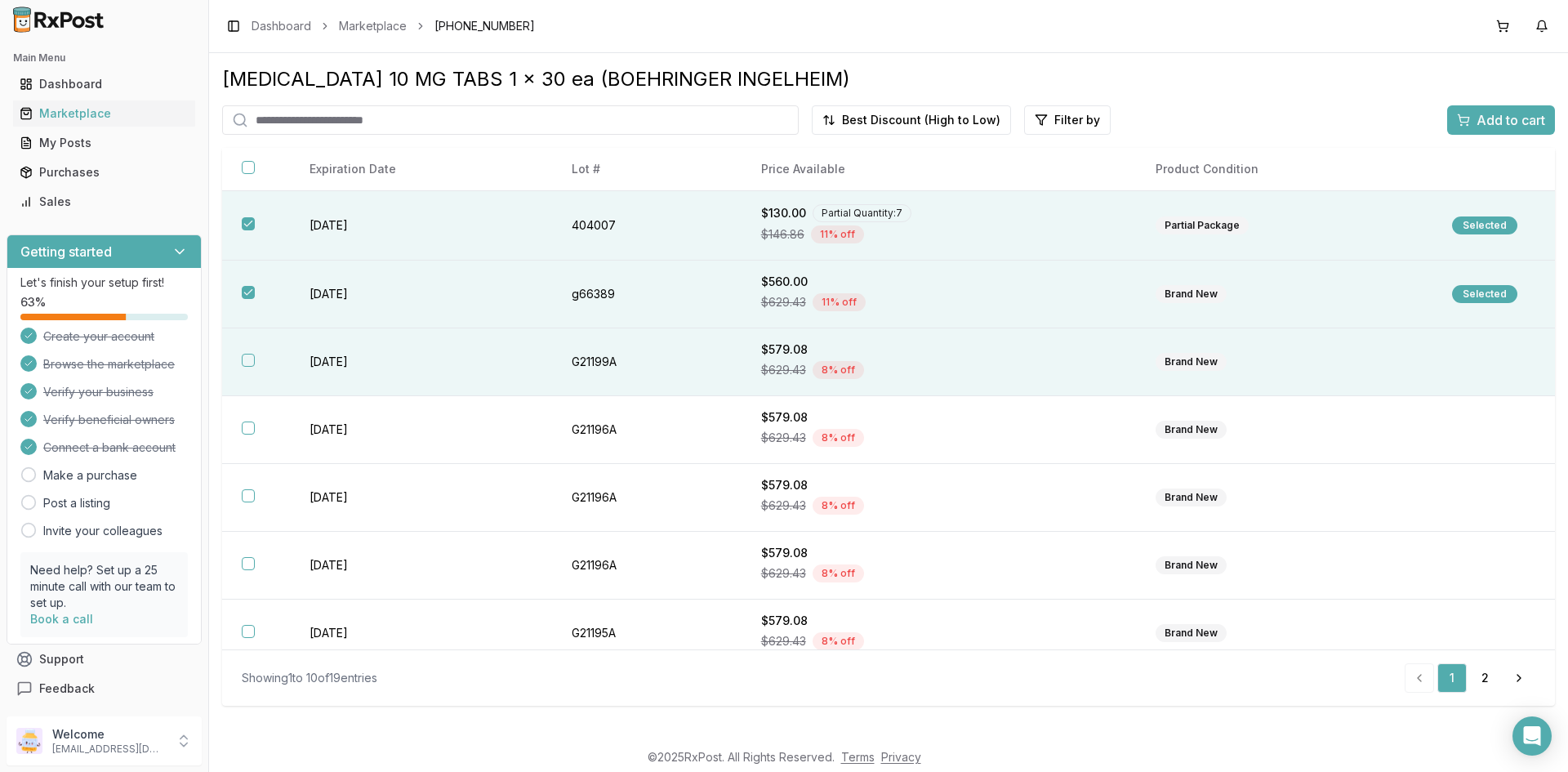
click at [248, 363] on button "button" at bounding box center [248, 360] width 13 height 13
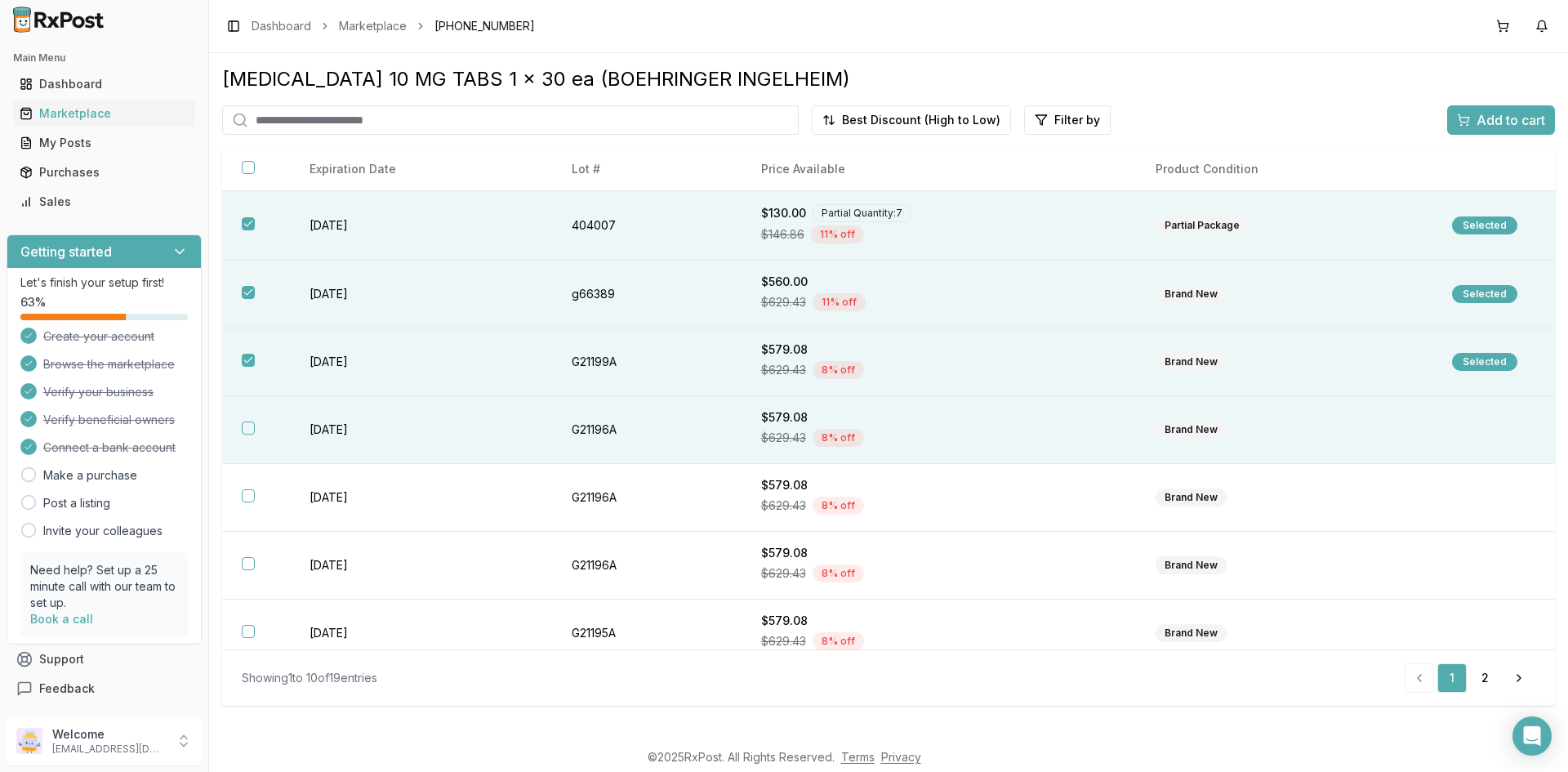
click at [246, 429] on button "button" at bounding box center [248, 428] width 13 height 13
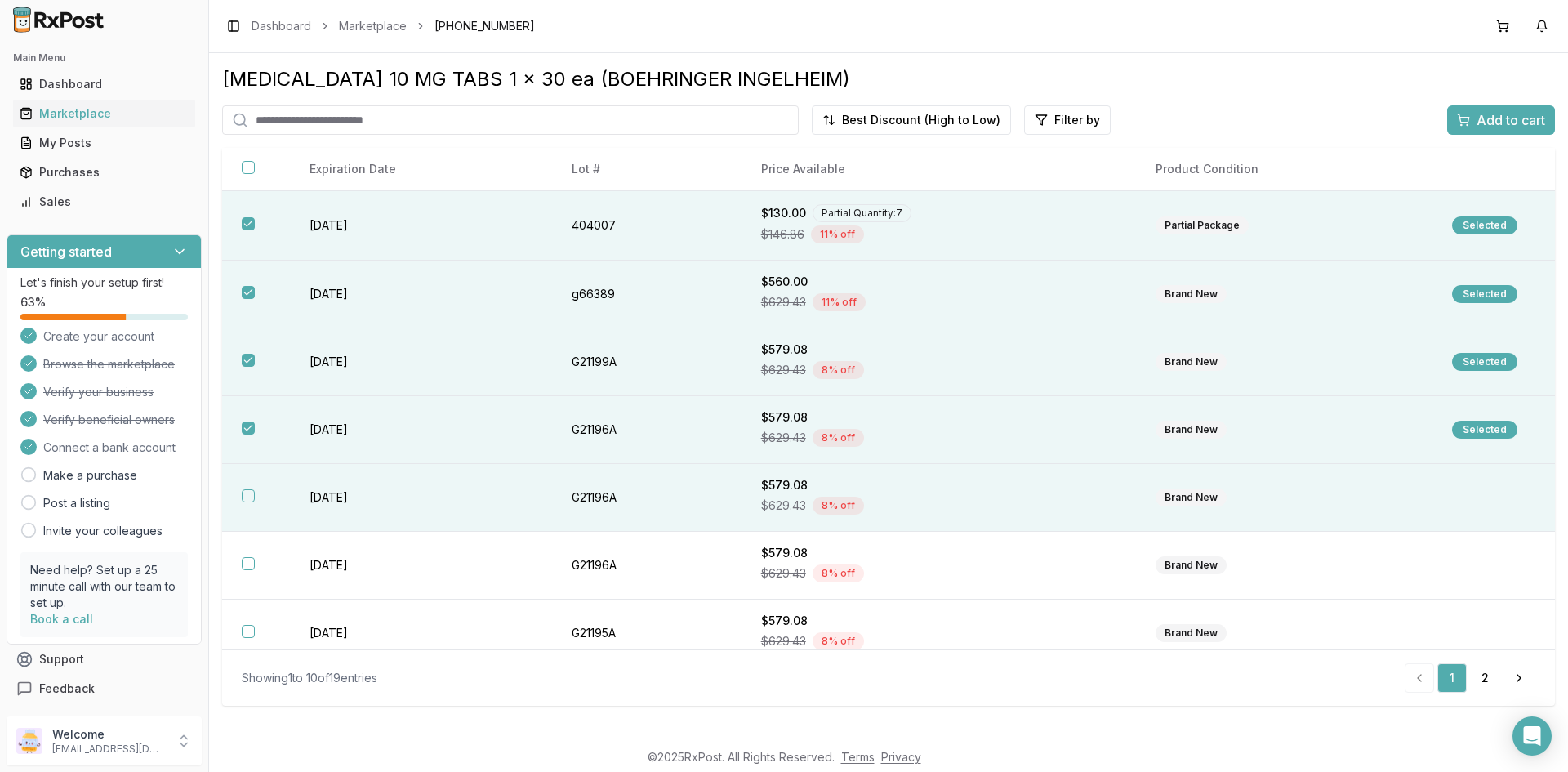
click at [250, 492] on button "button" at bounding box center [248, 495] width 13 height 13
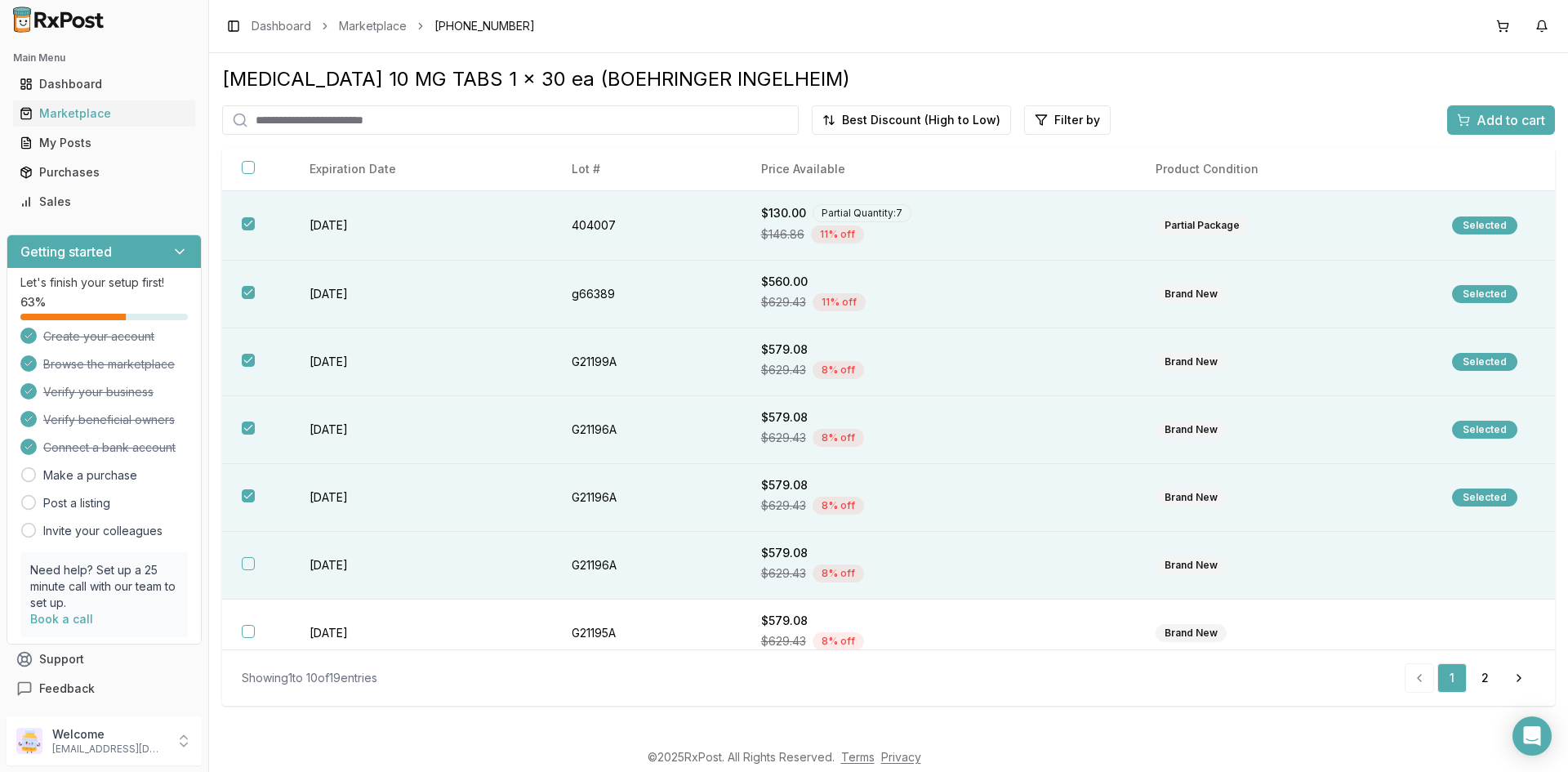
click at [248, 568] on button "button" at bounding box center [248, 563] width 13 height 13
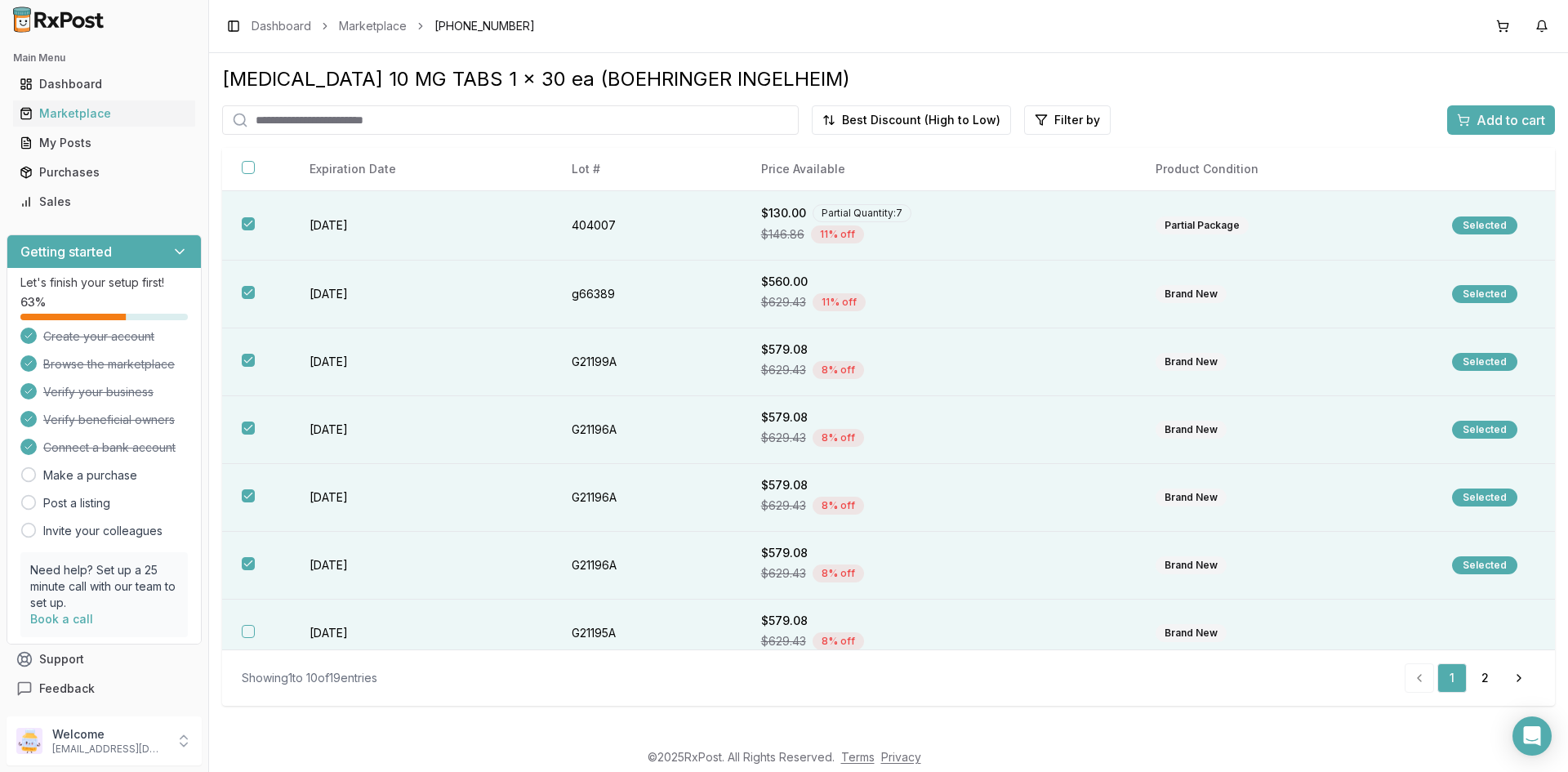
click at [248, 637] on button "button" at bounding box center [248, 631] width 13 height 13
click at [1494, 120] on span "Add to cart" at bounding box center [1511, 120] width 69 height 19
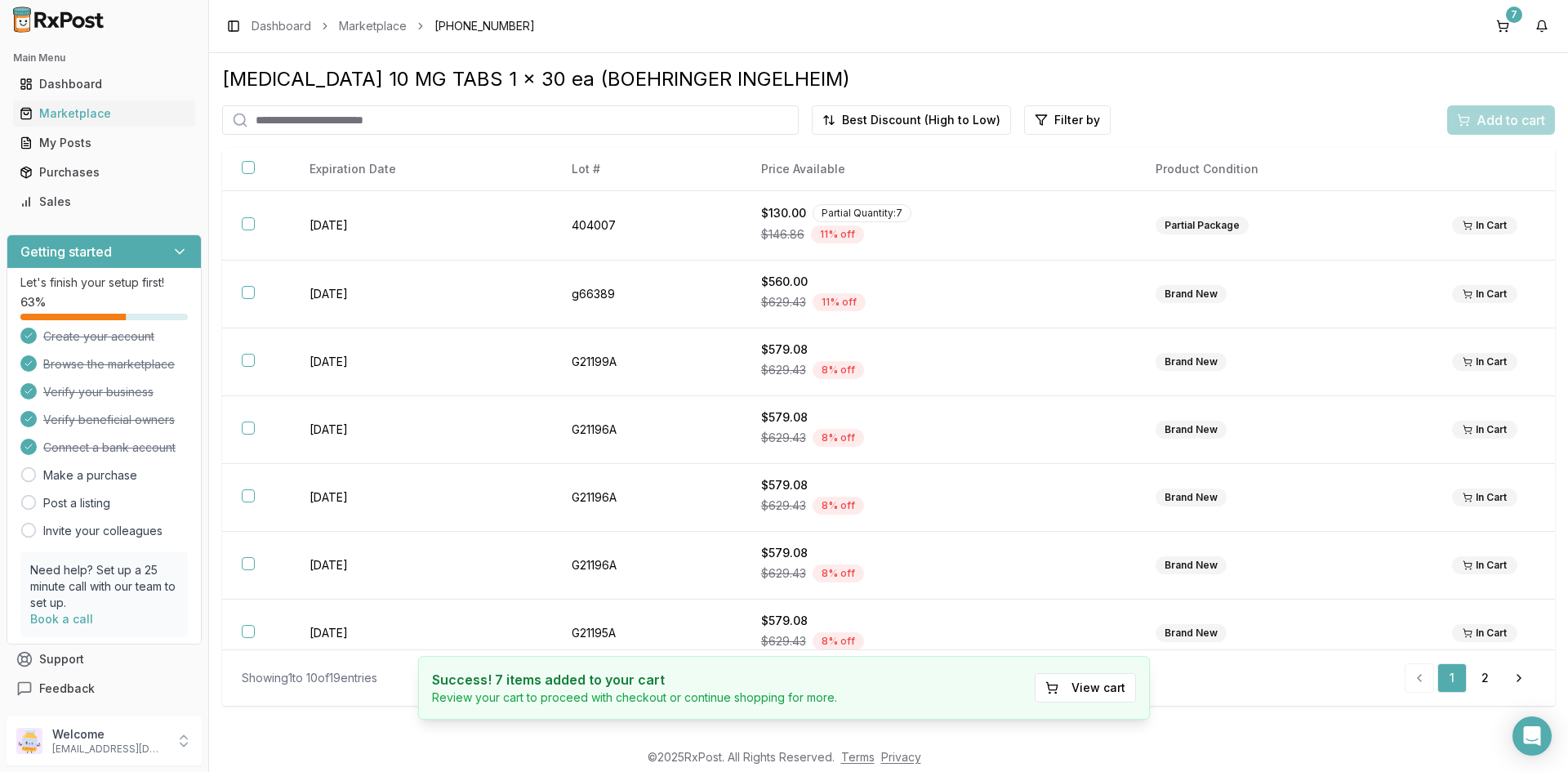
click at [1282, 724] on div "[MEDICAL_DATA] 10 MG TABS 1 x 30 ea (BOEHRINGER INGELHEIM) Best Discount (High …" at bounding box center [889, 397] width 1359 height 686
click at [1495, 677] on link "2" at bounding box center [1485, 678] width 29 height 29
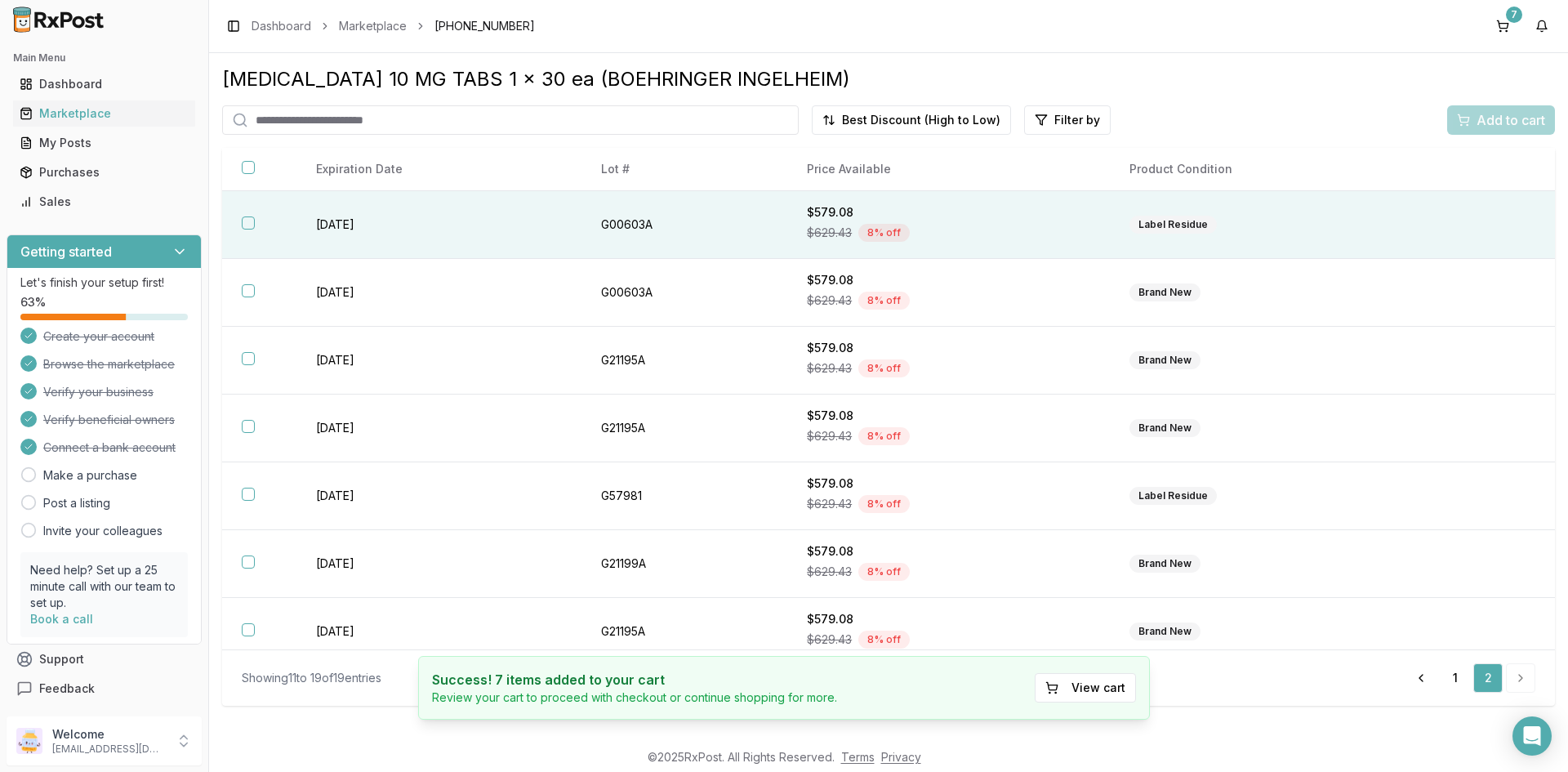
click at [249, 226] on button "button" at bounding box center [248, 223] width 13 height 13
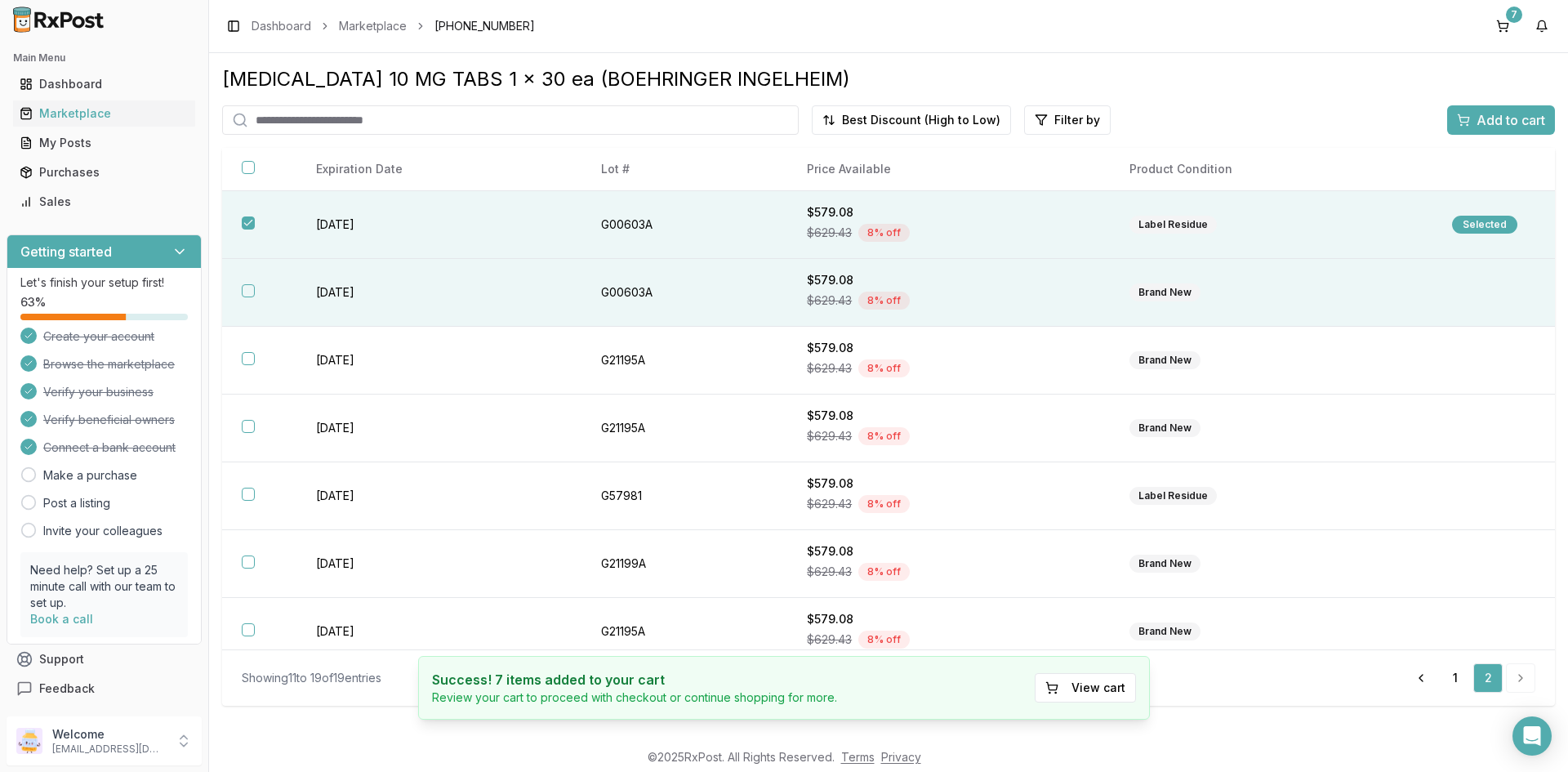
click at [248, 286] on button "button" at bounding box center [248, 290] width 13 height 13
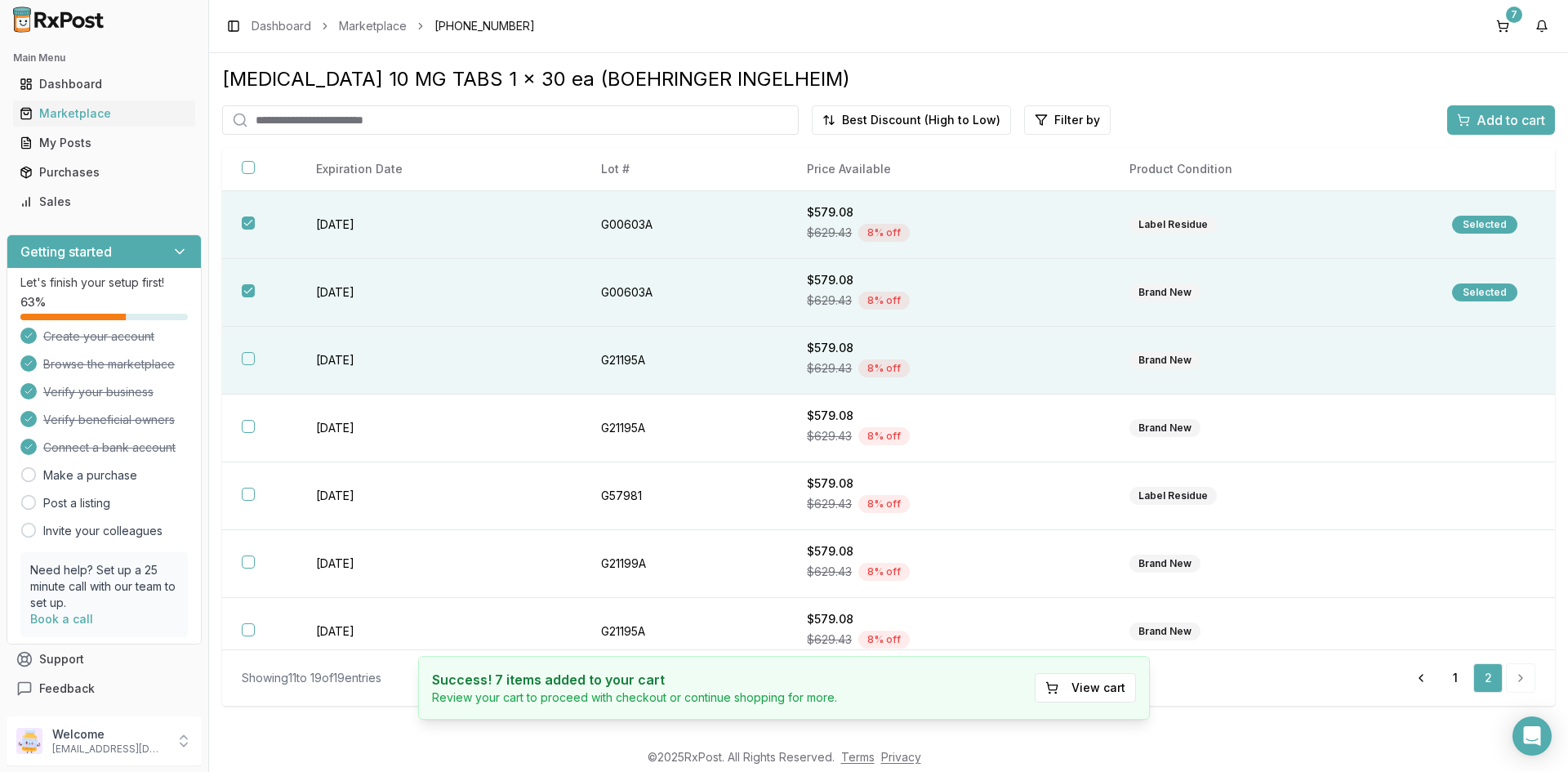
click at [243, 356] on button "button" at bounding box center [248, 358] width 13 height 13
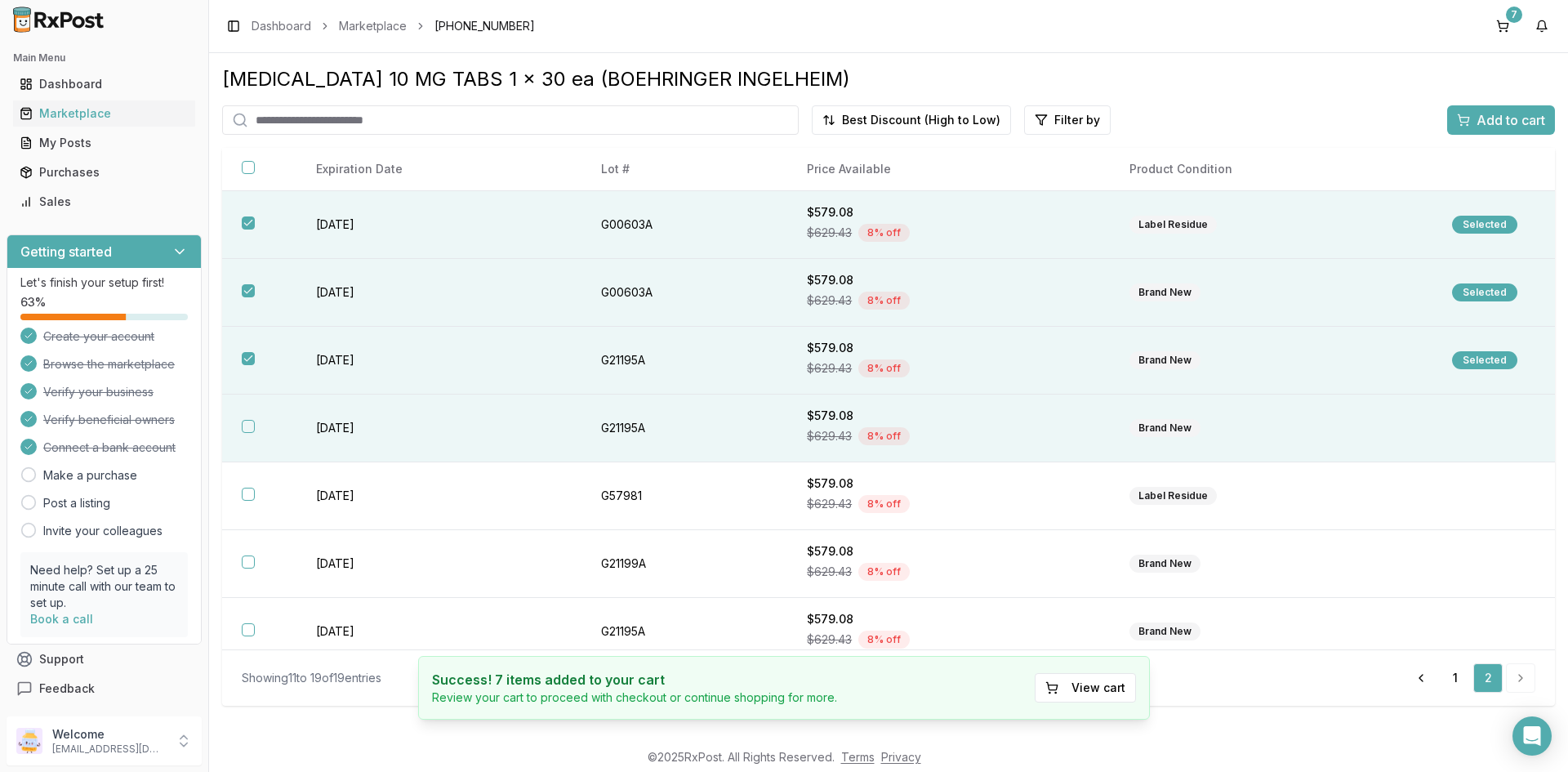
click at [244, 425] on button "button" at bounding box center [248, 426] width 13 height 13
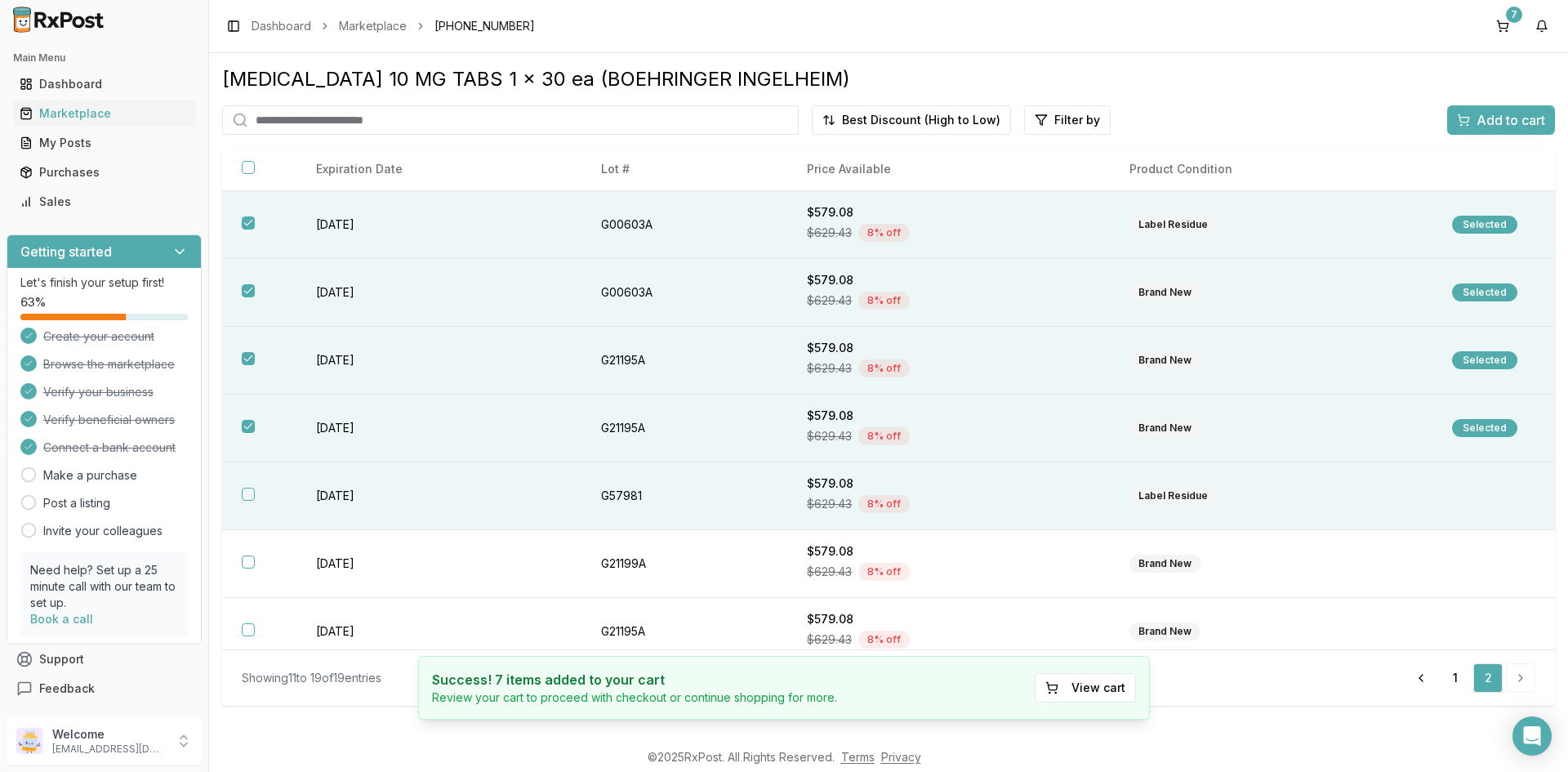
click at [243, 497] on button "button" at bounding box center [248, 494] width 13 height 13
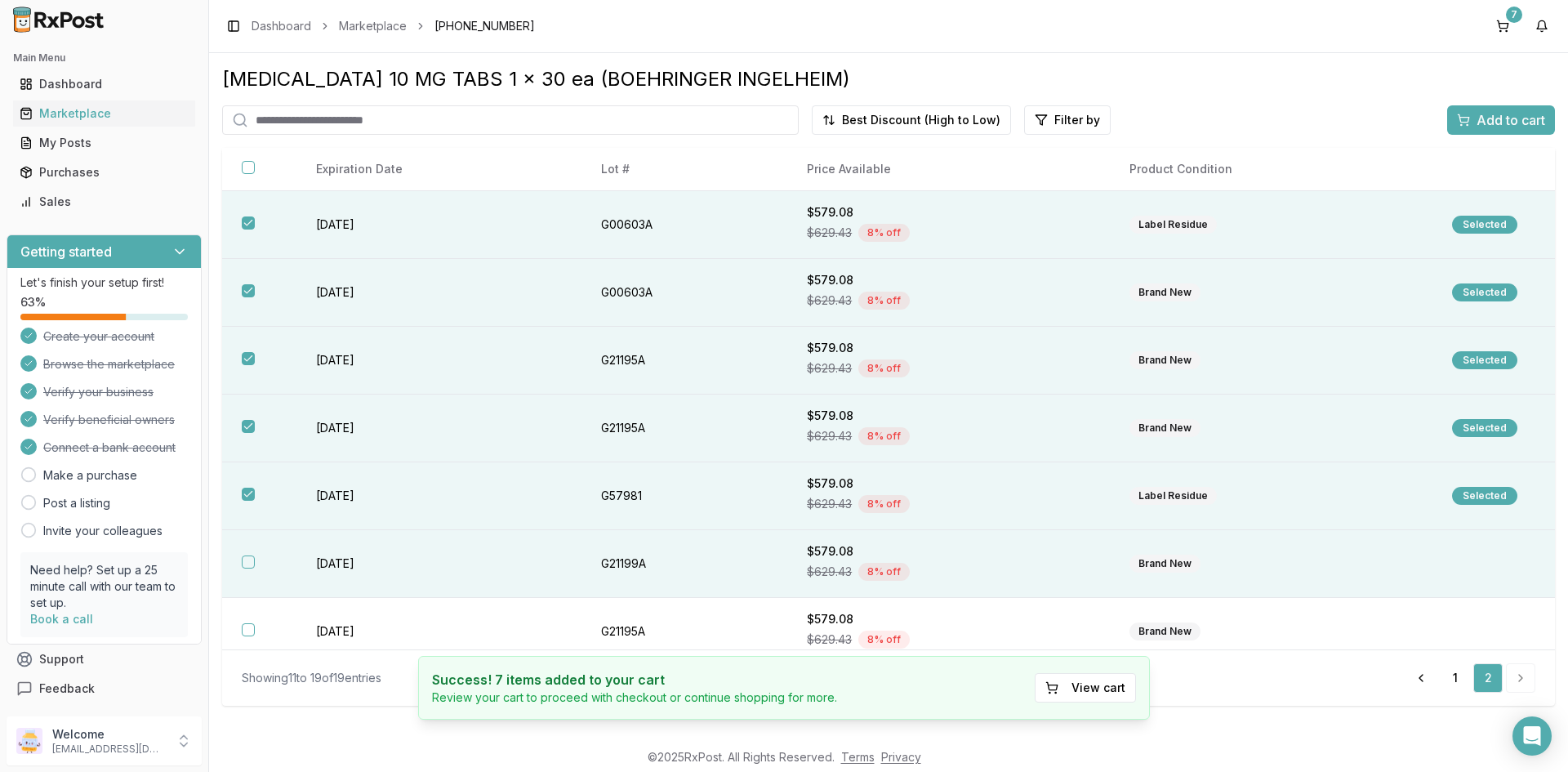
click at [248, 561] on button "button" at bounding box center [248, 561] width 13 height 13
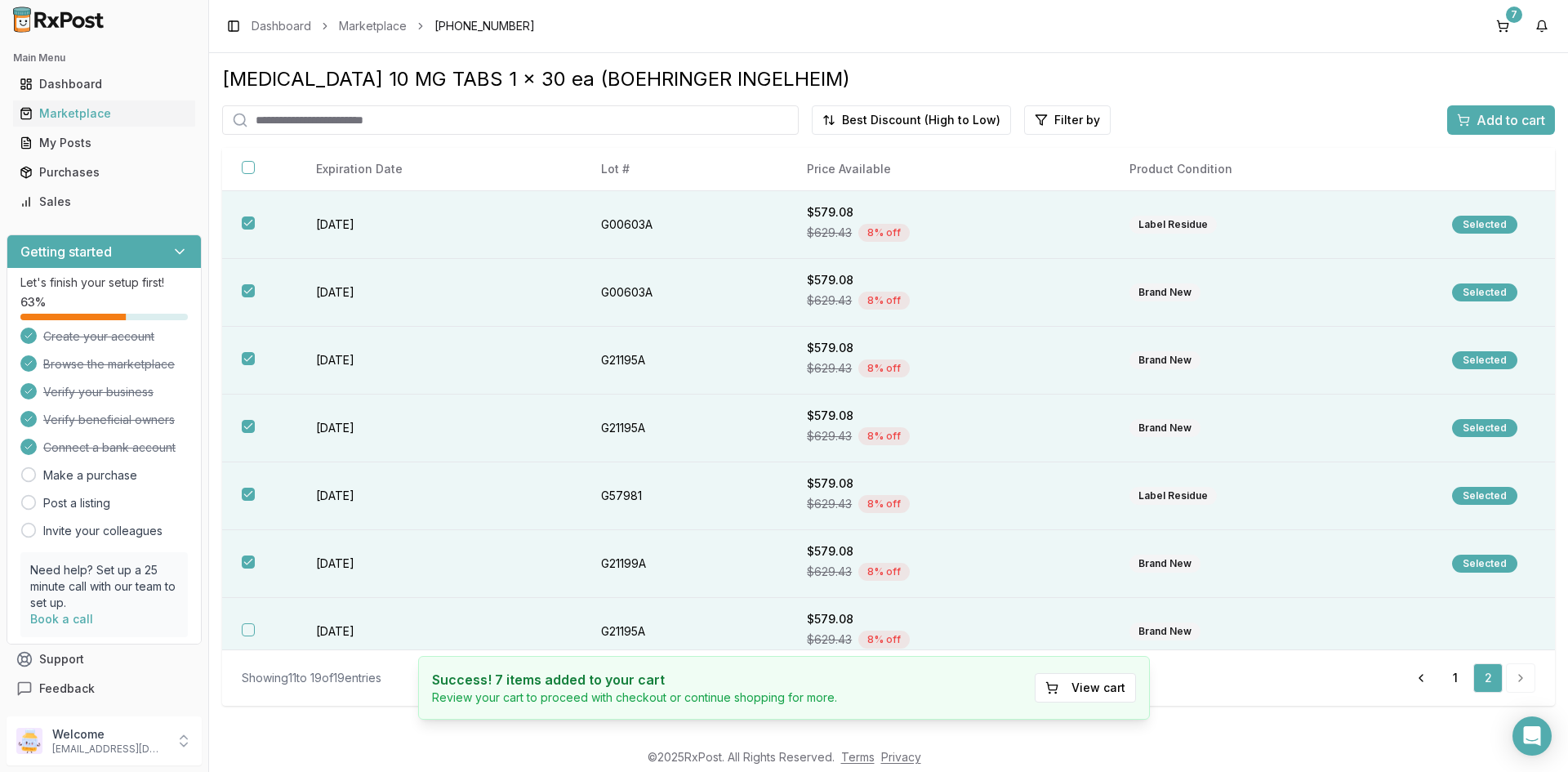
click at [252, 638] on th at bounding box center [260, 632] width 74 height 68
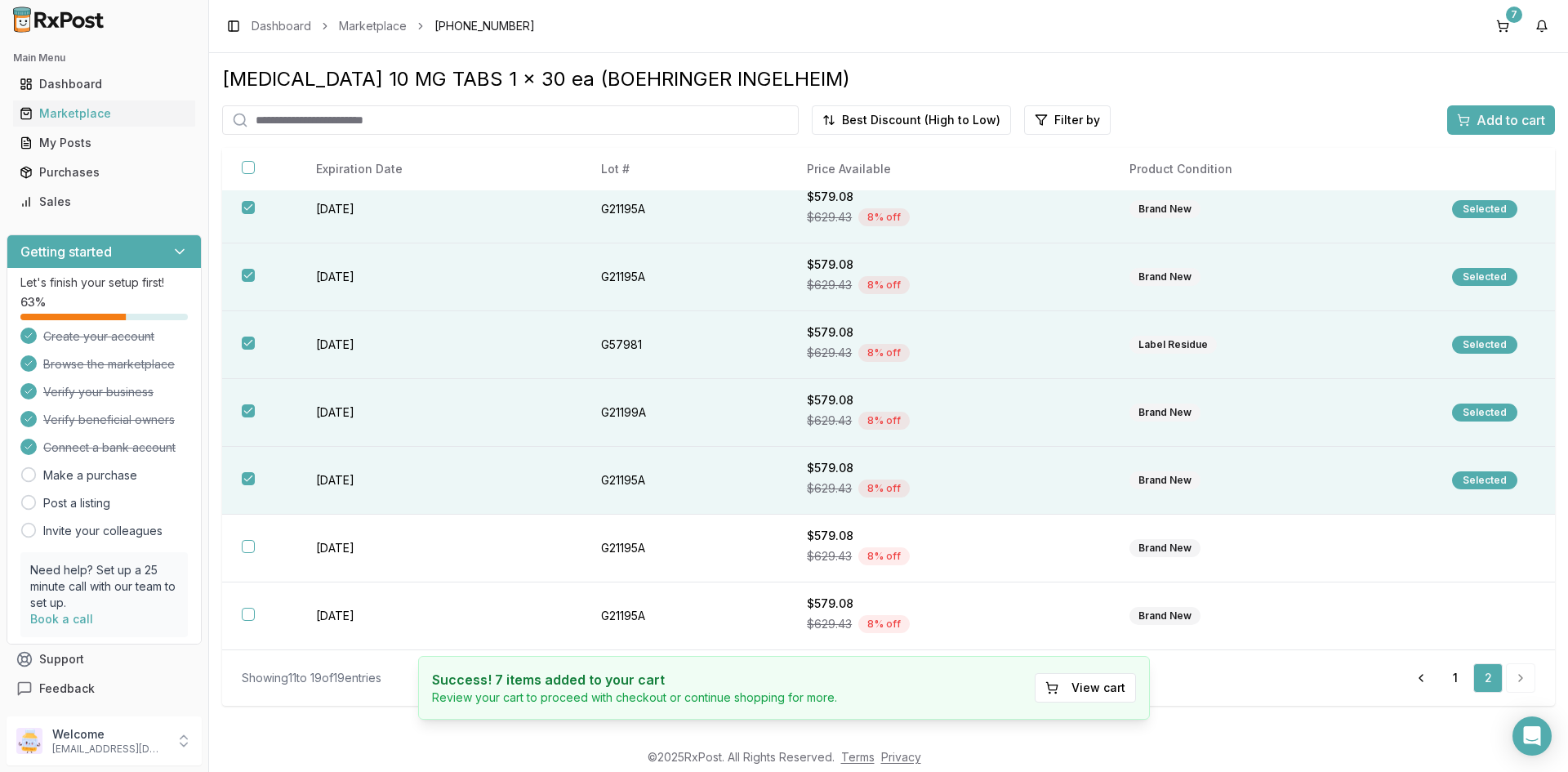
click at [1496, 128] on span "Add to cart" at bounding box center [1511, 120] width 69 height 19
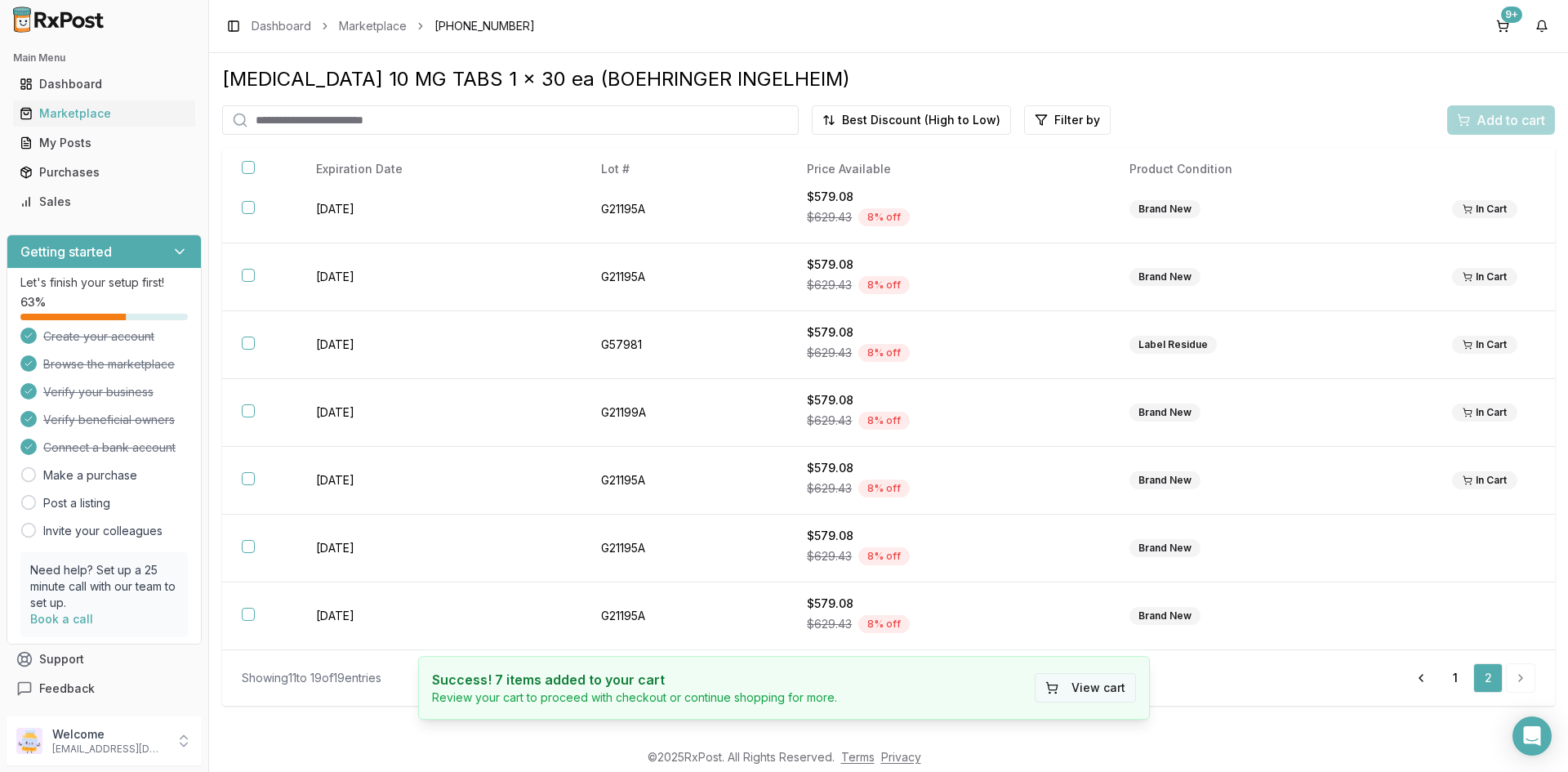
click at [1059, 689] on button "View cart" at bounding box center [1086, 687] width 101 height 29
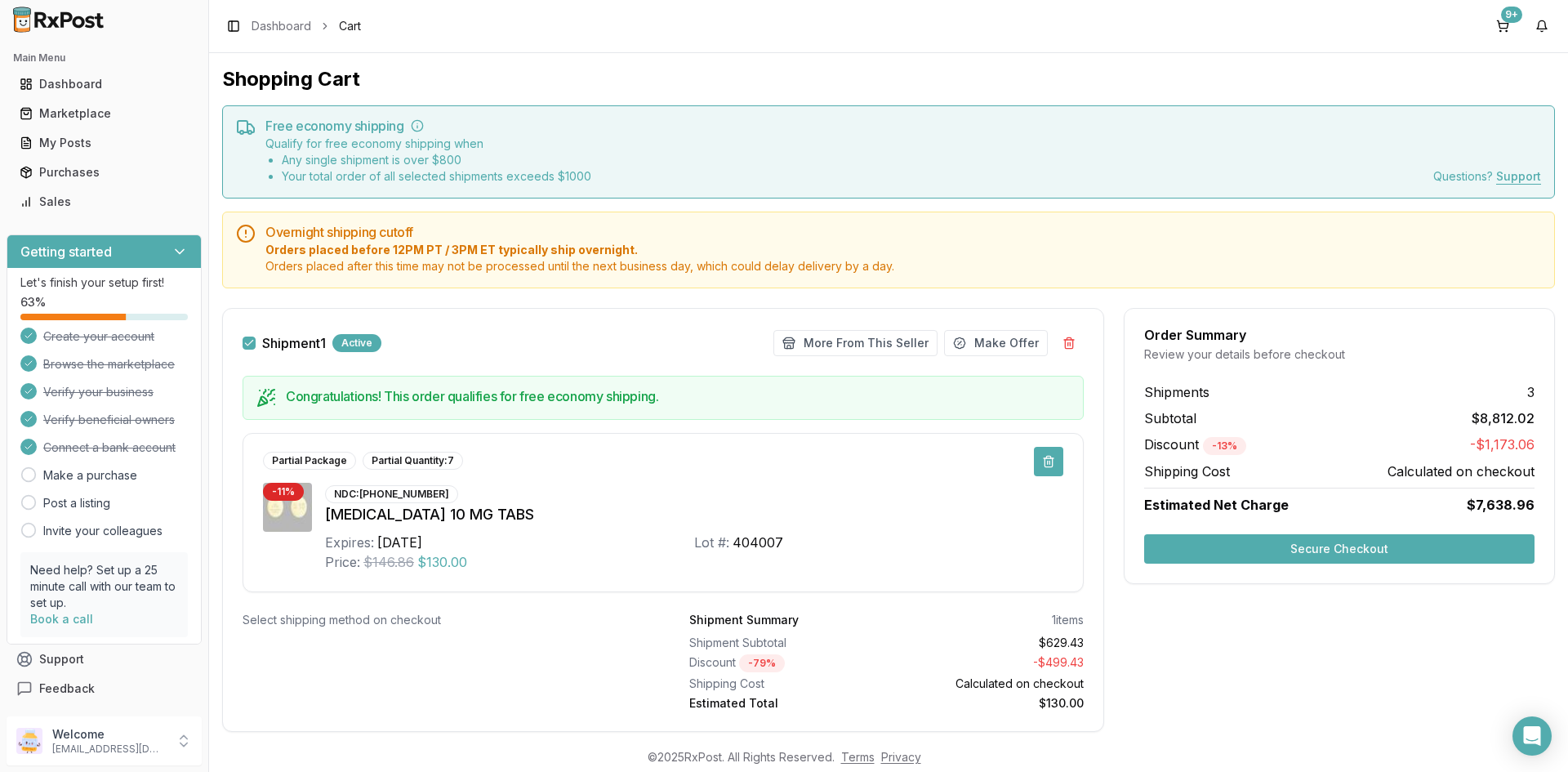
click at [1041, 465] on button at bounding box center [1049, 462] width 29 height 29
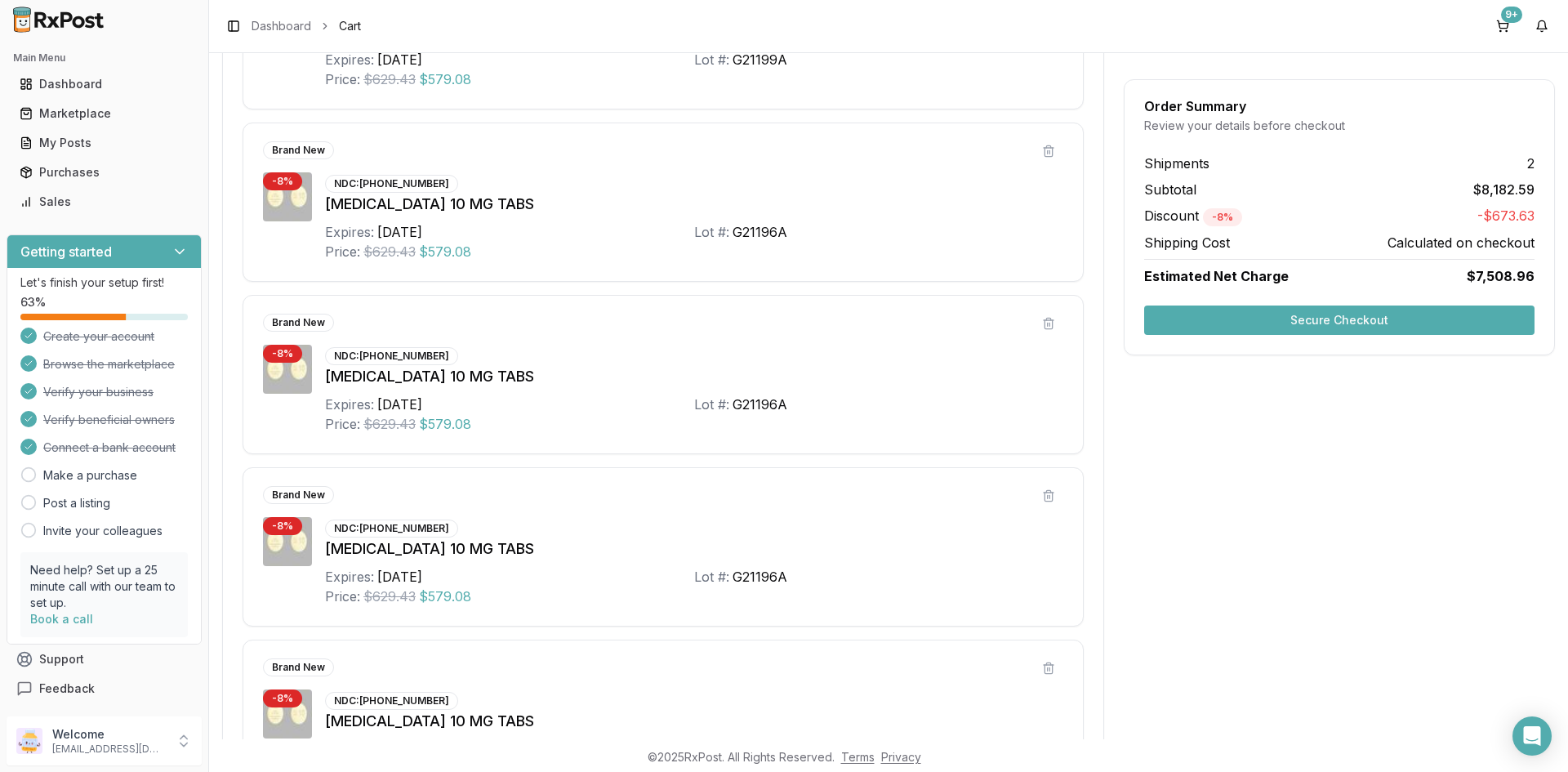
scroll to position [490, 0]
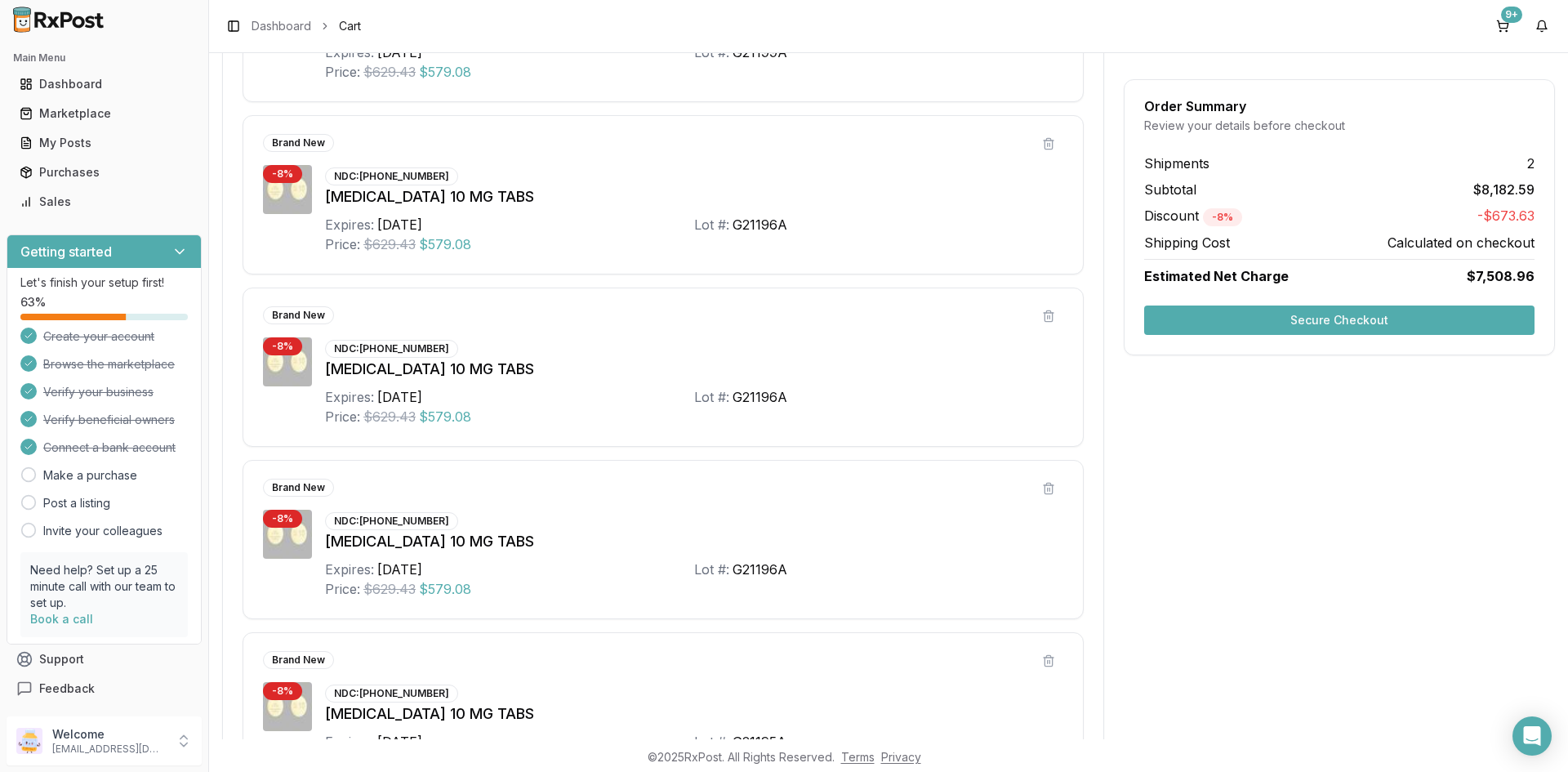
click at [1243, 612] on div "Order Summary Review your details before checkout Shipments 2 Subtotal $8,182.5…" at bounding box center [1340, 627] width 432 height 1619
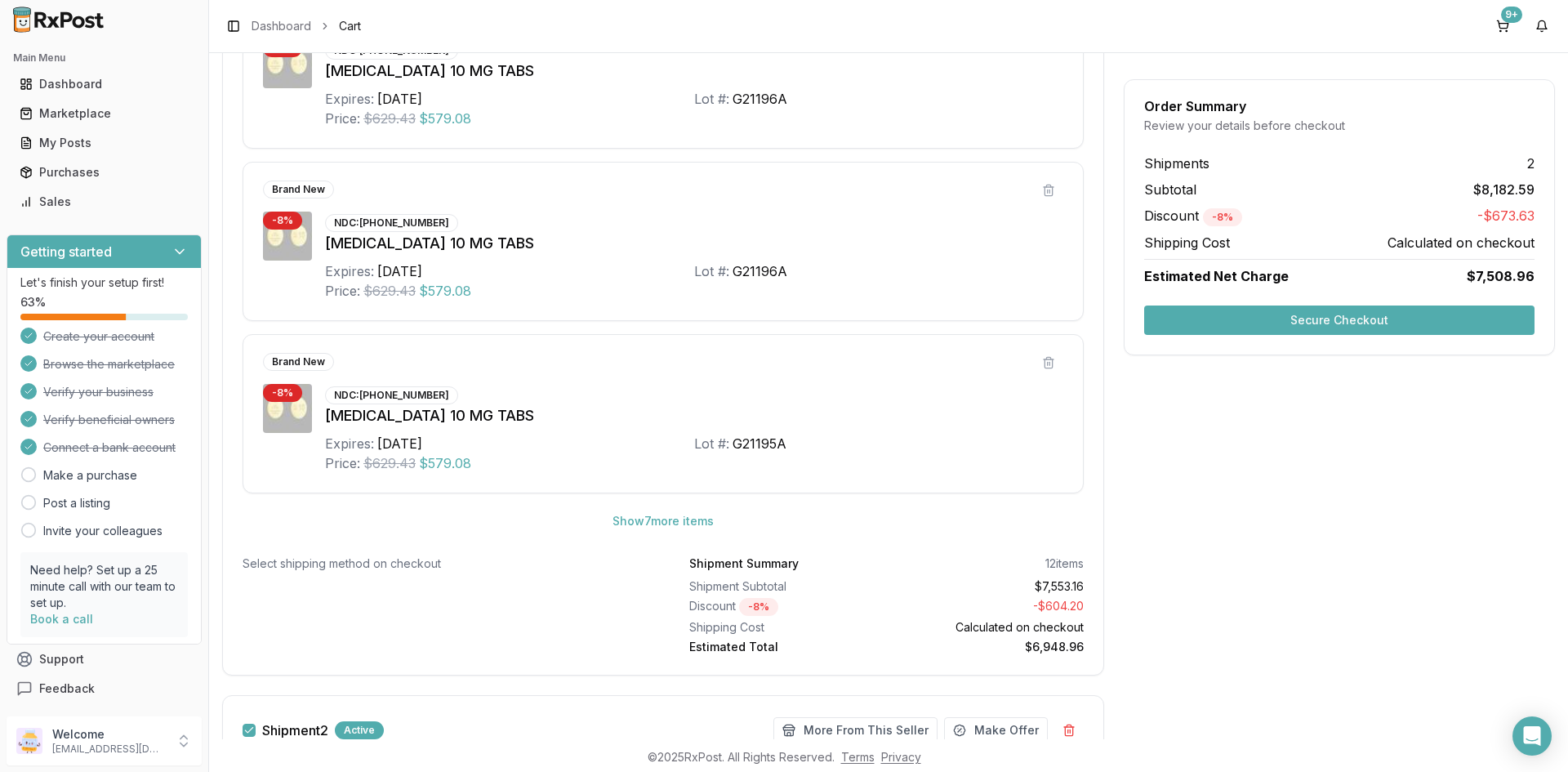
scroll to position [817, 0]
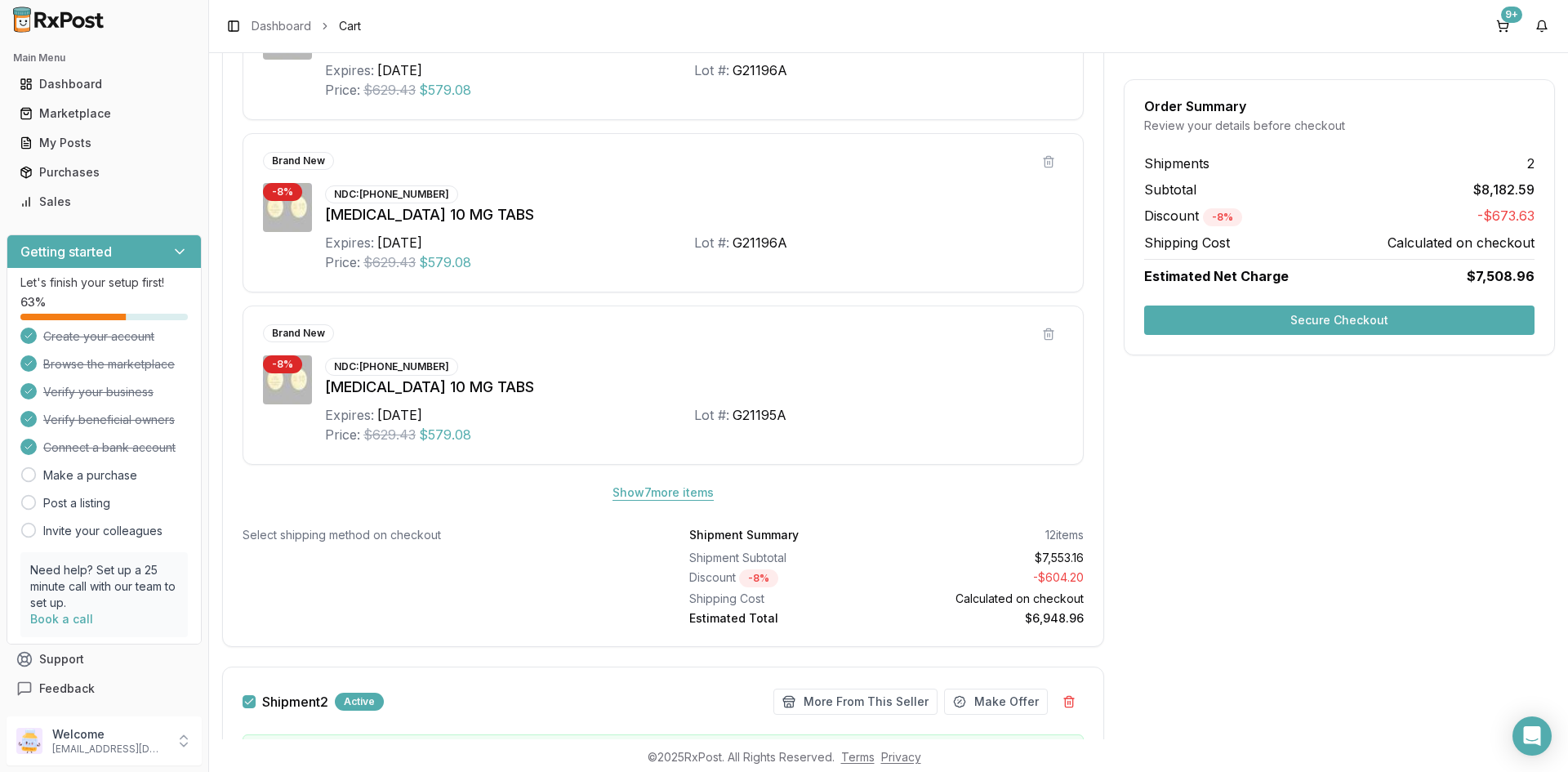
click at [659, 492] on button "Show 7 more item s" at bounding box center [663, 493] width 127 height 29
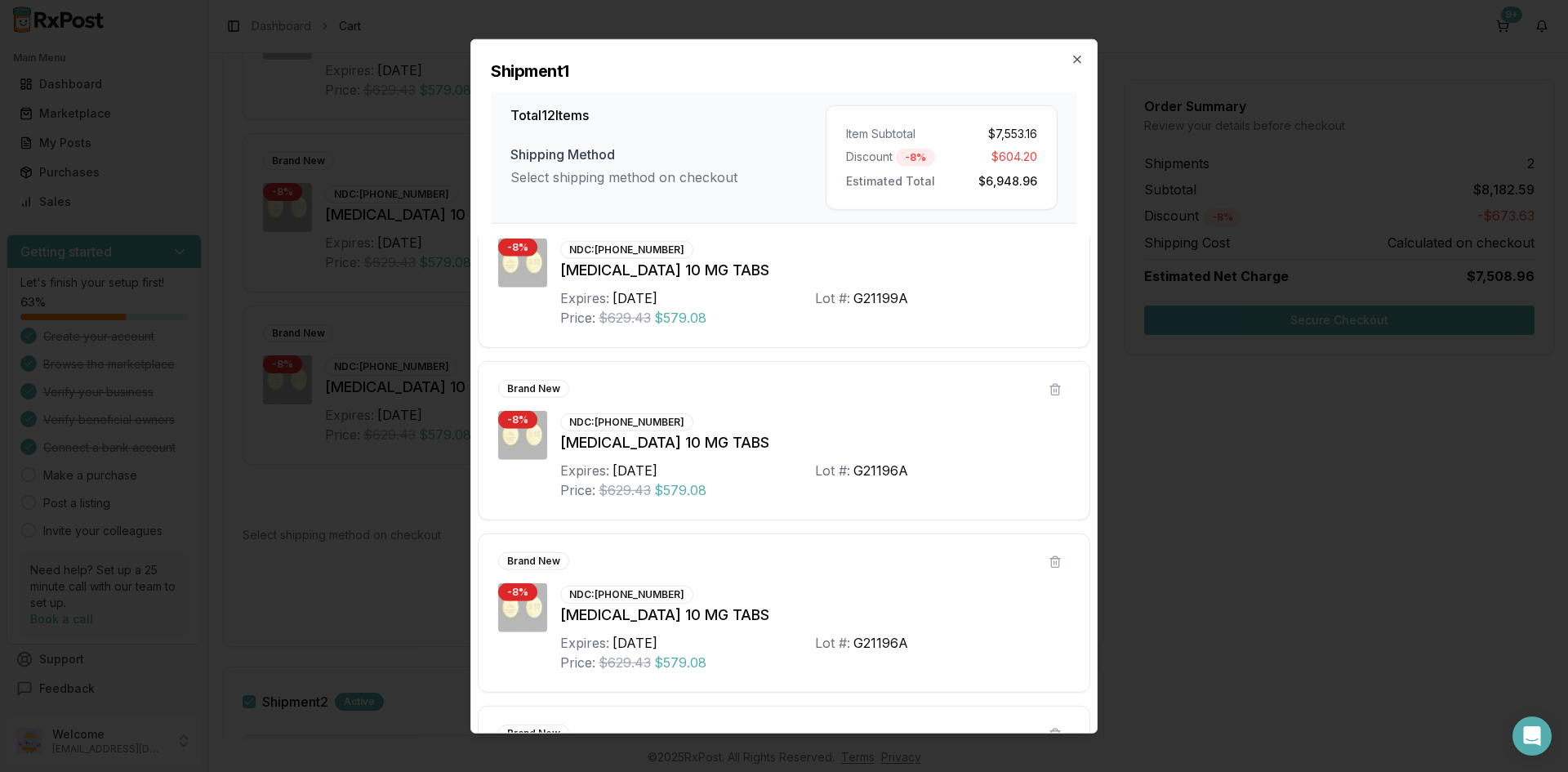
scroll to position [0, 0]
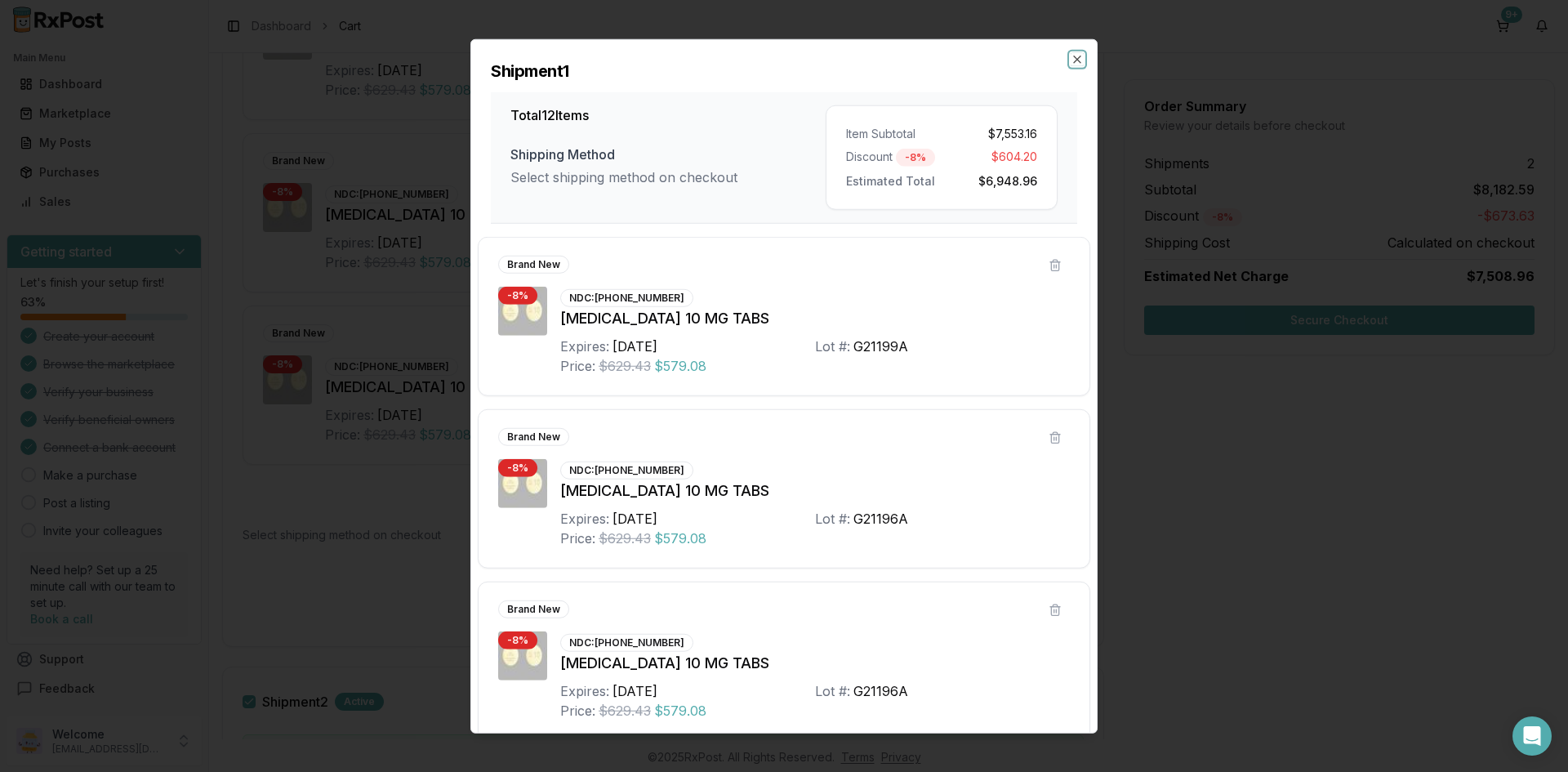
drag, startPoint x: 1079, startPoint y: 53, endPoint x: 1039, endPoint y: 157, distance: 111.4
click at [1079, 58] on icon "button" at bounding box center [1077, 58] width 13 height 13
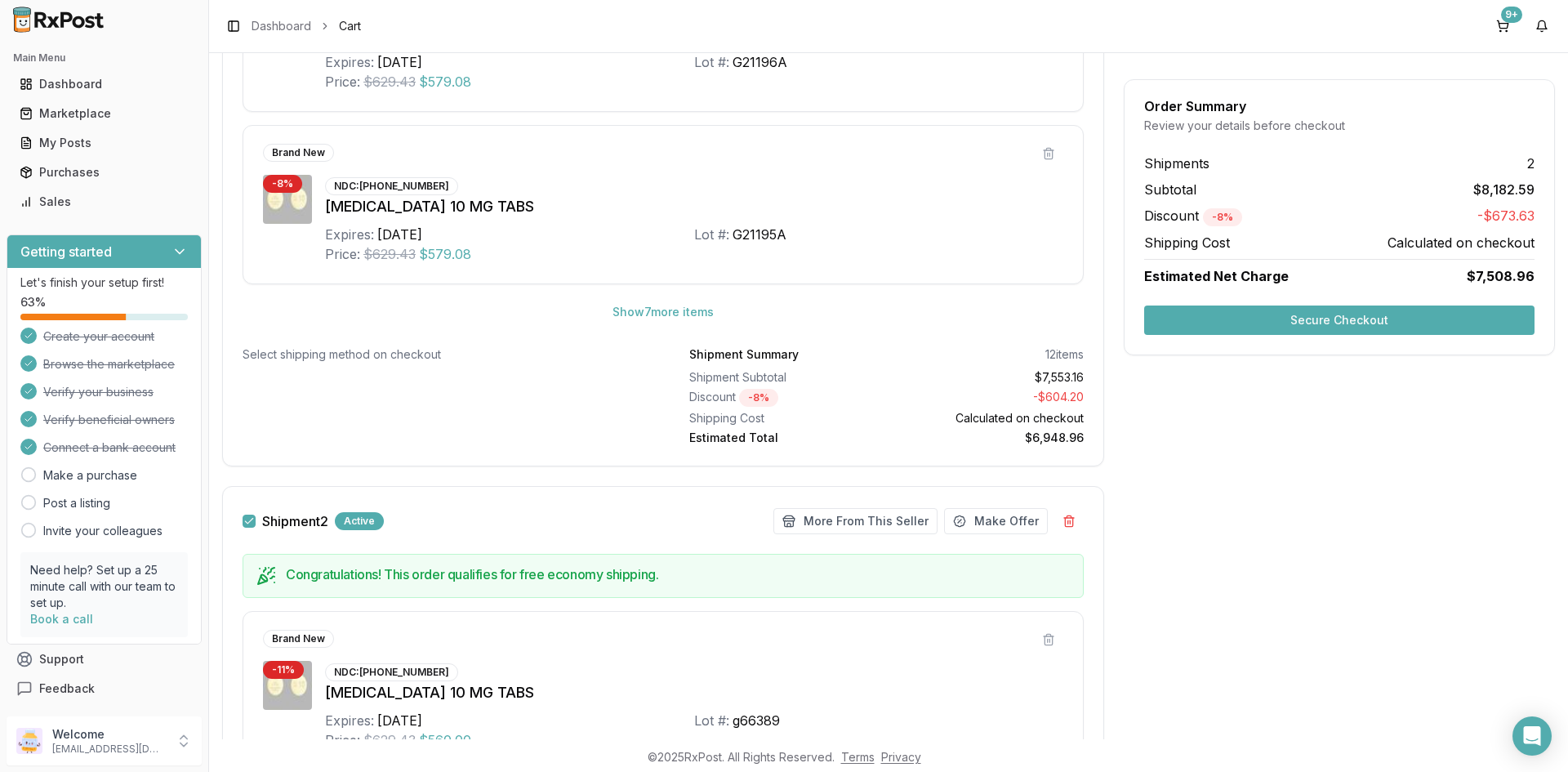
scroll to position [969, 0]
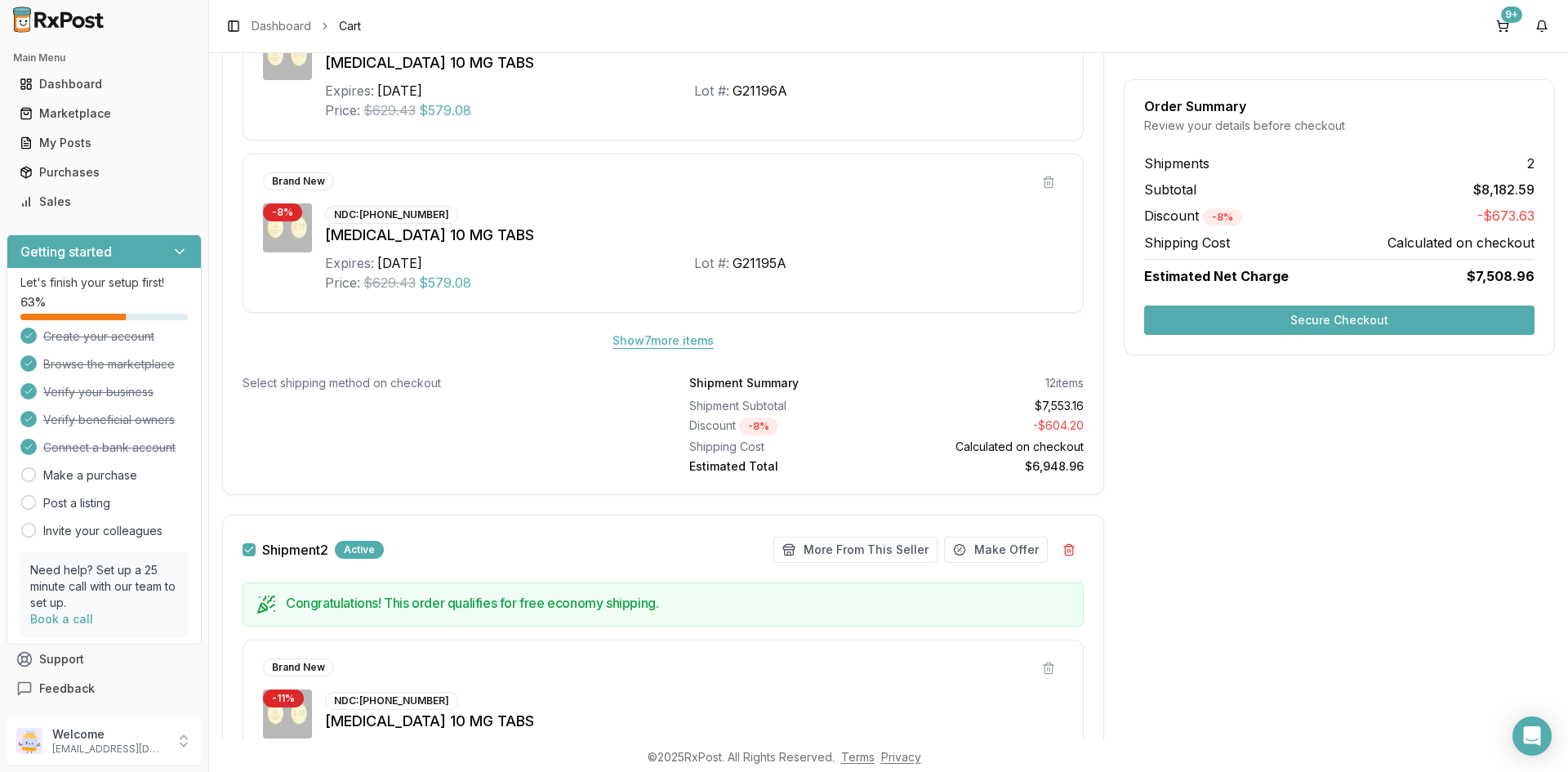
click at [670, 338] on button "Show 7 more item s" at bounding box center [663, 340] width 127 height 29
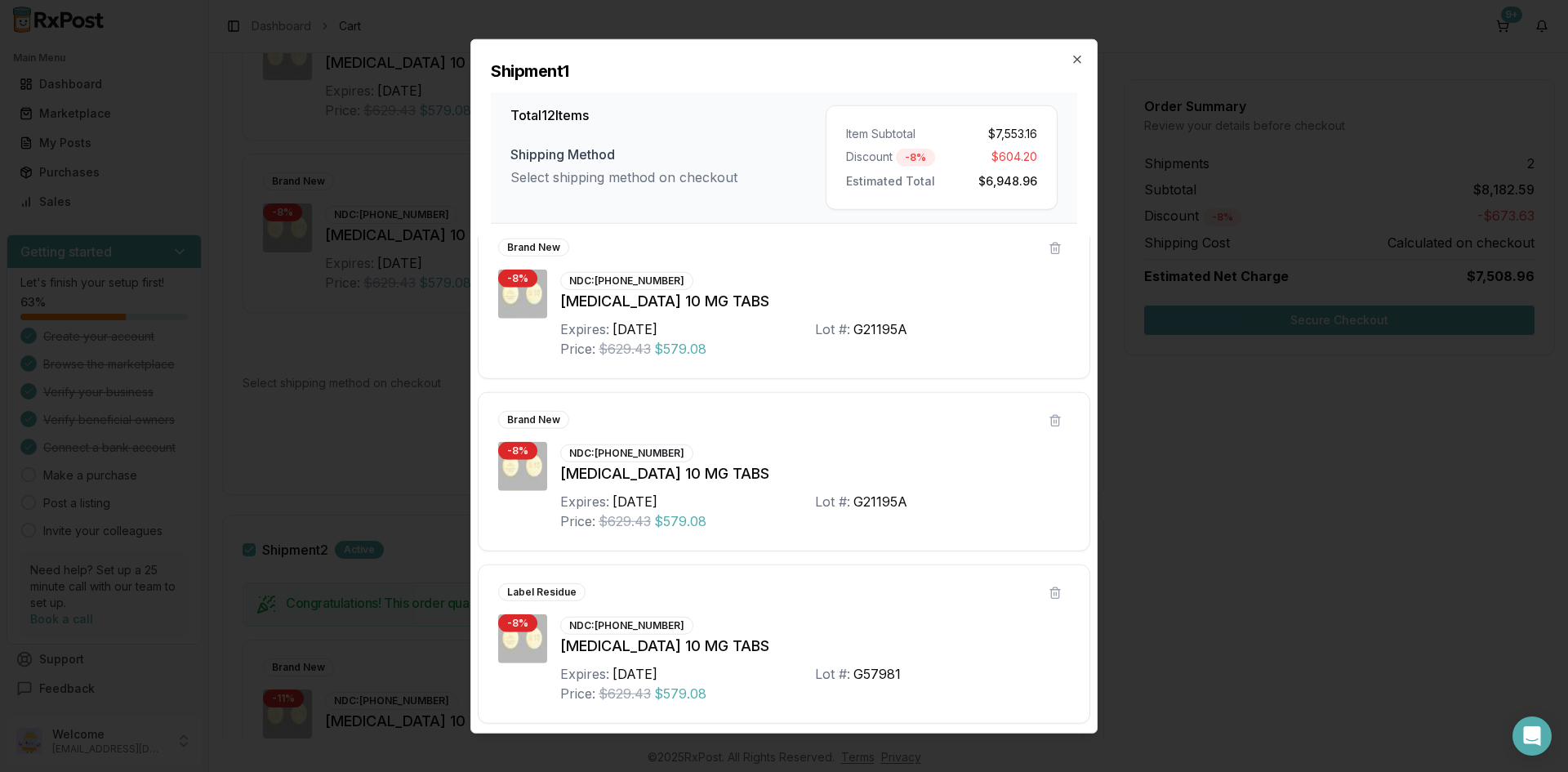
scroll to position [1572, 0]
click at [1078, 54] on icon "button" at bounding box center [1077, 58] width 13 height 13
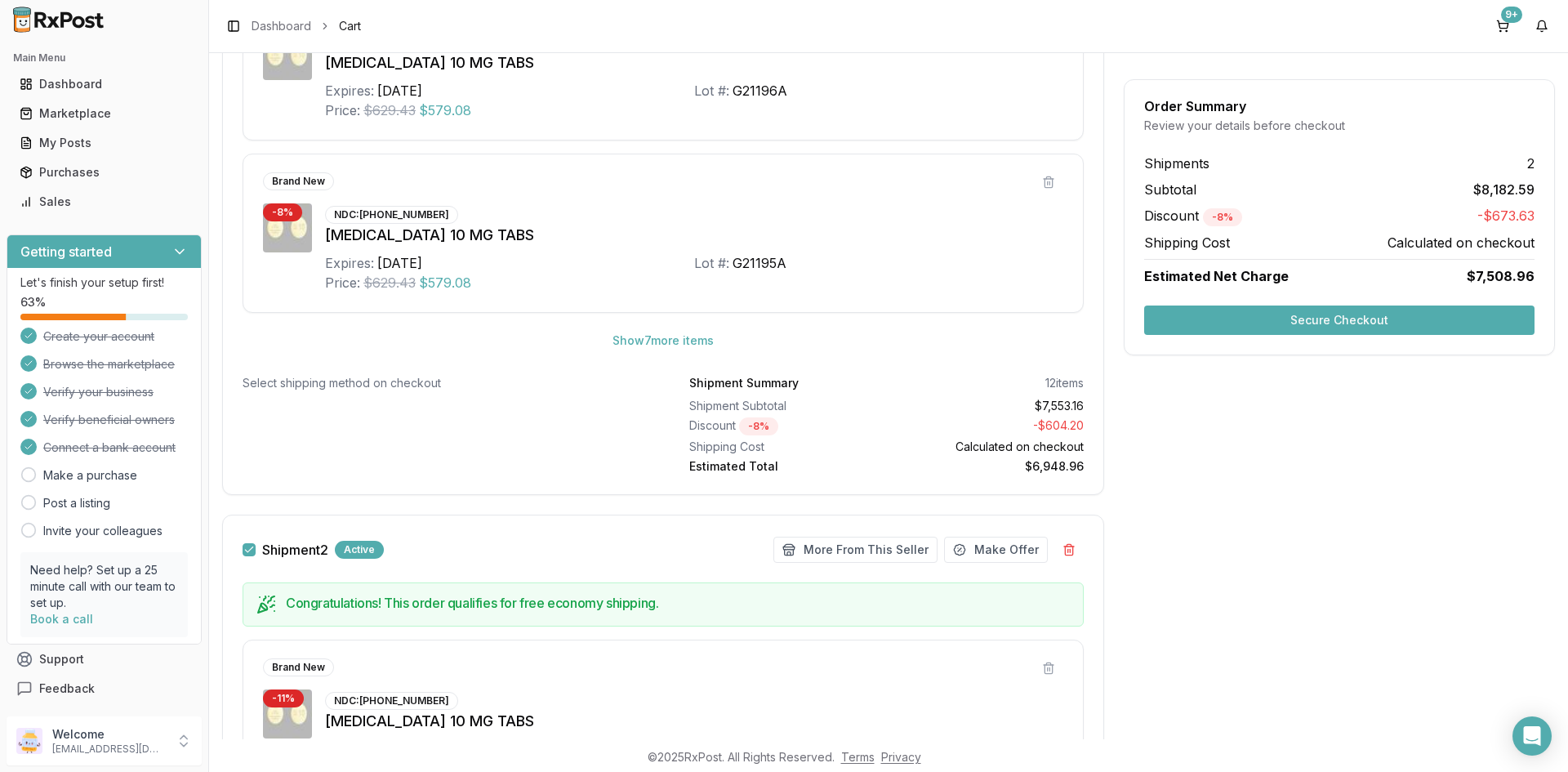
click at [1333, 320] on button "Secure Checkout" at bounding box center [1340, 320] width 391 height 29
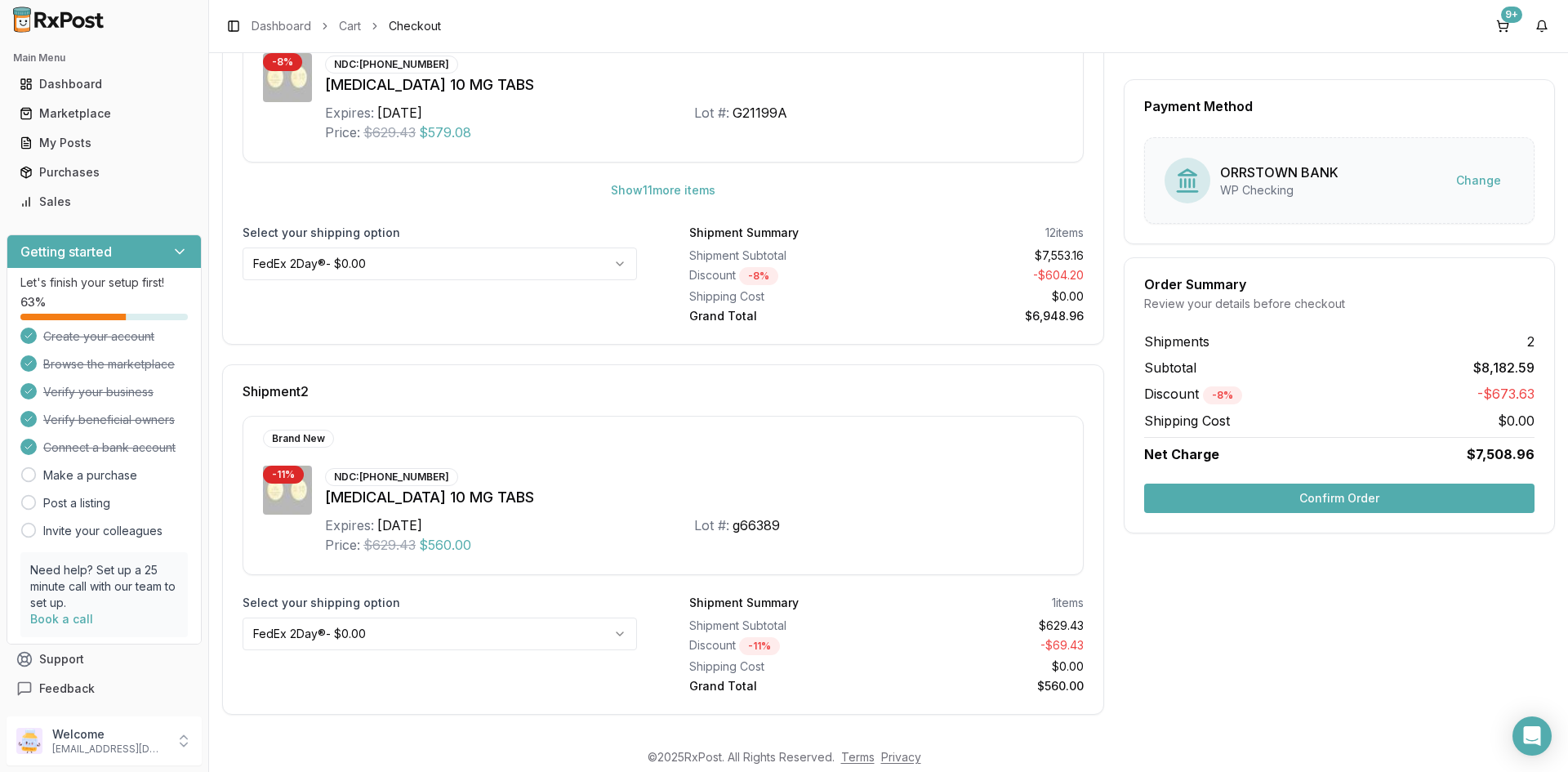
scroll to position [350, 0]
drag, startPoint x: 1378, startPoint y: 618, endPoint x: 1384, endPoint y: 680, distance: 62.3
click at [1376, 619] on div "Payment Method ORRSTOWN BANK WP Checking Change Order Summary Review your detai…" at bounding box center [1340, 234] width 432 height 958
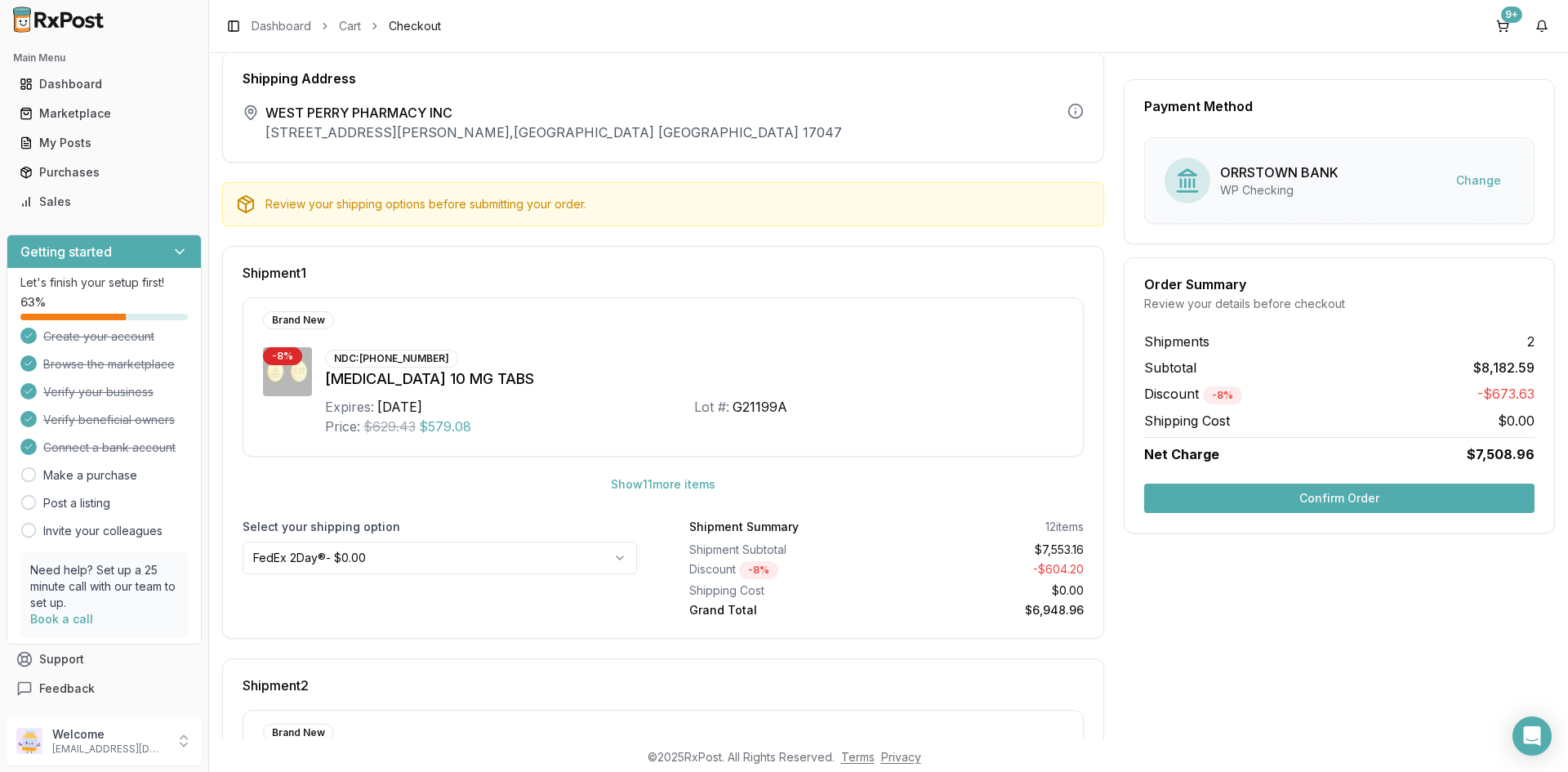
scroll to position [0, 0]
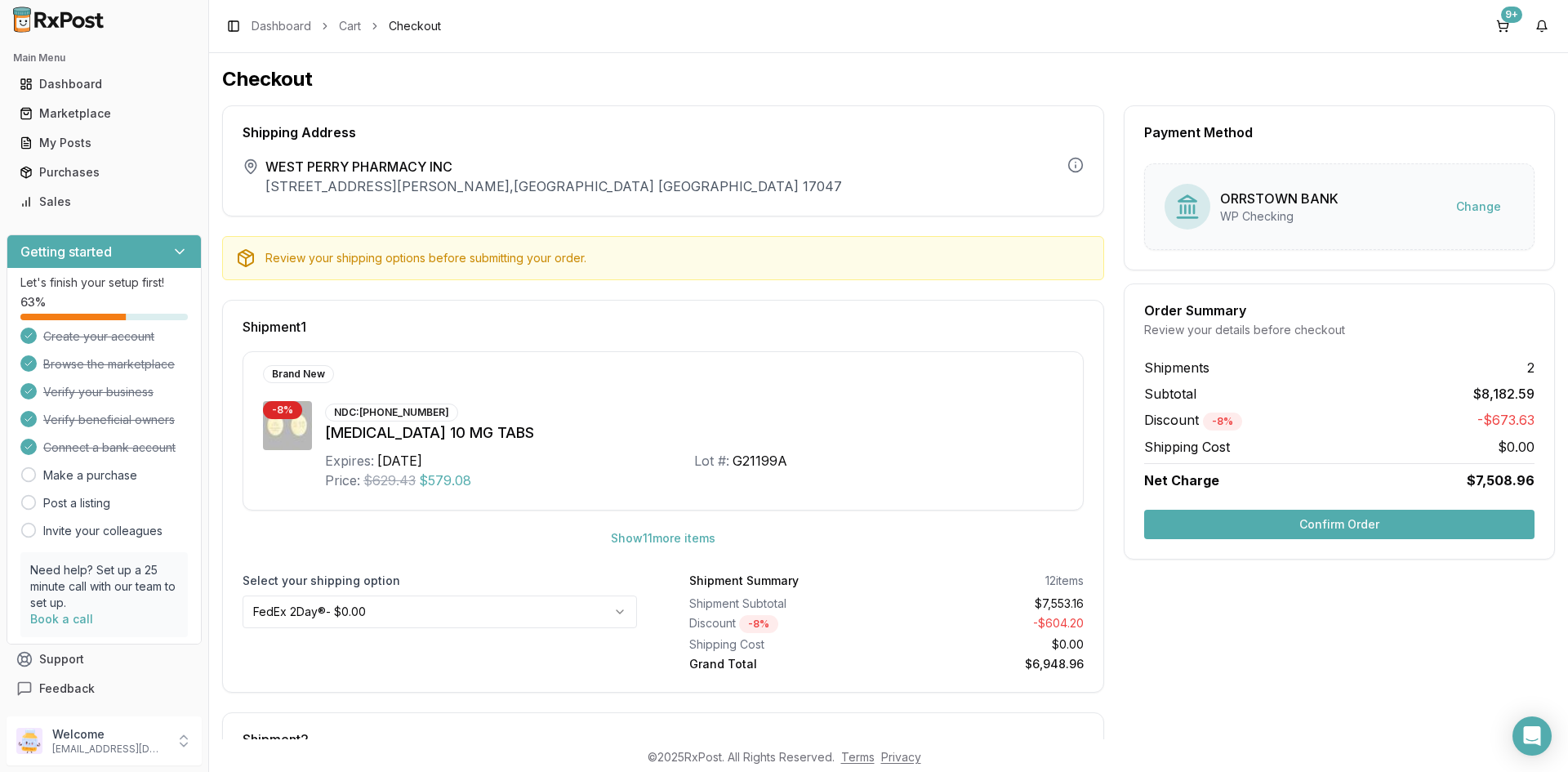
click at [1322, 518] on button "Confirm Order" at bounding box center [1340, 524] width 391 height 29
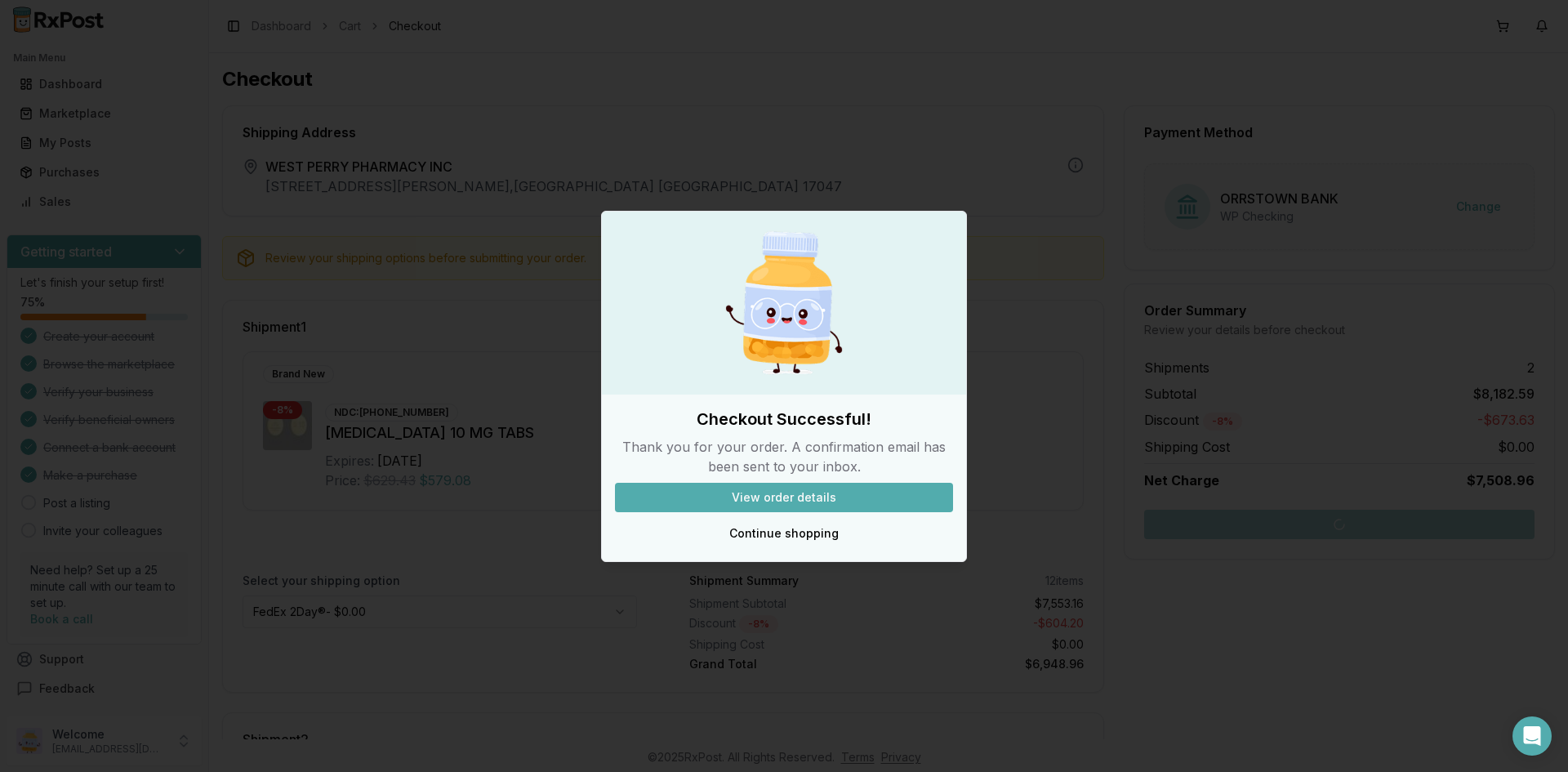
click at [767, 498] on button "View order details" at bounding box center [784, 498] width 338 height 29
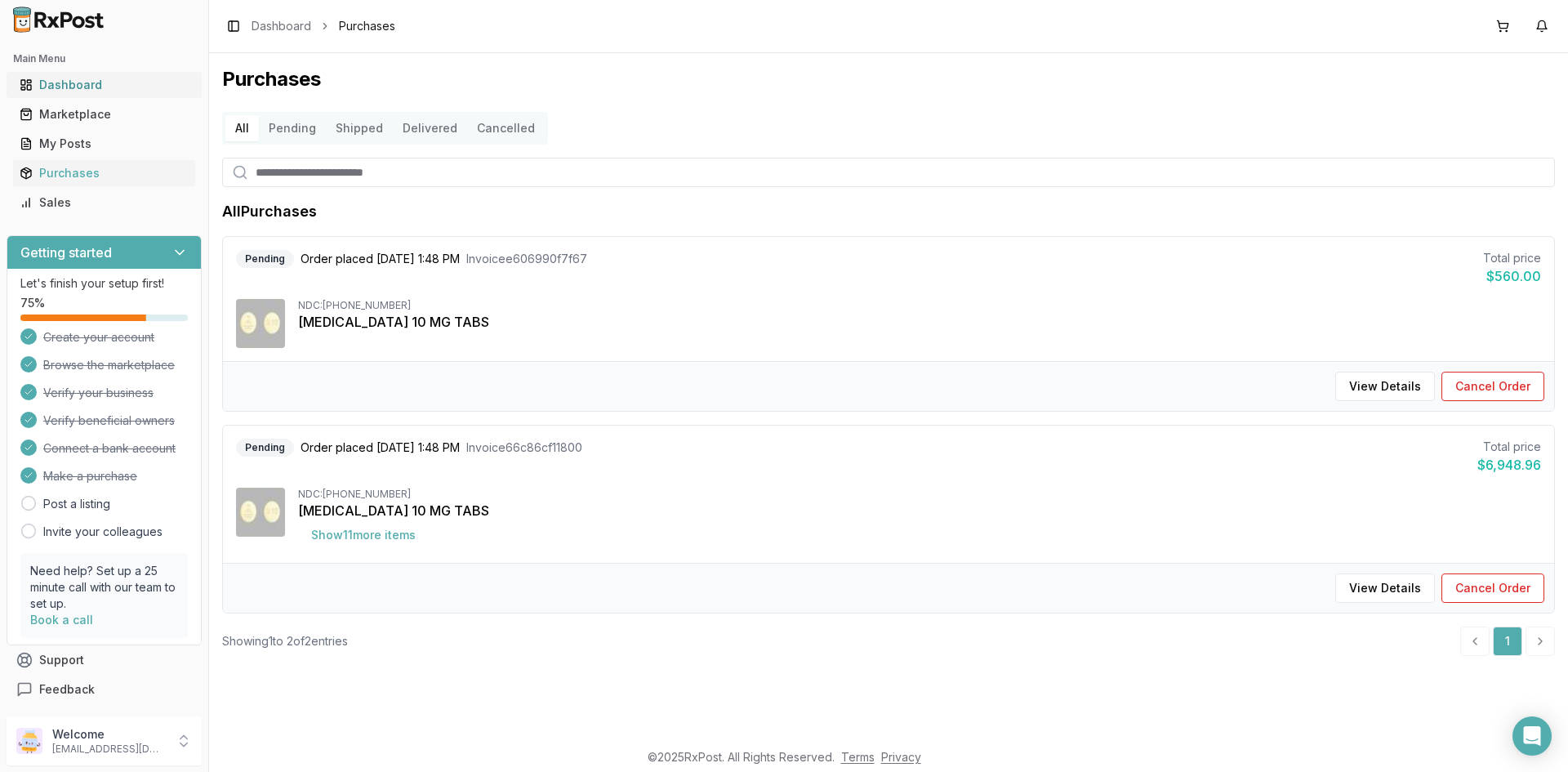
click at [46, 85] on div "Dashboard" at bounding box center [104, 85] width 169 height 17
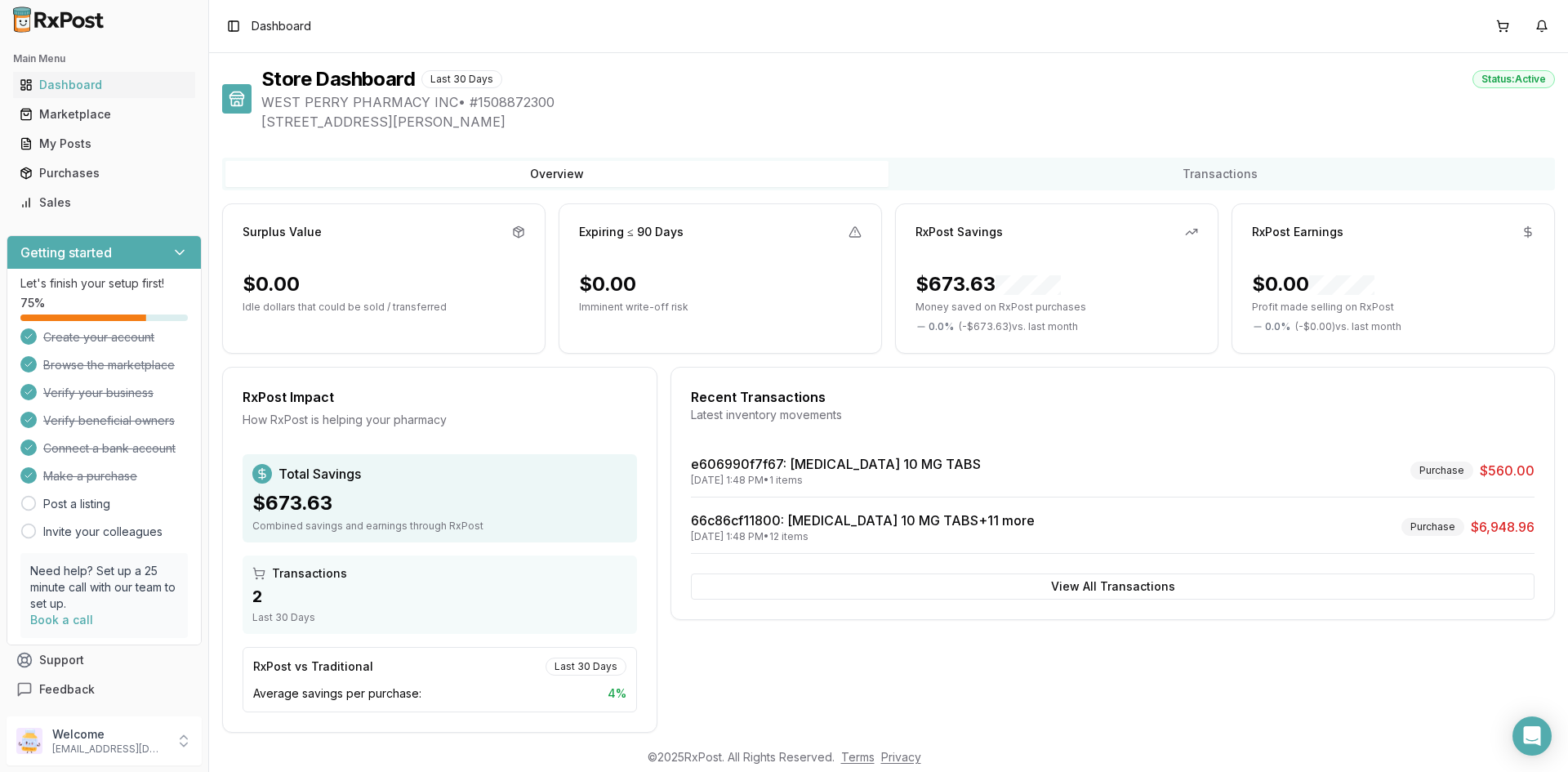
drag, startPoint x: 681, startPoint y: 106, endPoint x: 701, endPoint y: 106, distance: 20.0
click at [683, 106] on span "WEST PERRY PHARMACY INC • # 1508872300" at bounding box center [908, 102] width 1294 height 19
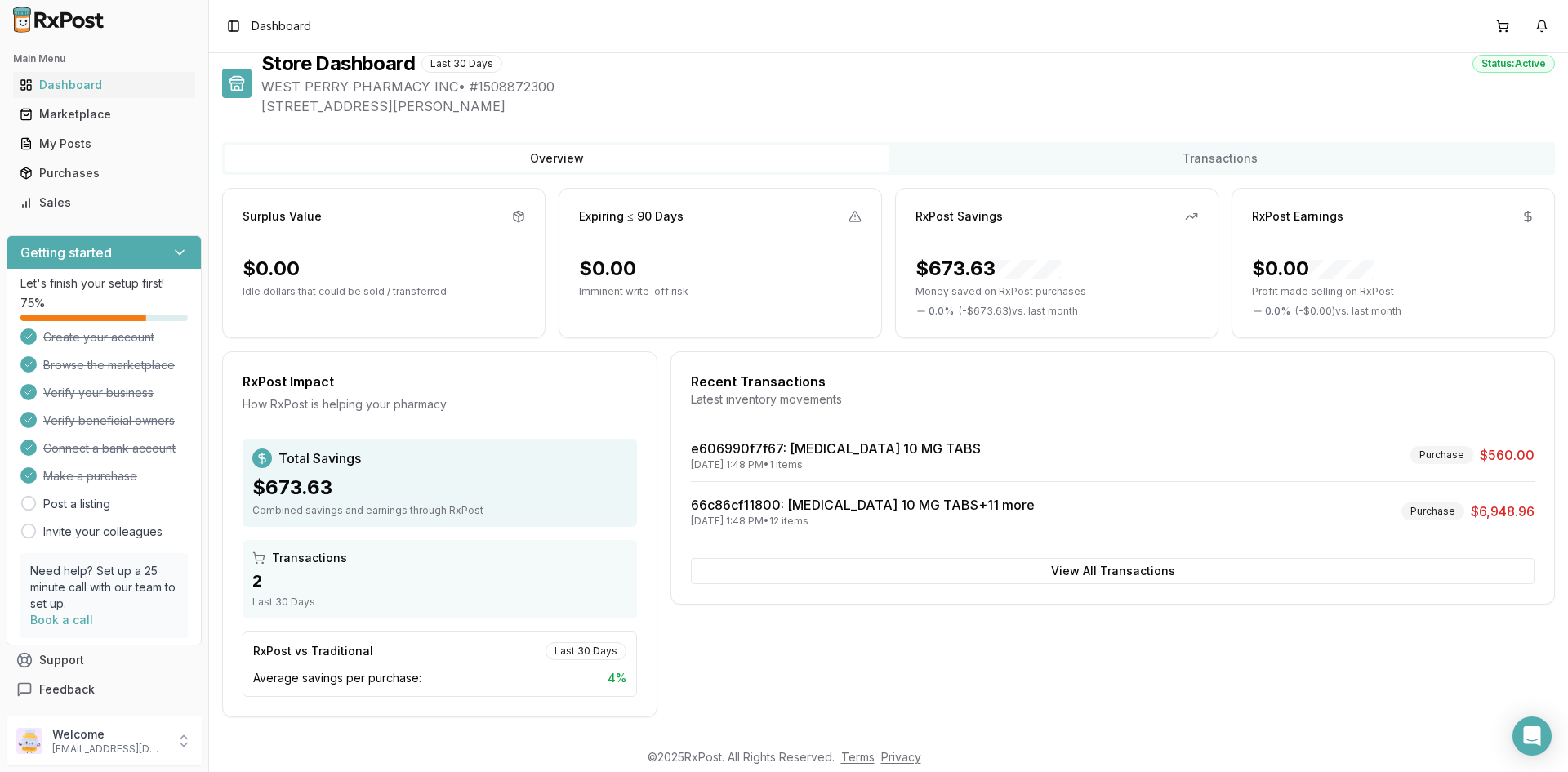
scroll to position [19, 0]
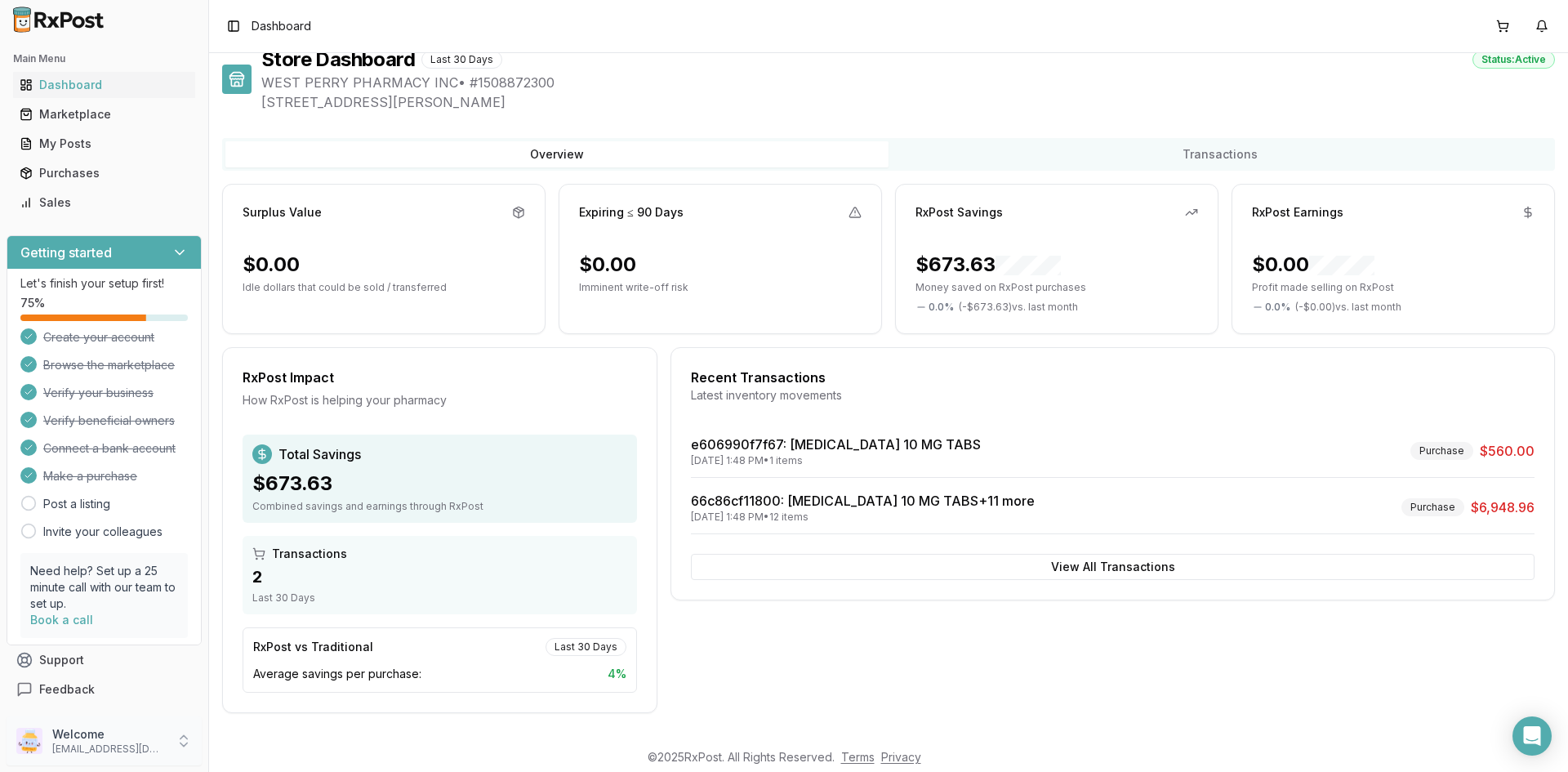
click at [94, 746] on p "[EMAIL_ADDRESS][DOMAIN_NAME]" at bounding box center [109, 749] width 114 height 13
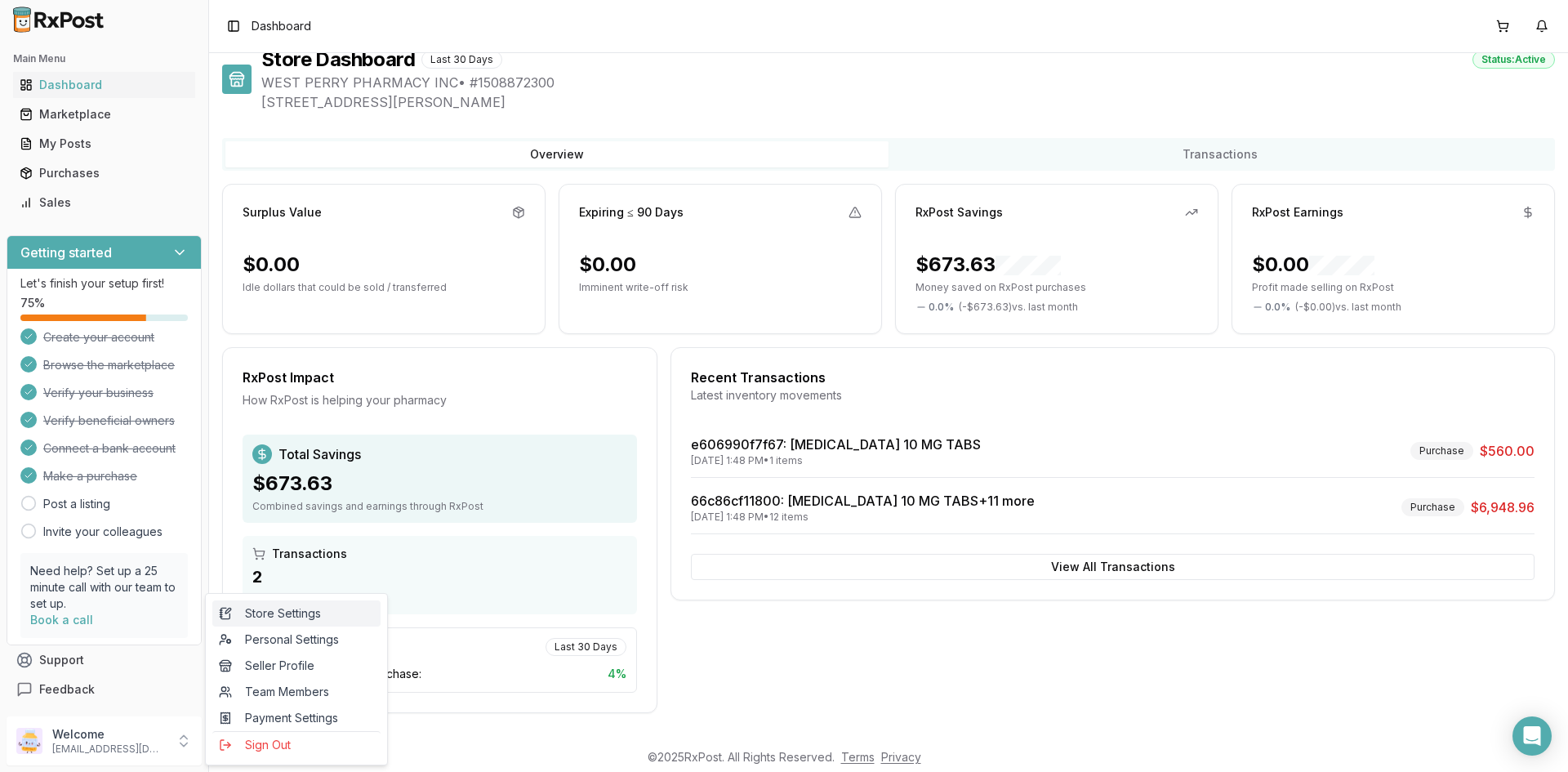
click at [278, 614] on span "Store Settings" at bounding box center [296, 614] width 156 height 17
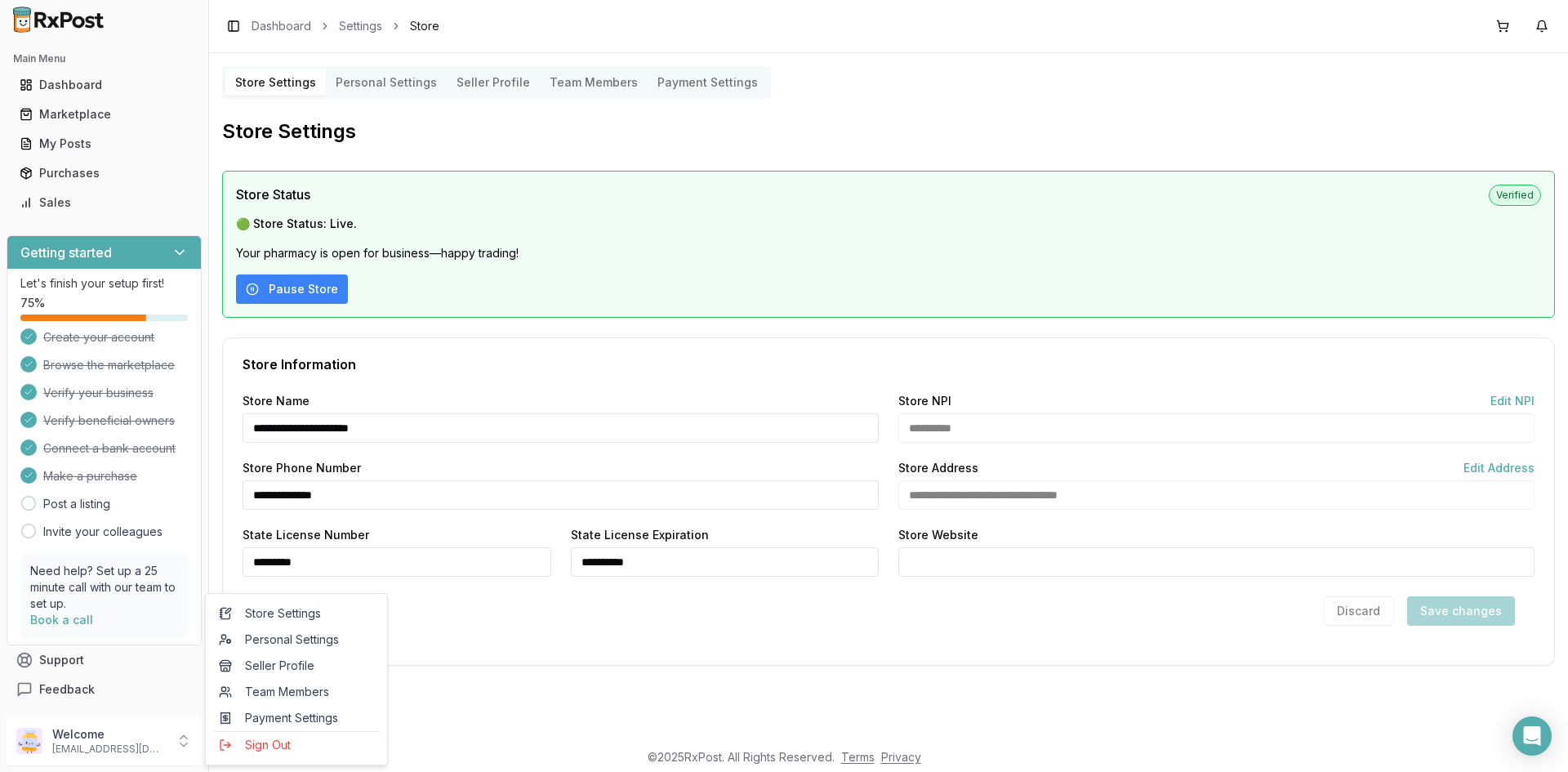
click at [622, 611] on div "Discard Save changes" at bounding box center [889, 611] width 1292 height 29
click at [356, 20] on link "Settings" at bounding box center [361, 25] width 44 height 17
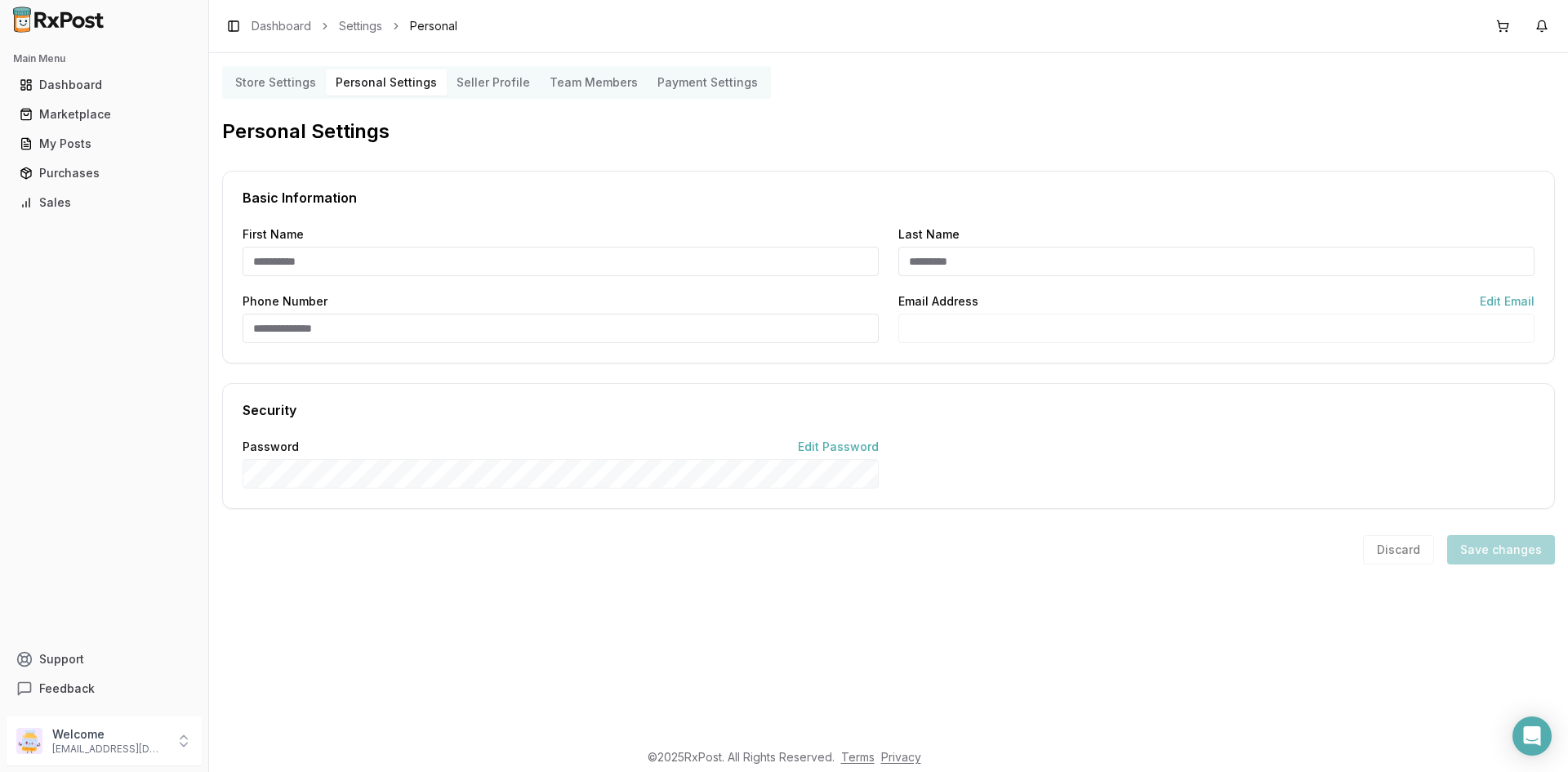
type input "*****"
type input "**********"
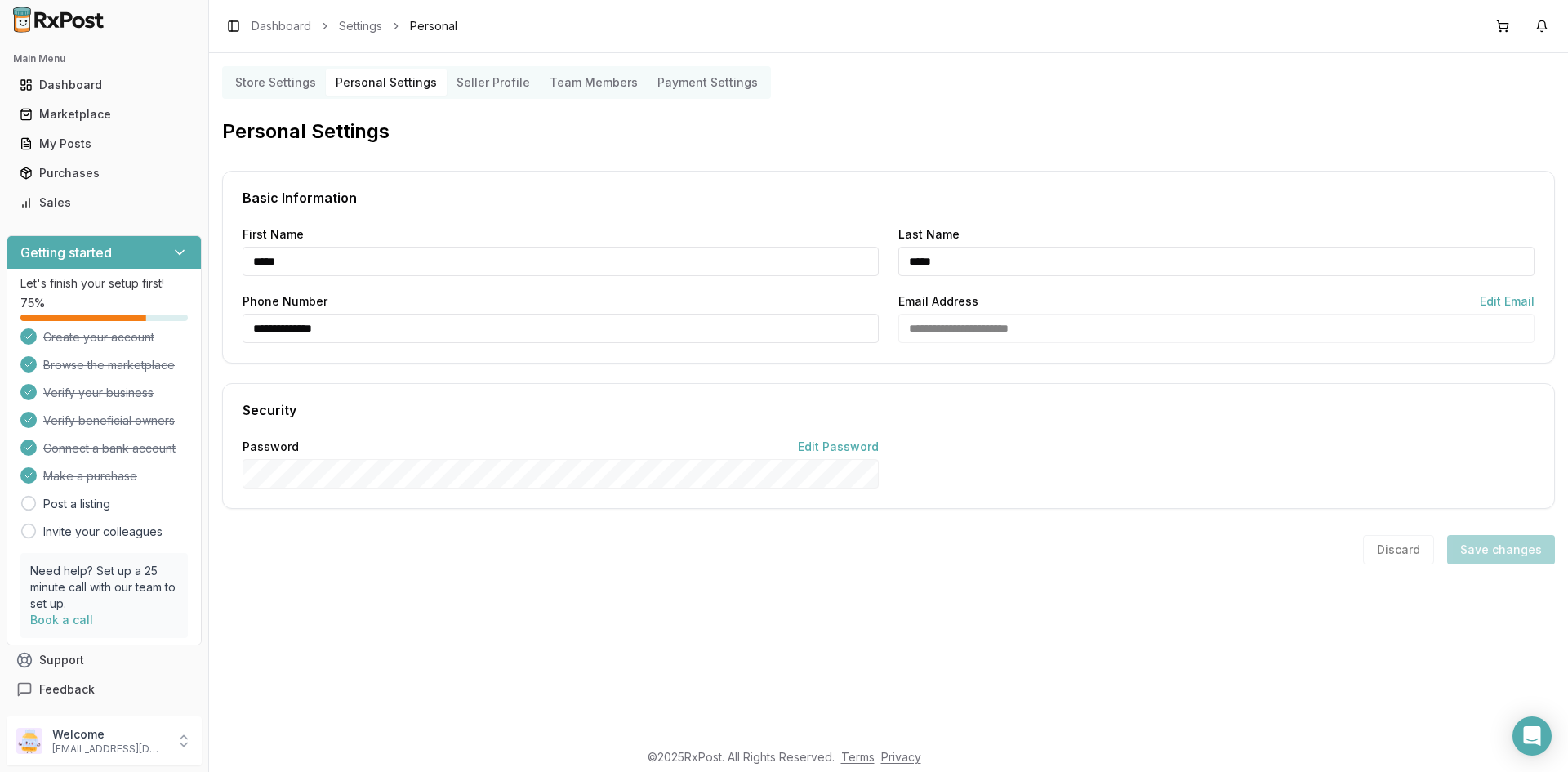
click at [259, 85] on Settings "Store Settings" at bounding box center [275, 82] width 100 height 26
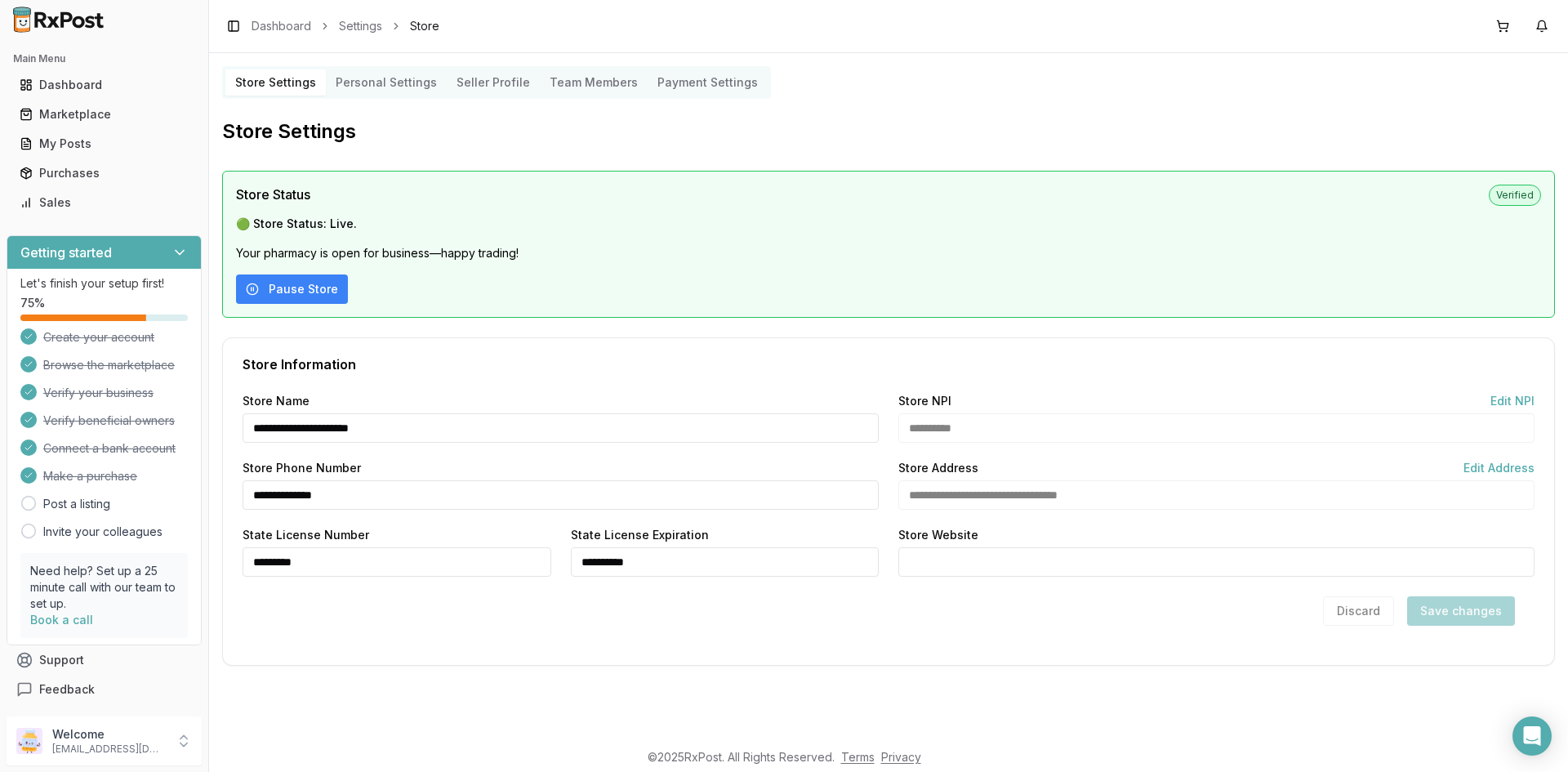
click at [765, 134] on h2 "Store Settings" at bounding box center [889, 131] width 1333 height 26
click at [54, 202] on div "Sales" at bounding box center [104, 202] width 169 height 17
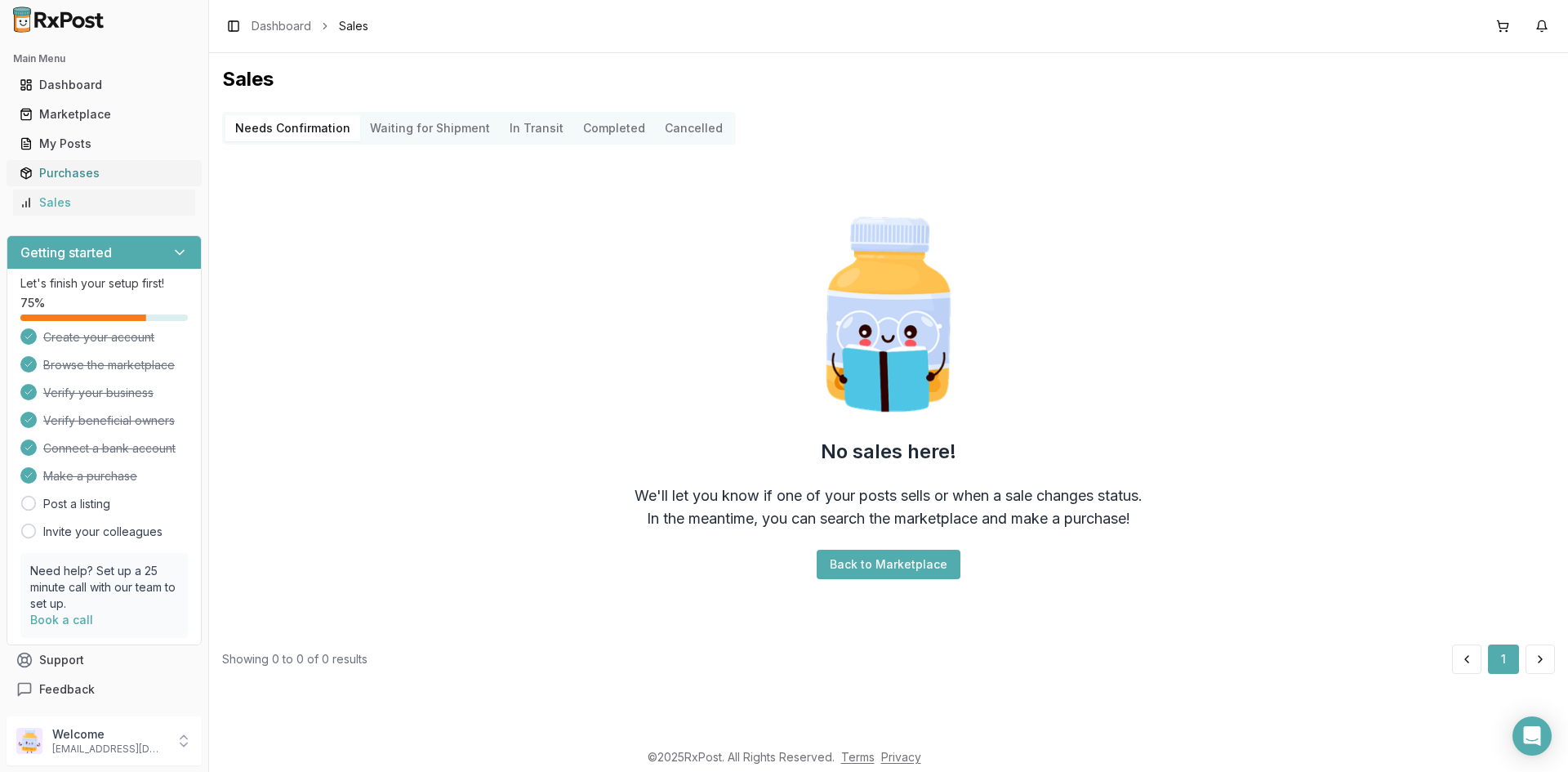
click at [69, 177] on div "Purchases" at bounding box center [104, 173] width 169 height 17
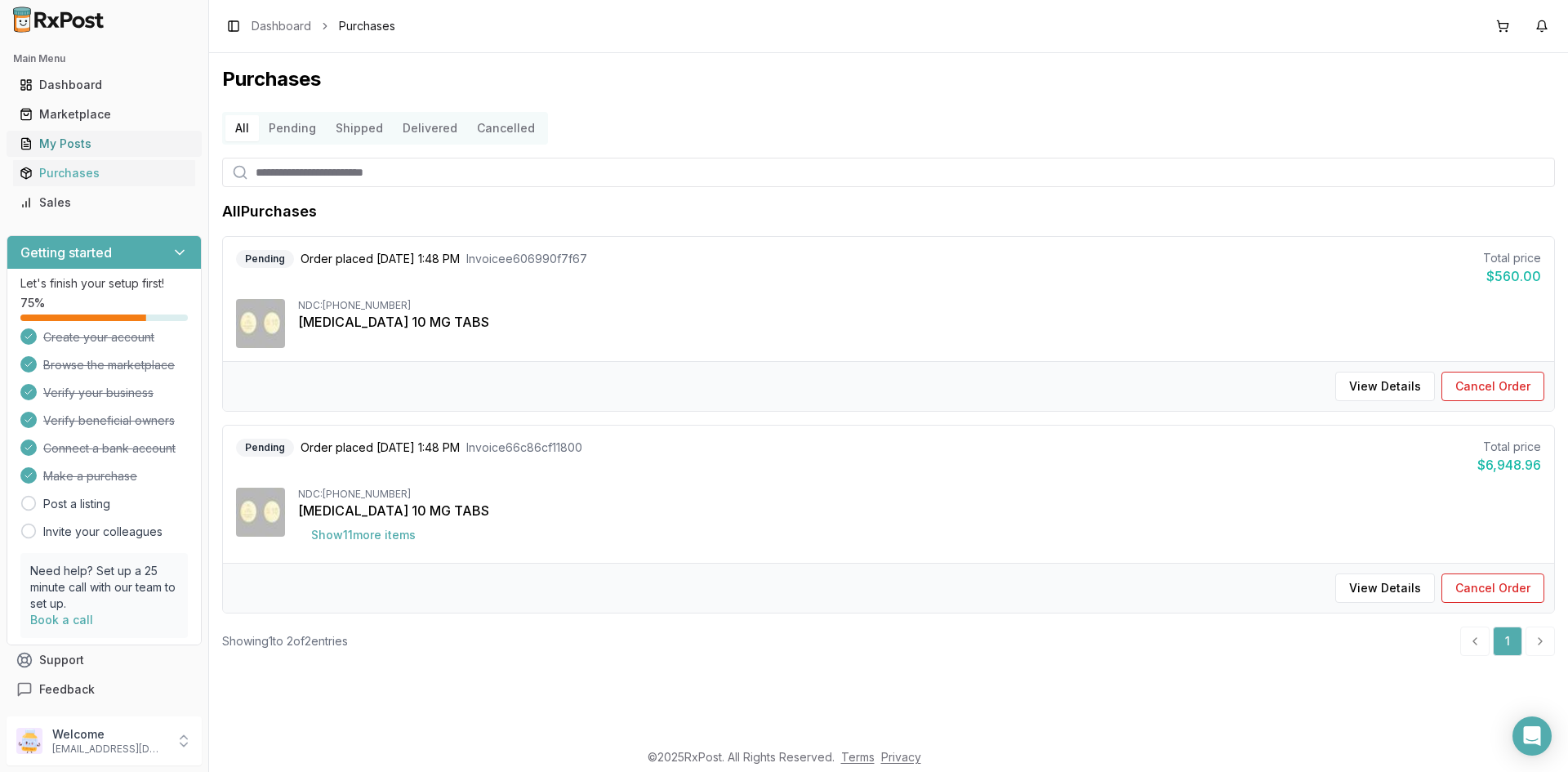
click at [80, 151] on div "My Posts" at bounding box center [104, 143] width 169 height 17
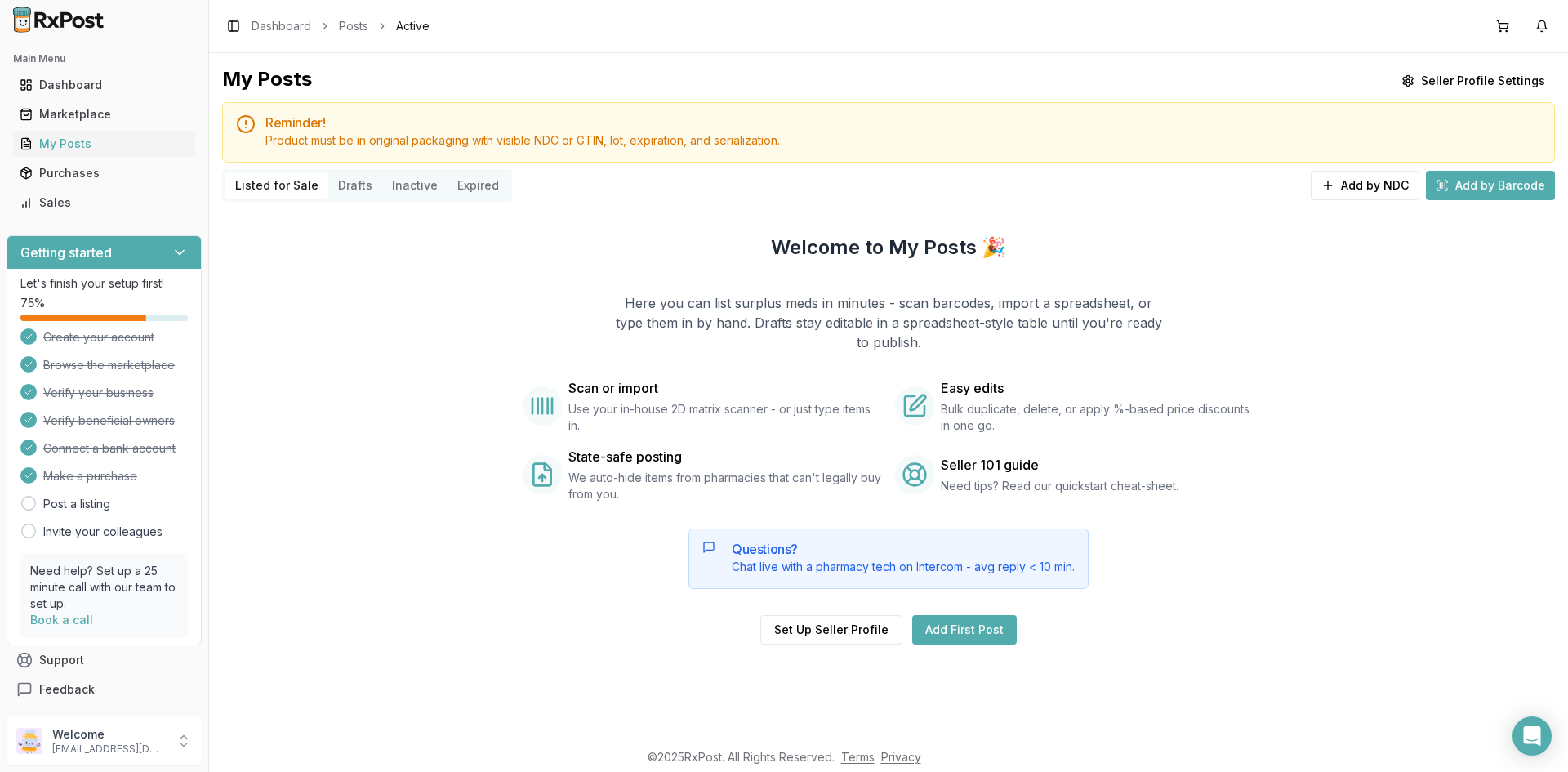
click at [1351, 344] on div "Welcome to My Posts 🎉 Here you can list surplus meds in minutes - scan barcodes…" at bounding box center [889, 439] width 1333 height 463
click at [438, 318] on div "Welcome to My Posts 🎉 Here you can list surplus meds in minutes - scan barcodes…" at bounding box center [889, 439] width 1333 height 463
click at [1442, 342] on div "Welcome to My Posts 🎉 Here you can list surplus meds in minutes - scan barcodes…" at bounding box center [889, 439] width 1333 height 463
click at [391, 305] on div "Welcome to My Posts 🎉 Here you can list surplus meds in minutes - scan barcodes…" at bounding box center [889, 439] width 1333 height 463
click at [331, 264] on div "Welcome to My Posts 🎉 Here you can list surplus meds in minutes - scan barcodes…" at bounding box center [889, 439] width 1333 height 463
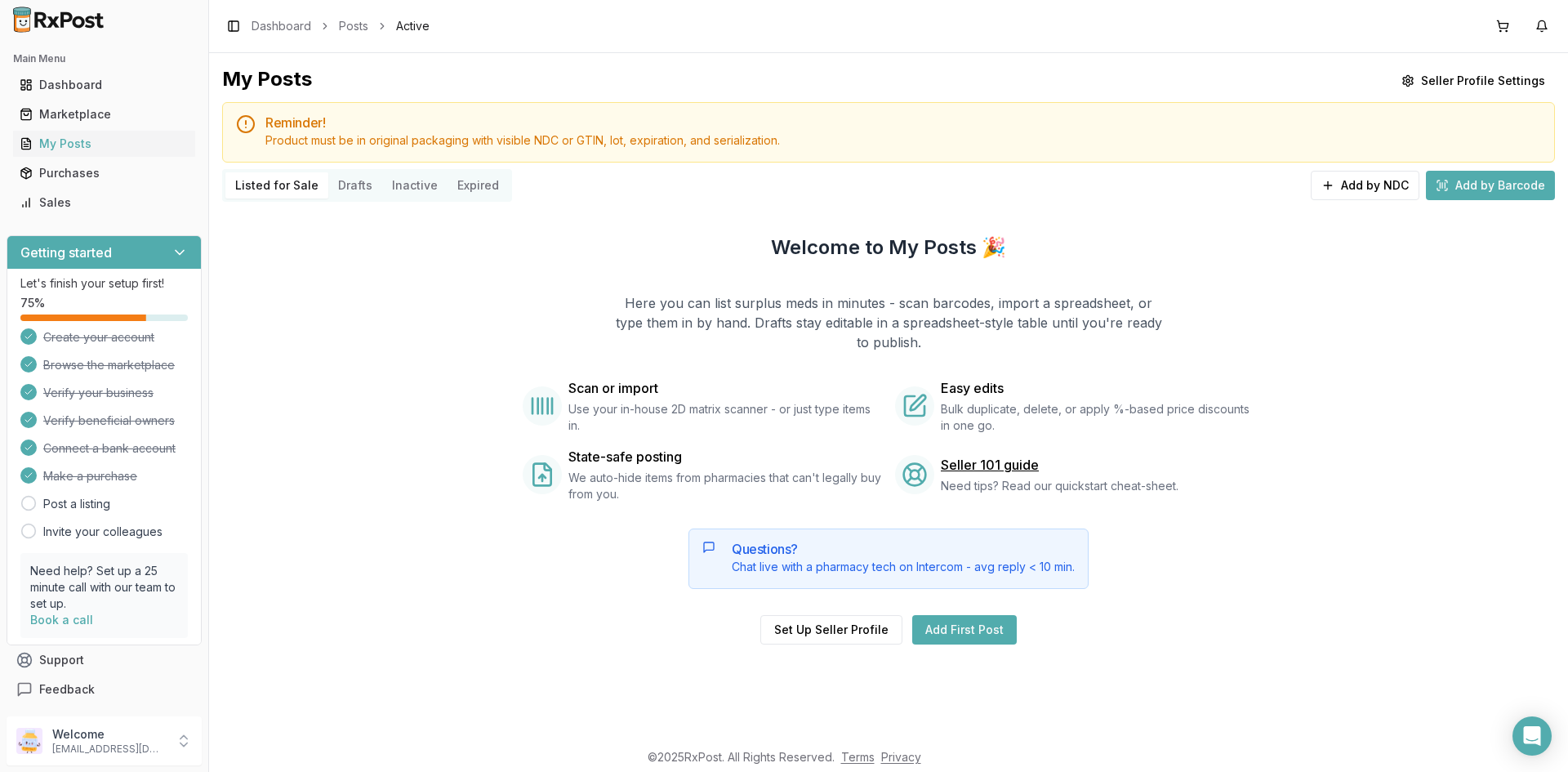
click at [1362, 341] on div "Welcome to My Posts 🎉 Here you can list surplus meds in minutes - scan barcodes…" at bounding box center [889, 439] width 1333 height 463
click at [1354, 397] on div "Welcome to My Posts 🎉 Here you can list surplus meds in minutes - scan barcodes…" at bounding box center [889, 439] width 1333 height 463
click at [1515, 350] on div "Welcome to My Posts 🎉 Here you can list surplus meds in minutes - scan barcodes…" at bounding box center [889, 439] width 1333 height 463
click at [60, 81] on div "Dashboard" at bounding box center [104, 85] width 169 height 17
